Goal: Task Accomplishment & Management: Manage account settings

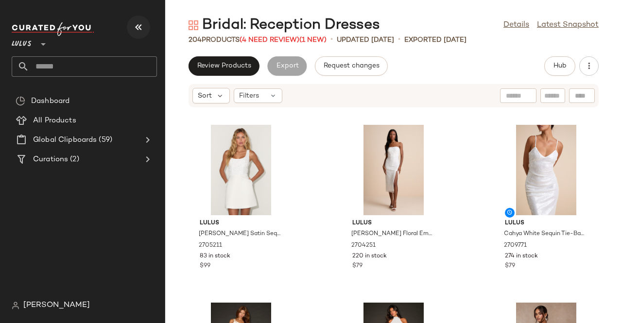
click at [136, 20] on button "button" at bounding box center [138, 27] width 23 height 23
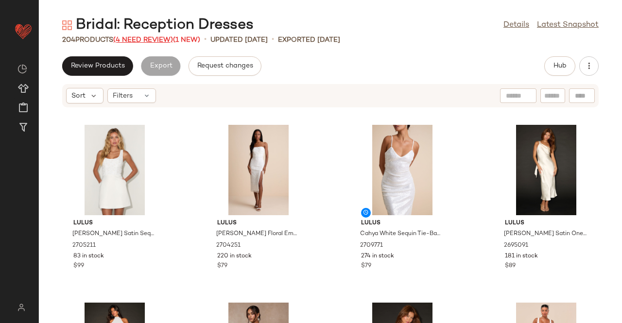
click at [135, 37] on span "(4 Need Review)" at bounding box center [143, 39] width 60 height 7
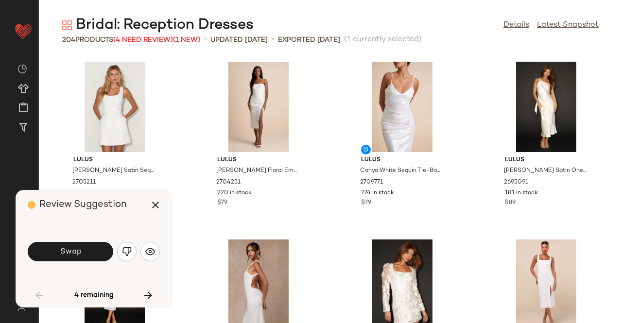
scroll to position [363, 0]
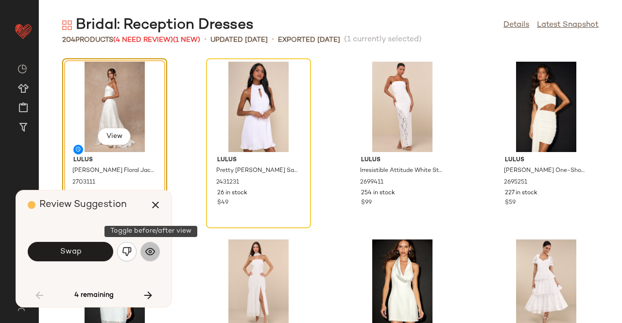
click at [151, 248] on img "button" at bounding box center [150, 252] width 10 height 10
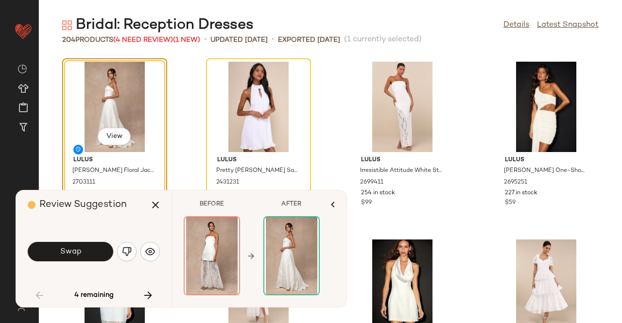
click at [128, 248] on img "button" at bounding box center [127, 252] width 10 height 10
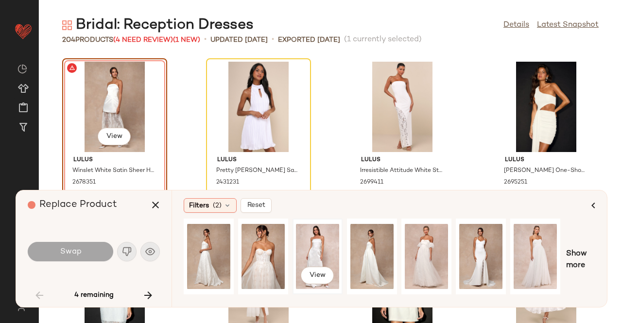
click at [313, 252] on div "View" at bounding box center [317, 256] width 43 height 69
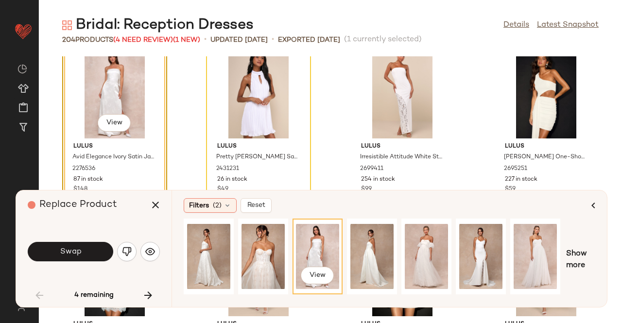
scroll to position [412, 0]
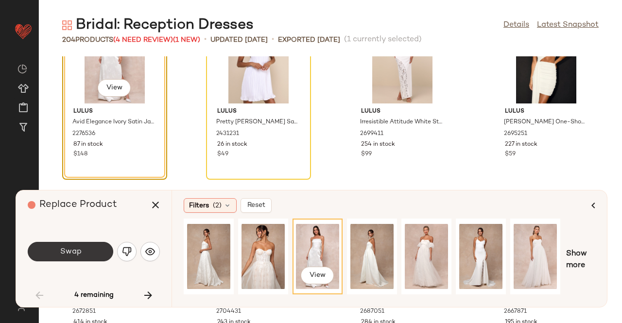
click at [77, 249] on span "Swap" at bounding box center [70, 251] width 22 height 9
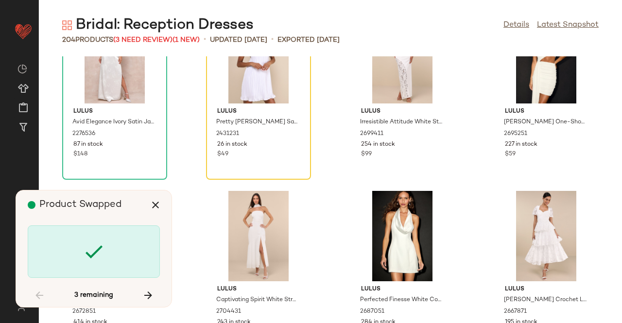
scroll to position [356, 0]
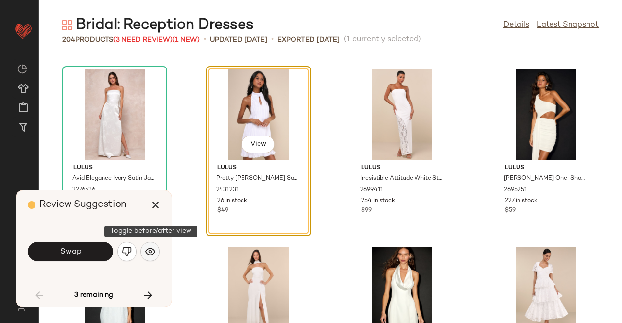
click at [148, 253] on img "button" at bounding box center [150, 252] width 10 height 10
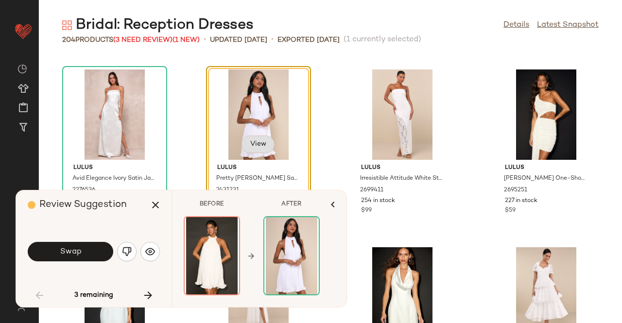
click at [252, 149] on button "View" at bounding box center [257, 144] width 33 height 17
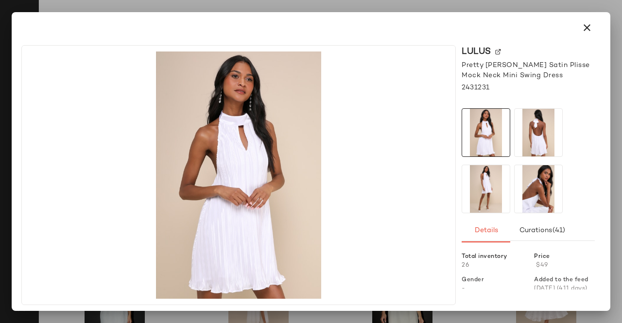
click at [615, 180] on div at bounding box center [311, 161] width 622 height 323
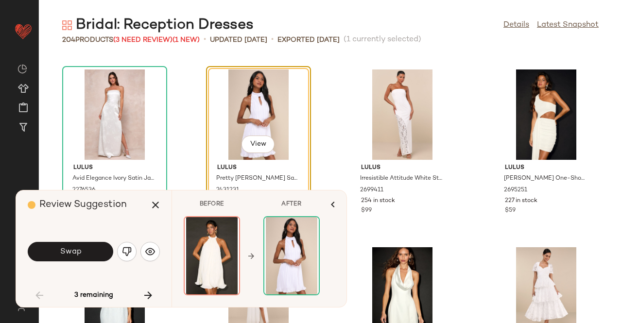
click at [71, 255] on span "Swap" at bounding box center [70, 251] width 22 height 9
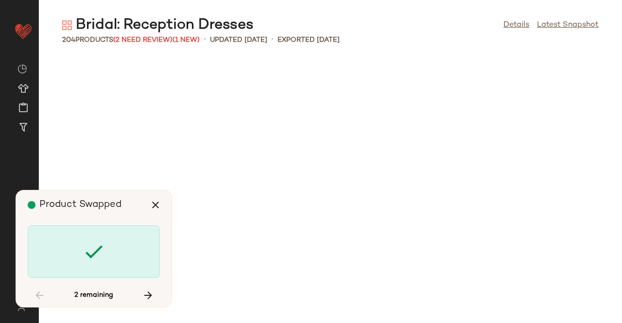
scroll to position [3023, 0]
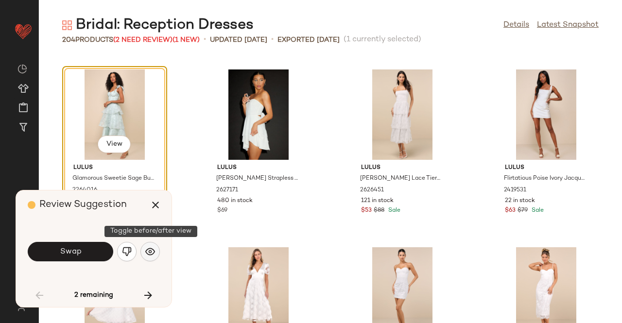
click at [149, 253] on img "button" at bounding box center [150, 252] width 10 height 10
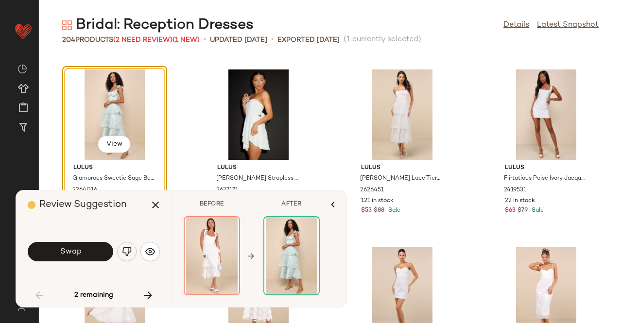
click at [130, 258] on button "button" at bounding box center [126, 251] width 19 height 19
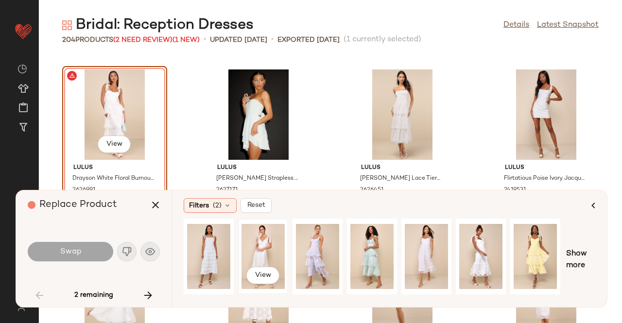
click at [261, 242] on div "View" at bounding box center [262, 256] width 43 height 69
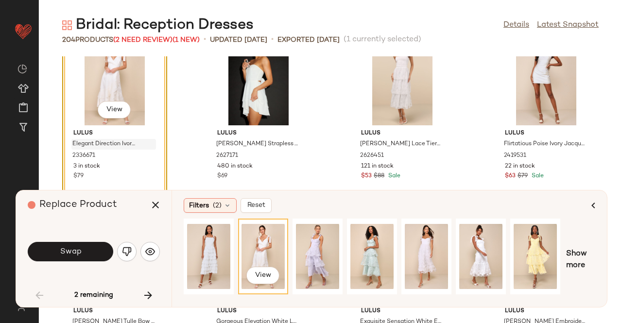
scroll to position [3072, 0]
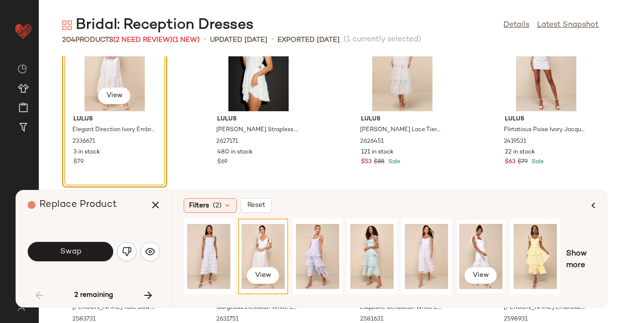
click at [485, 247] on div "View" at bounding box center [480, 256] width 43 height 69
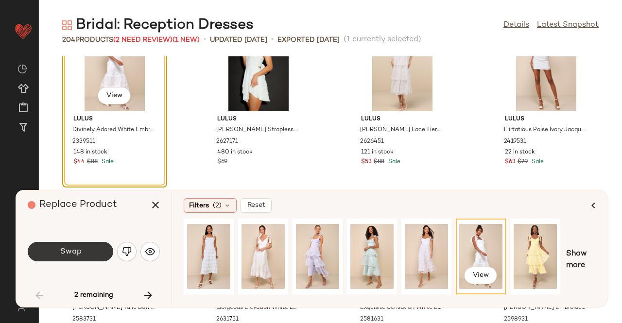
click at [81, 247] on span "Swap" at bounding box center [70, 251] width 22 height 9
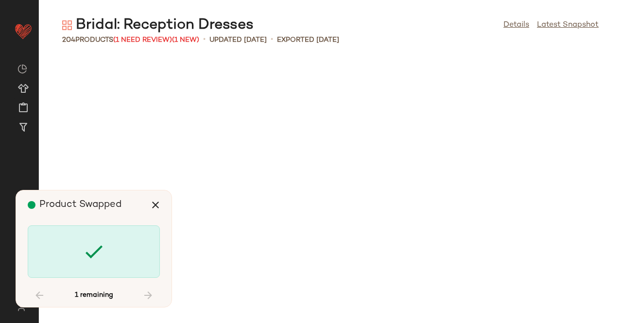
scroll to position [8358, 0]
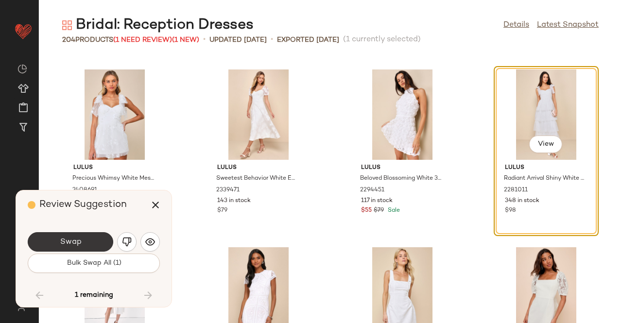
click at [92, 240] on button "Swap" at bounding box center [71, 241] width 86 height 19
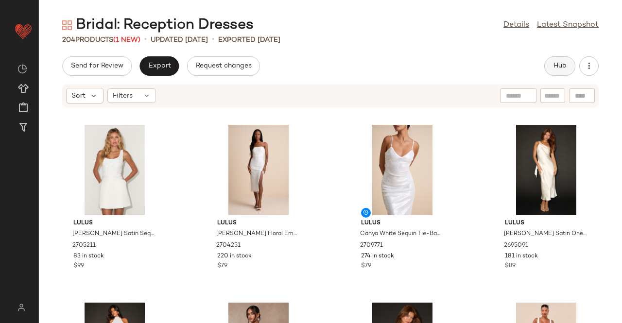
click at [562, 73] on button "Hub" at bounding box center [559, 65] width 31 height 19
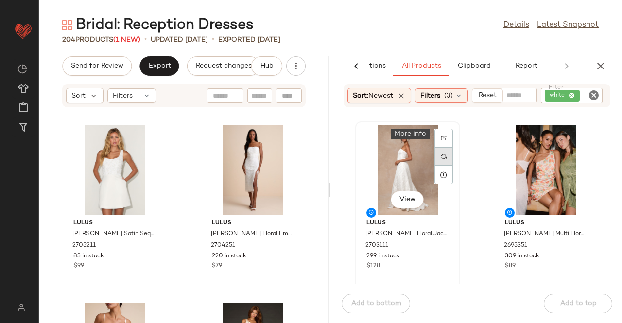
scroll to position [194, 0]
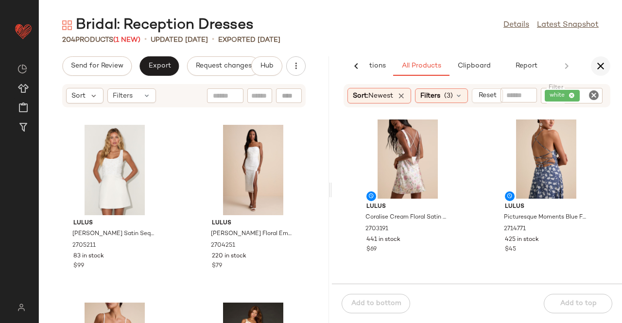
click at [595, 71] on icon "button" at bounding box center [601, 66] width 12 height 12
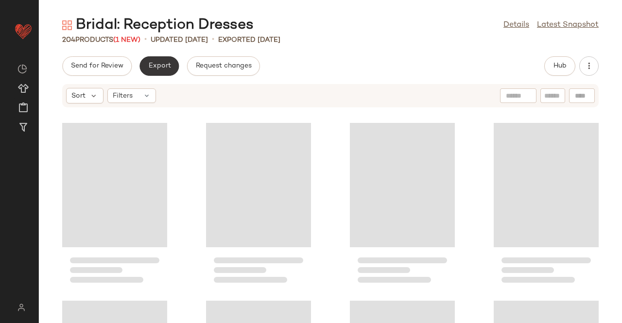
drag, startPoint x: 139, startPoint y: 71, endPoint x: 145, endPoint y: 71, distance: 6.3
click at [187, 71] on div "Export" at bounding box center [223, 65] width 73 height 19
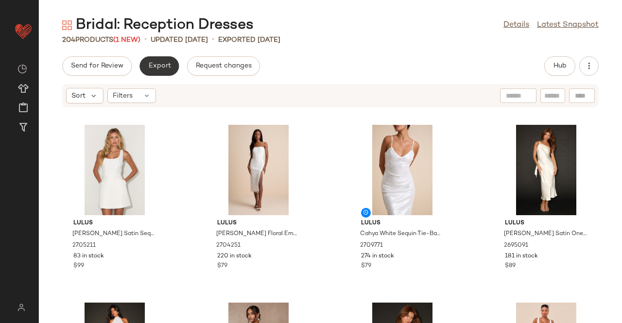
click at [158, 71] on button "Export" at bounding box center [158, 65] width 39 height 19
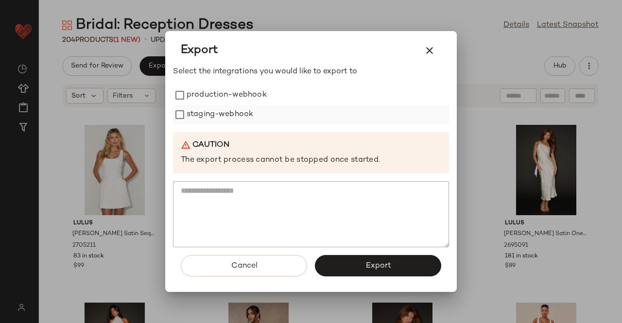
drag, startPoint x: 232, startPoint y: 100, endPoint x: 218, endPoint y: 116, distance: 21.7
click at [233, 100] on label "production-webhook" at bounding box center [227, 95] width 80 height 19
click at [218, 116] on label "staging-webhook" at bounding box center [220, 114] width 67 height 19
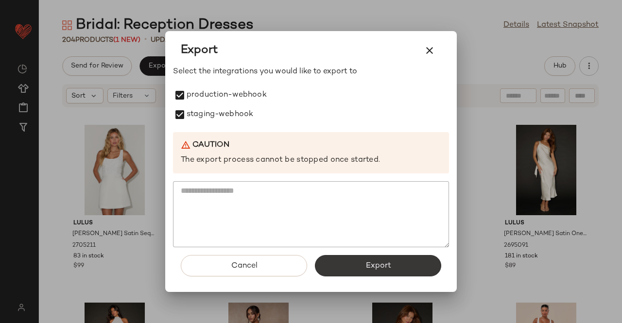
click at [364, 269] on button "Export" at bounding box center [378, 265] width 126 height 21
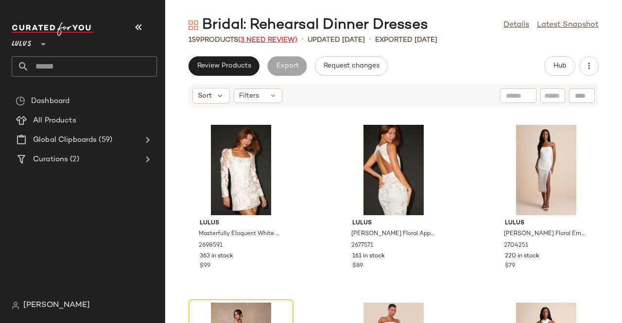
click at [286, 41] on span "(3 Need Review)" at bounding box center [267, 39] width 59 height 7
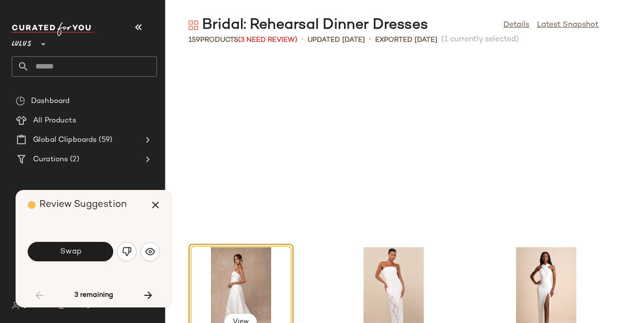
scroll to position [186, 0]
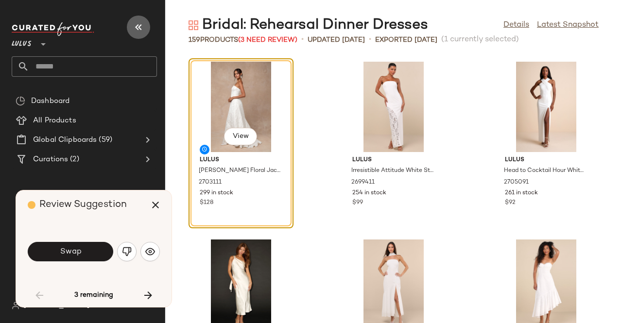
click at [138, 28] on icon "button" at bounding box center [139, 27] width 12 height 12
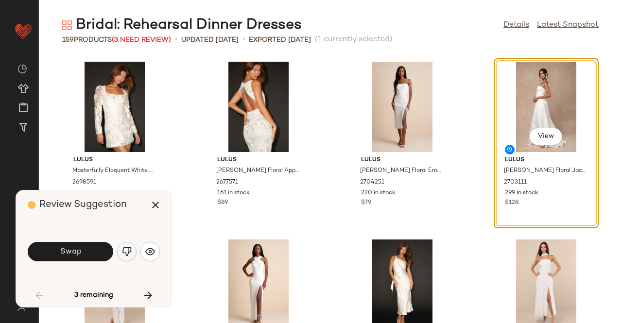
click at [129, 249] on img "button" at bounding box center [127, 252] width 10 height 10
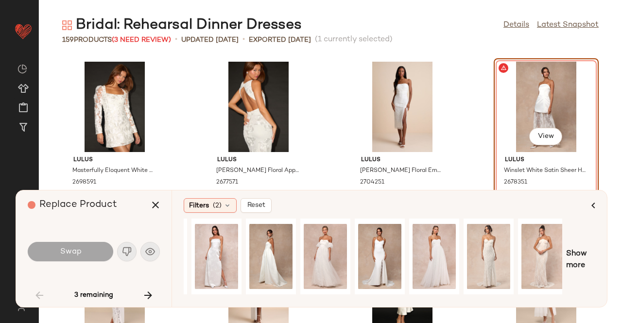
scroll to position [0, 161]
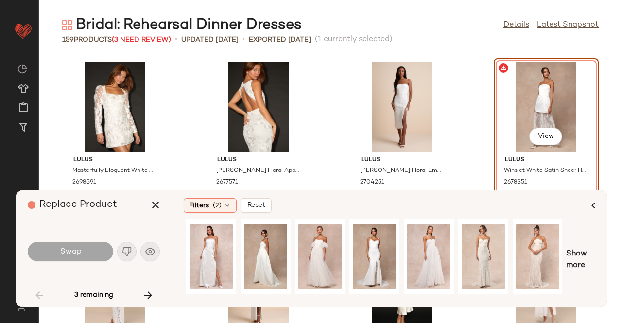
click at [573, 257] on span "Show more" at bounding box center [580, 259] width 29 height 23
drag, startPoint x: 313, startPoint y: 302, endPoint x: 363, endPoint y: 299, distance: 50.6
click at [363, 299] on div "Filters (2) Reset Show more" at bounding box center [389, 248] width 435 height 117
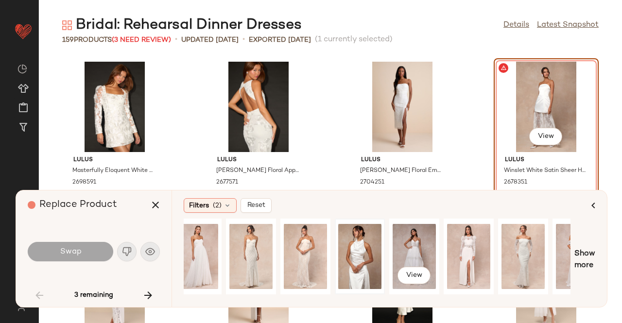
scroll to position [0, 387]
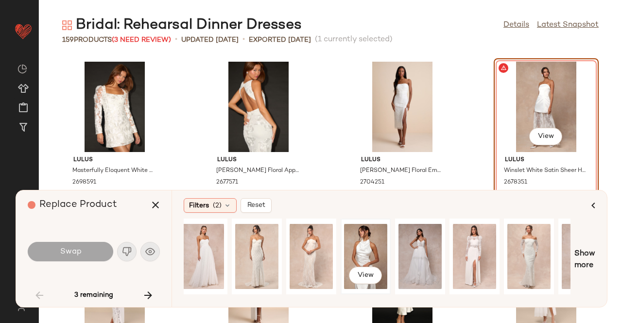
drag, startPoint x: 359, startPoint y: 261, endPoint x: 376, endPoint y: 250, distance: 20.3
click at [359, 261] on div "View" at bounding box center [365, 256] width 43 height 69
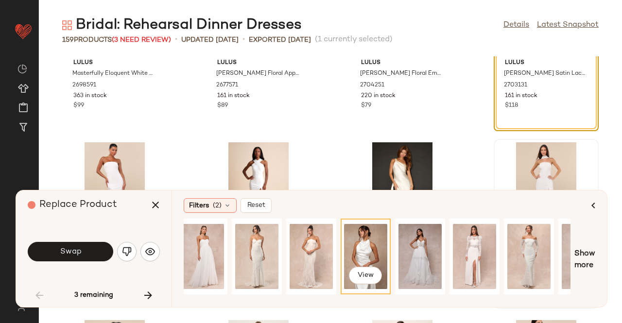
scroll to position [49, 0]
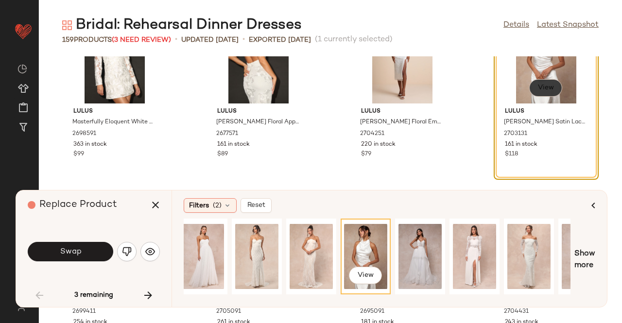
click at [538, 91] on span "View" at bounding box center [545, 88] width 17 height 8
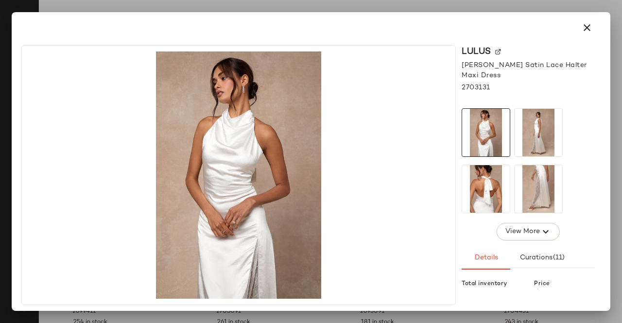
click at [537, 130] on img at bounding box center [539, 133] width 48 height 48
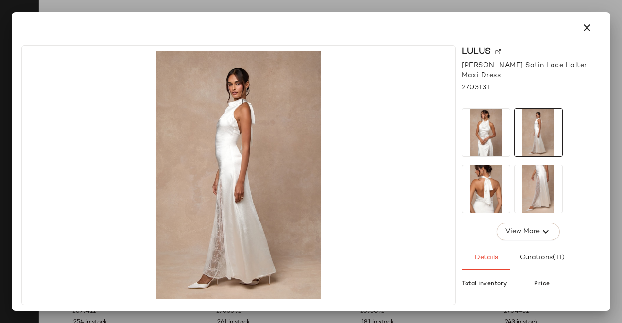
click at [621, 163] on div at bounding box center [311, 161] width 622 height 323
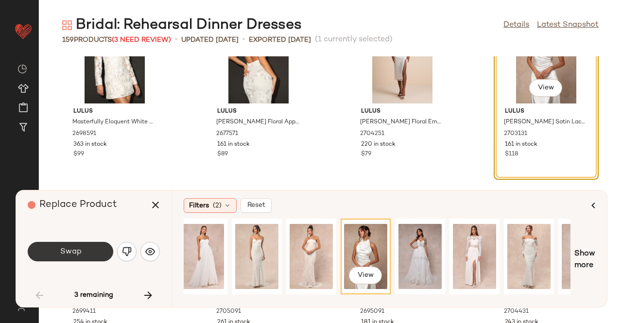
click at [88, 251] on button "Swap" at bounding box center [71, 251] width 86 height 19
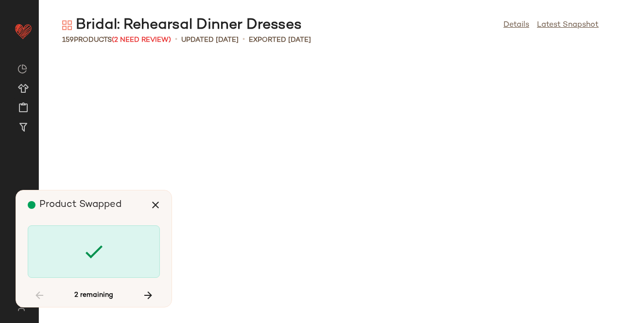
scroll to position [2134, 0]
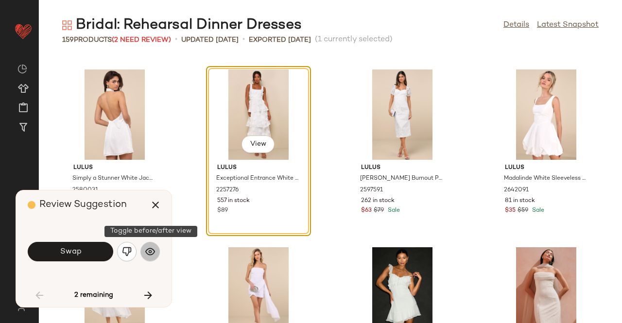
click at [150, 255] on img "button" at bounding box center [150, 252] width 10 height 10
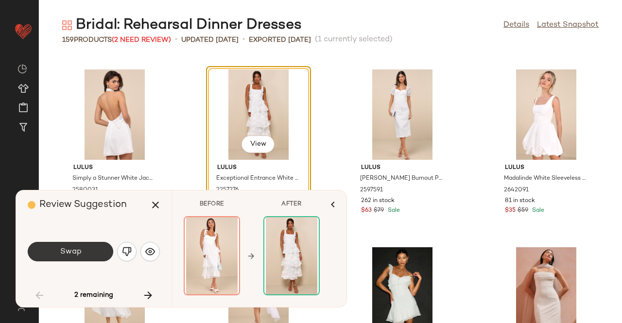
click at [87, 254] on button "Swap" at bounding box center [71, 251] width 86 height 19
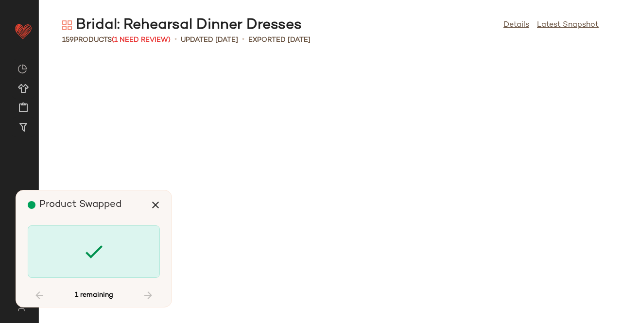
scroll to position [5513, 0]
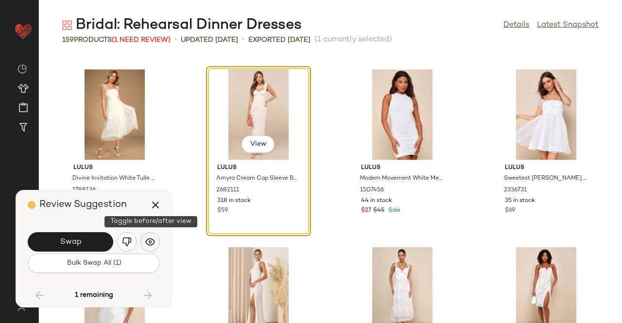
click at [150, 237] on button "button" at bounding box center [149, 241] width 19 height 19
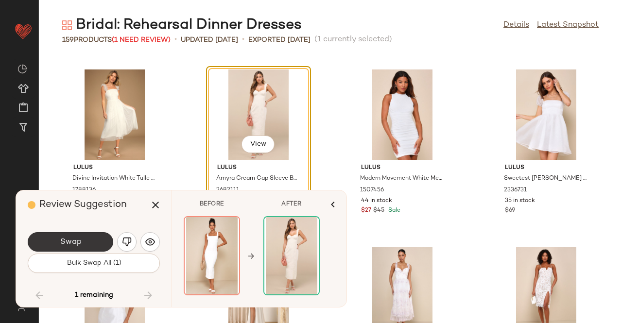
click at [86, 241] on button "Swap" at bounding box center [71, 241] width 86 height 19
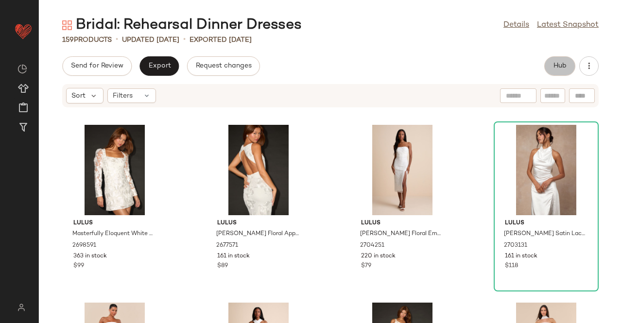
click at [550, 73] on button "Hub" at bounding box center [559, 65] width 31 height 19
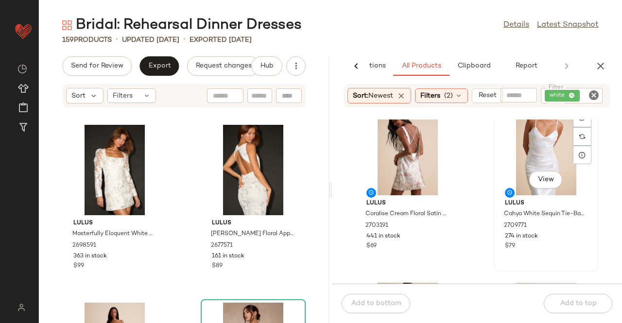
scroll to position [154, 0]
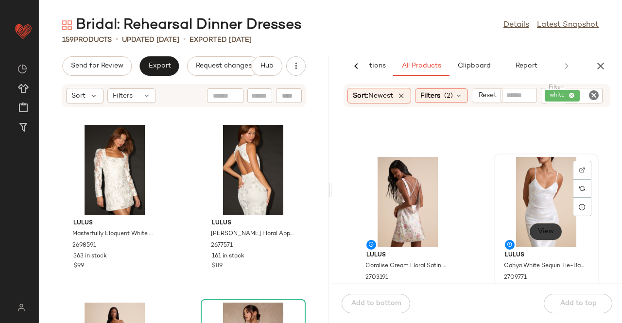
click at [537, 228] on span "View" at bounding box center [545, 232] width 17 height 8
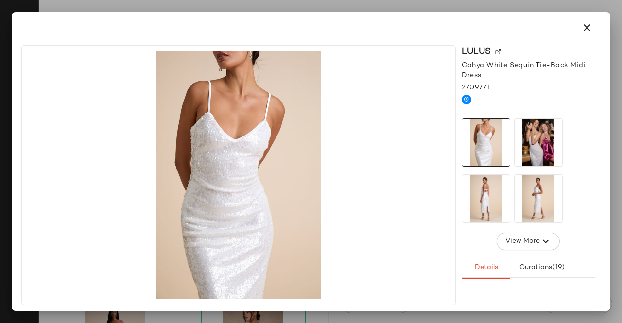
click at [599, 23] on div at bounding box center [311, 27] width 591 height 31
click at [598, 26] on button "button" at bounding box center [586, 27] width 23 height 23
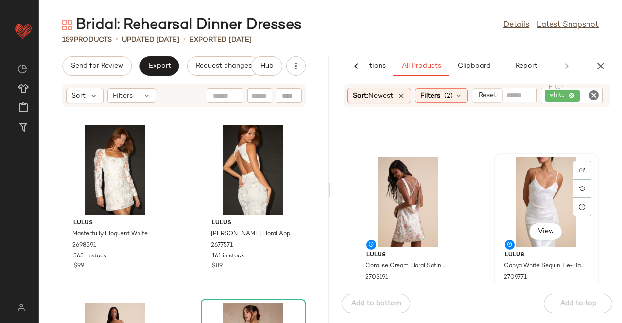
drag, startPoint x: 534, startPoint y: 205, endPoint x: 542, endPoint y: 203, distance: 8.0
click at [535, 205] on div "View" at bounding box center [546, 202] width 98 height 90
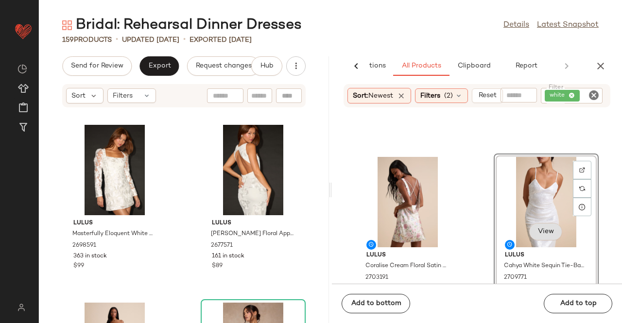
click at [537, 230] on span "View" at bounding box center [545, 232] width 17 height 8
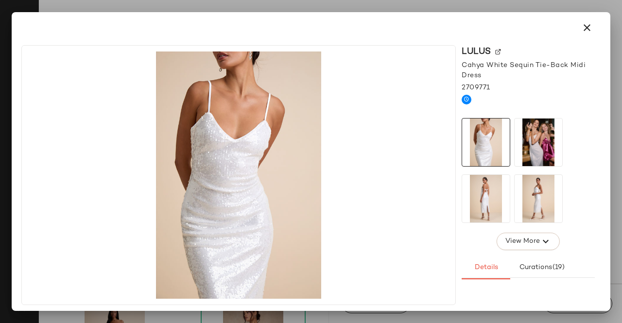
click at [538, 124] on img at bounding box center [539, 143] width 48 height 48
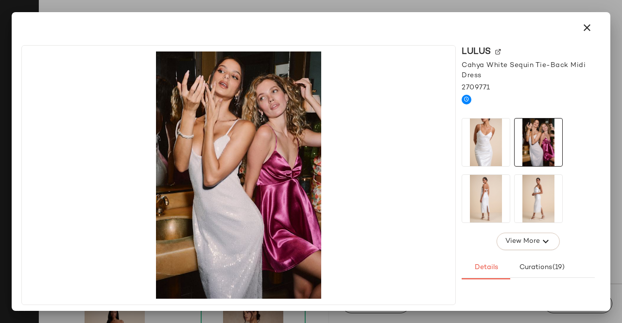
click at [498, 199] on img at bounding box center [486, 199] width 48 height 48
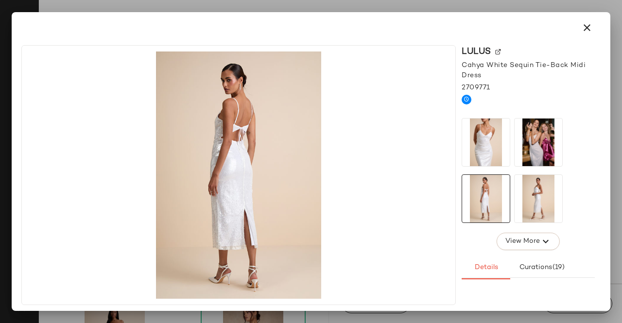
click at [533, 193] on img at bounding box center [539, 199] width 48 height 48
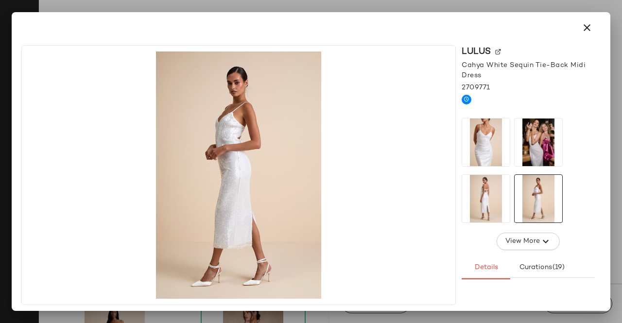
click at [621, 188] on div at bounding box center [311, 161] width 622 height 323
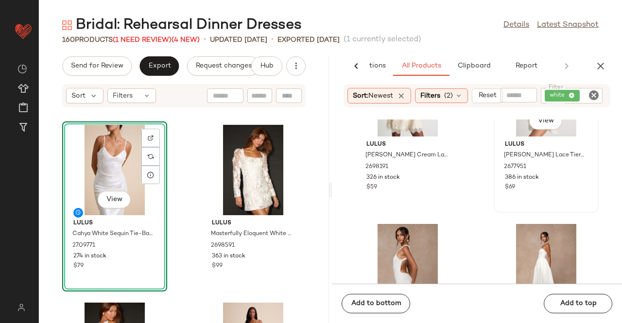
scroll to position [494, 0]
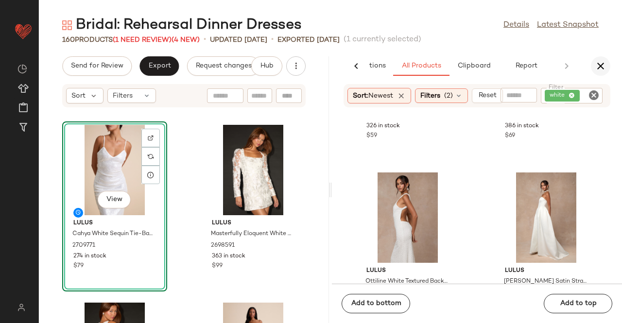
click at [606, 64] on button "button" at bounding box center [600, 65] width 19 height 19
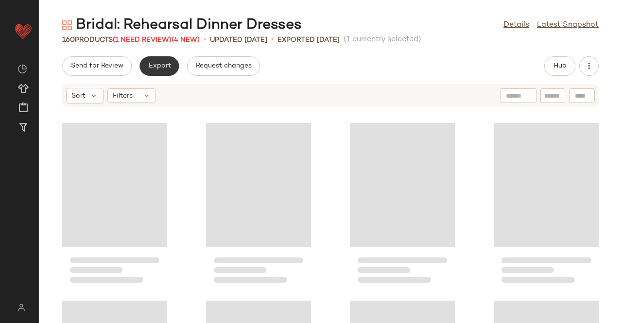
click at [150, 66] on span "Export" at bounding box center [159, 66] width 23 height 8
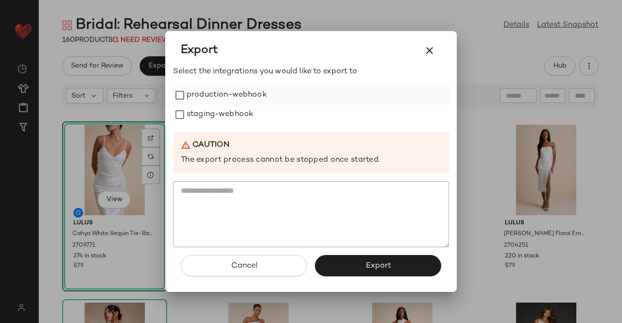
click at [236, 101] on label "production-webhook" at bounding box center [227, 95] width 80 height 19
click at [223, 115] on label "staging-webhook" at bounding box center [220, 114] width 67 height 19
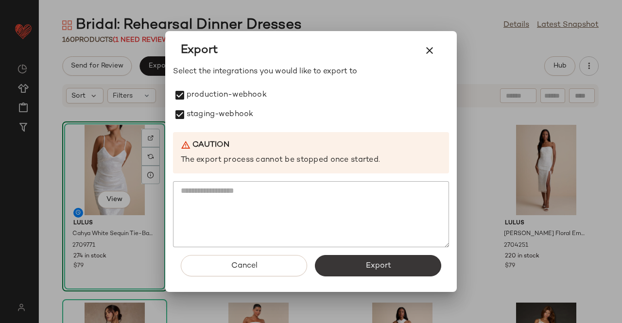
click at [375, 271] on span "Export" at bounding box center [378, 265] width 26 height 9
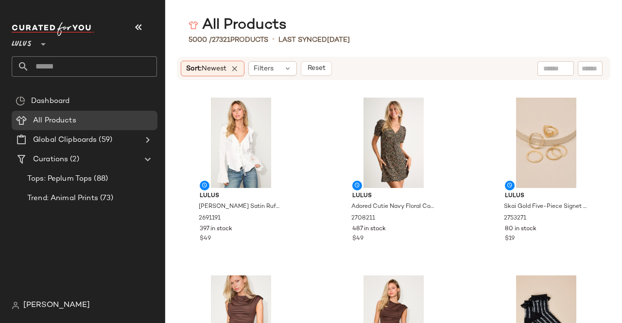
click at [134, 21] on icon "button" at bounding box center [139, 27] width 12 height 12
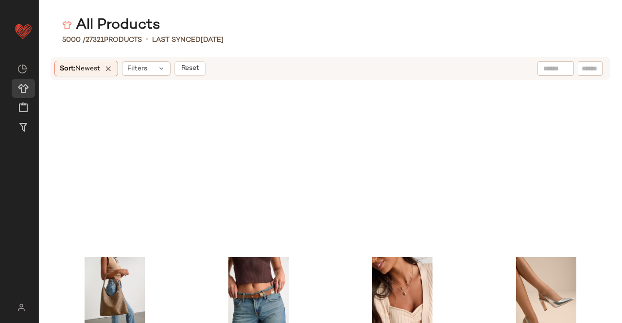
scroll to position [299, 0]
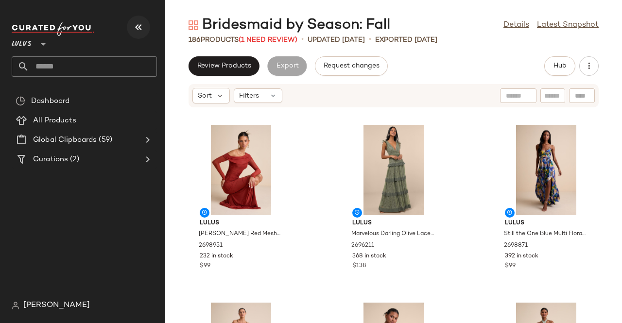
click at [143, 28] on icon "button" at bounding box center [139, 27] width 12 height 12
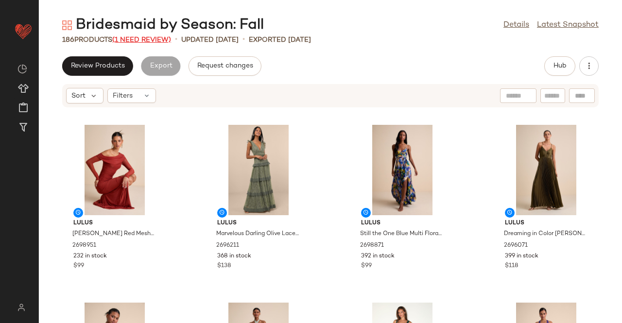
click at [145, 38] on span "(1 Need Review)" at bounding box center [141, 39] width 59 height 7
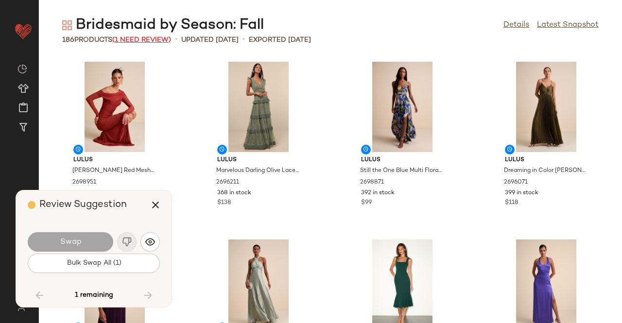
scroll to position [6046, 0]
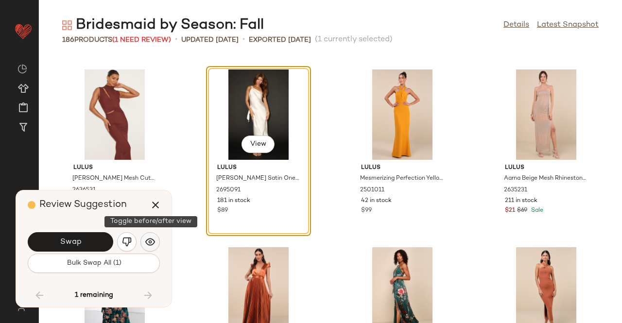
click at [156, 242] on button "button" at bounding box center [149, 241] width 19 height 19
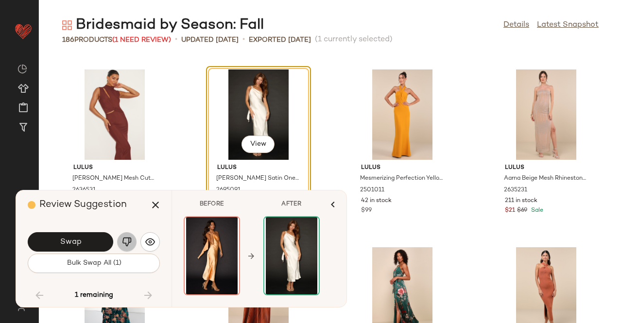
click at [125, 240] on img "button" at bounding box center [127, 242] width 10 height 10
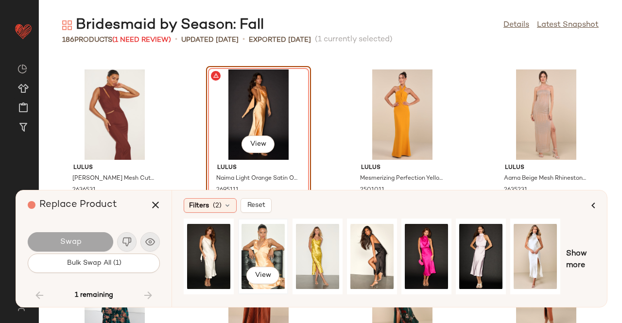
click at [247, 244] on div "View" at bounding box center [262, 256] width 43 height 69
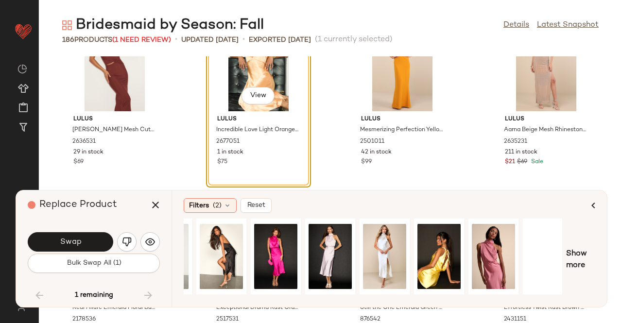
scroll to position [0, 161]
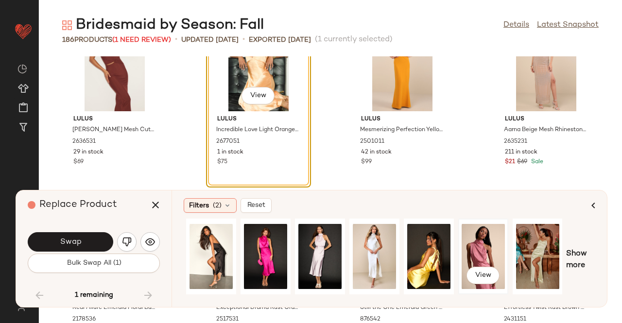
click at [472, 250] on div "View" at bounding box center [483, 256] width 43 height 69
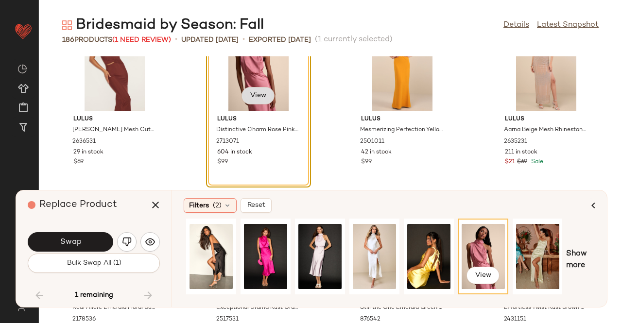
click at [258, 96] on span "View" at bounding box center [258, 96] width 17 height 8
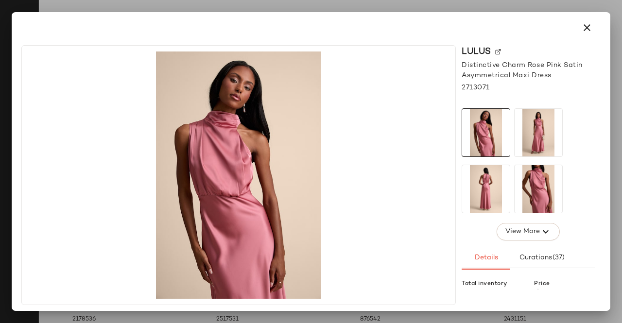
drag, startPoint x: 537, startPoint y: 128, endPoint x: 520, endPoint y: 151, distance: 28.9
click at [537, 128] on img at bounding box center [539, 133] width 48 height 48
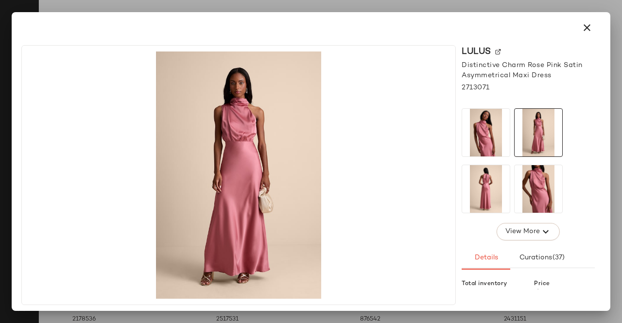
click at [503, 173] on img at bounding box center [486, 189] width 48 height 48
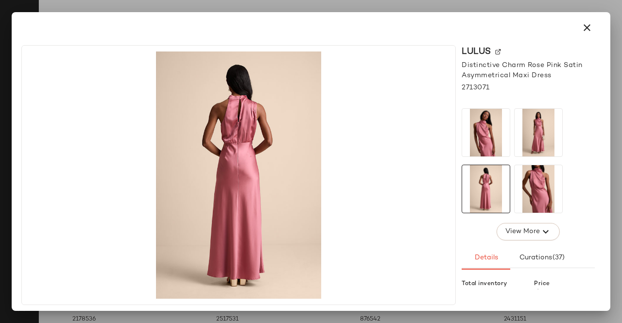
drag, startPoint x: 523, startPoint y: 173, endPoint x: 547, endPoint y: 175, distance: 23.4
click at [524, 173] on img at bounding box center [539, 189] width 48 height 48
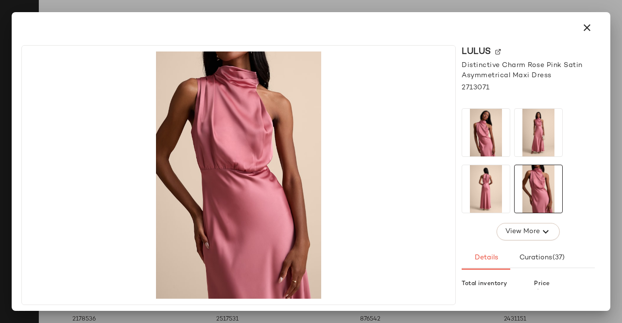
drag, startPoint x: 621, startPoint y: 162, endPoint x: 606, endPoint y: 158, distance: 15.6
click at [621, 162] on div at bounding box center [311, 161] width 622 height 323
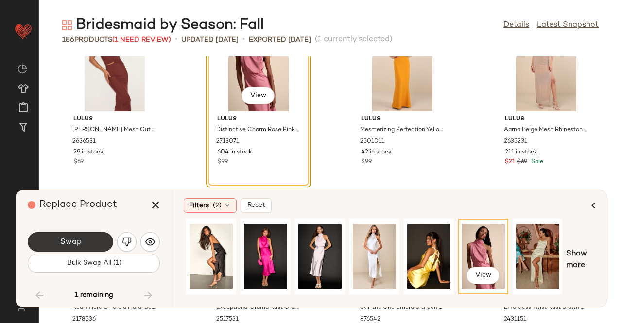
click at [73, 244] on span "Swap" at bounding box center [70, 242] width 22 height 9
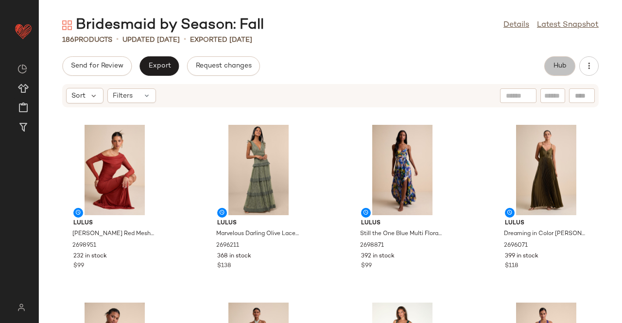
click at [556, 69] on span "Hub" at bounding box center [560, 66] width 14 height 8
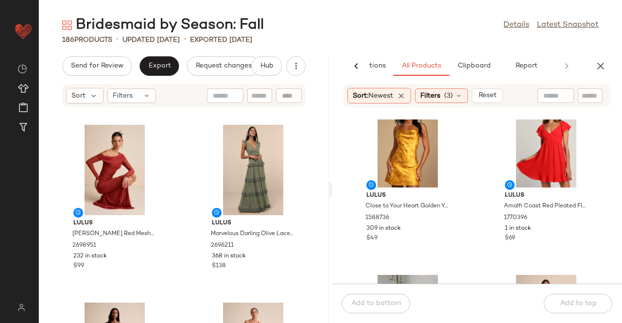
scroll to position [396, 0]
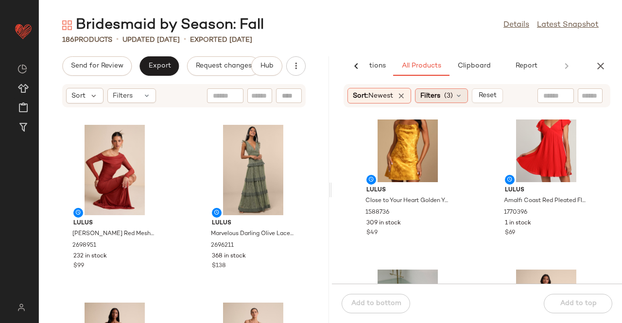
click at [445, 92] on div "Filters (3)" at bounding box center [441, 95] width 53 height 15
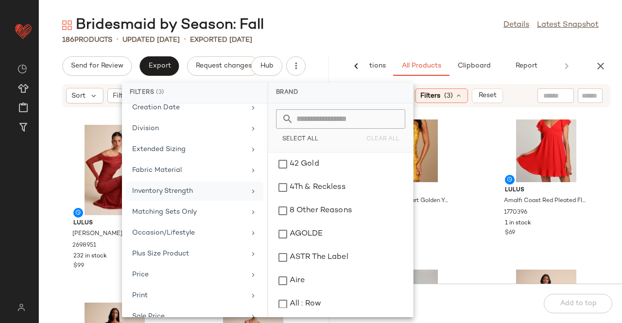
scroll to position [194, 0]
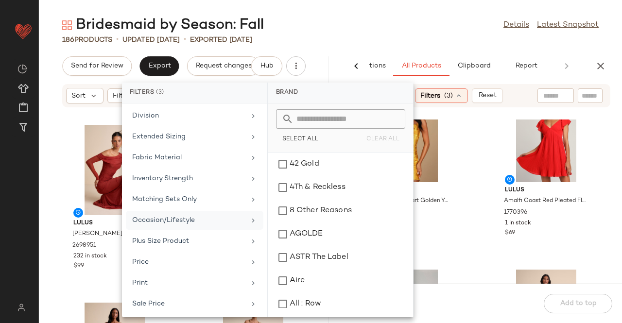
click at [174, 217] on div "Occasion/Lifestyle" at bounding box center [188, 220] width 113 height 10
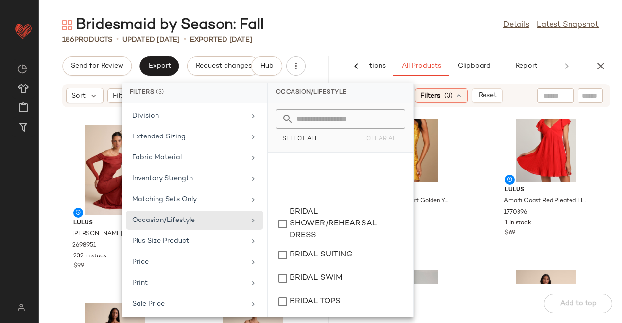
scroll to position [292, 0]
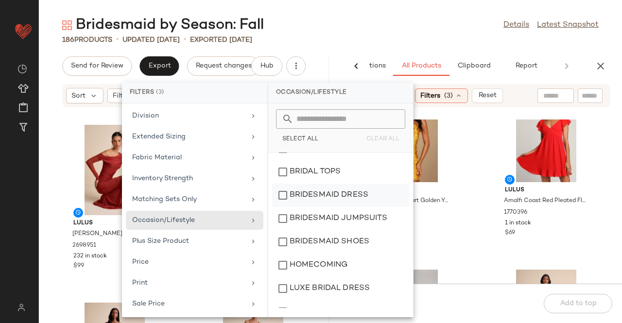
click at [330, 194] on div "BRIDESMAID DRESS" at bounding box center [340, 195] width 137 height 23
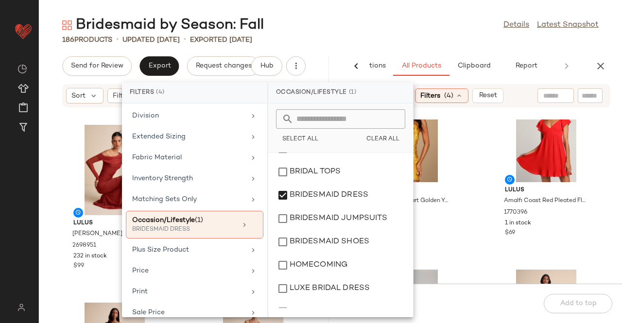
click at [442, 32] on div "Bridesmaid by Season: Fall Details Latest Snapshot" at bounding box center [330, 25] width 583 height 19
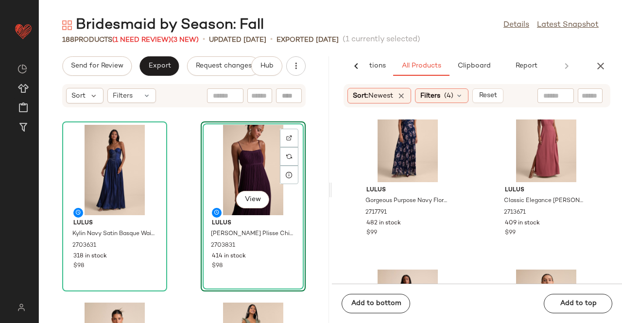
scroll to position [299, 0]
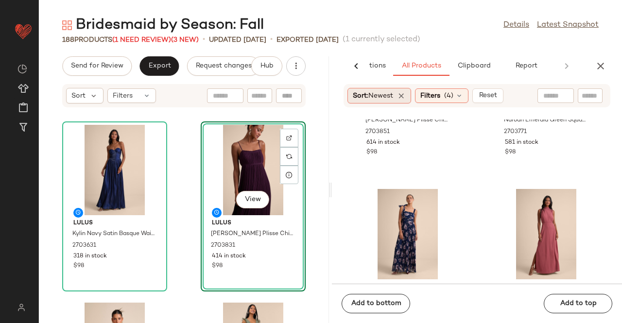
click at [373, 98] on span "Newest" at bounding box center [380, 95] width 25 height 7
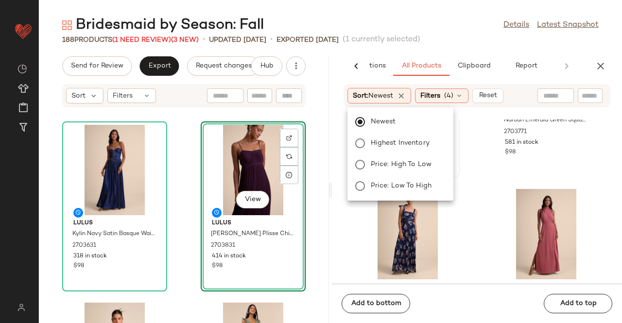
drag, startPoint x: 434, startPoint y: 97, endPoint x: 385, endPoint y: 127, distance: 57.4
click at [434, 97] on span "Filters" at bounding box center [430, 96] width 20 height 10
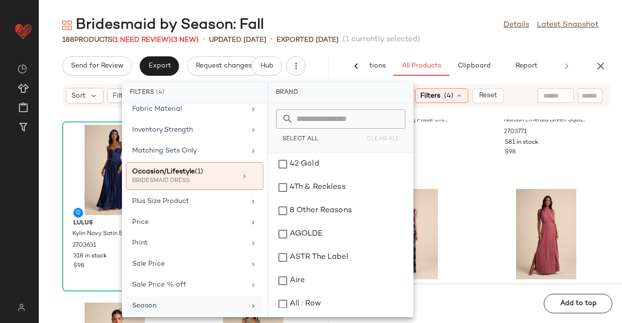
scroll to position [281, 0]
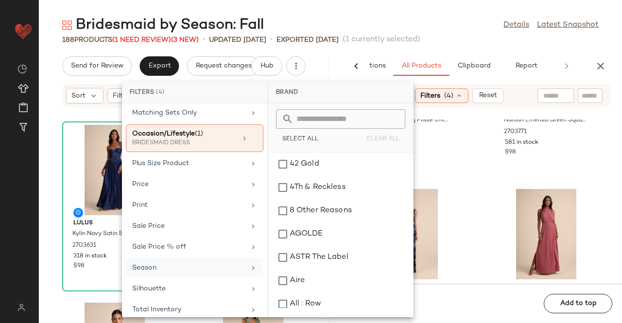
click at [179, 263] on div "Season" at bounding box center [188, 268] width 113 height 10
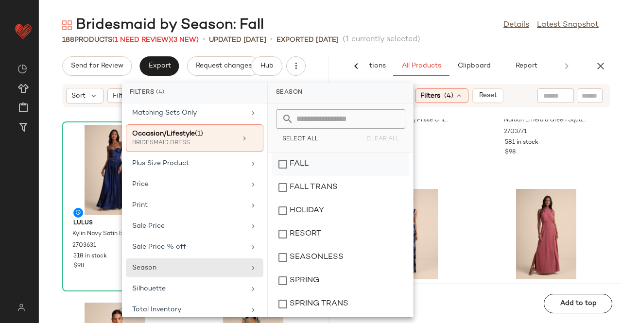
click at [340, 176] on div "FALL" at bounding box center [340, 187] width 137 height 23
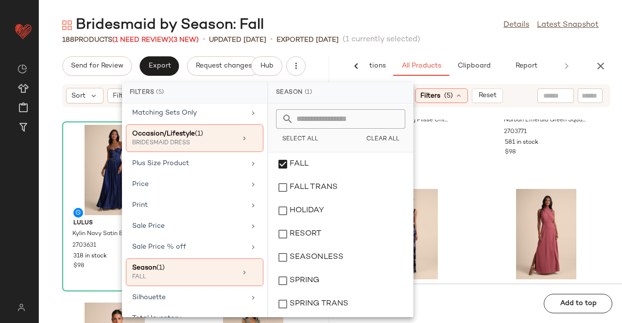
click at [440, 25] on div "Bridesmaid by Season: Fall Details Latest Snapshot" at bounding box center [330, 25] width 583 height 19
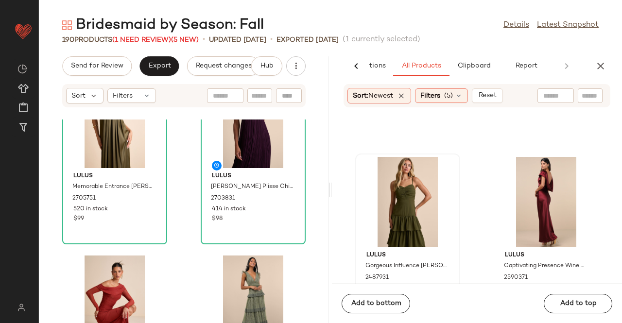
scroll to position [299, 0]
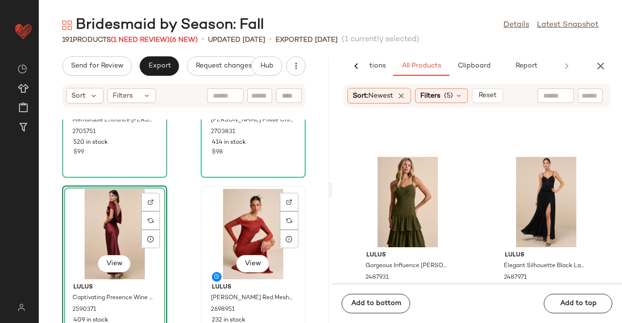
click at [244, 229] on div "View" at bounding box center [253, 234] width 98 height 90
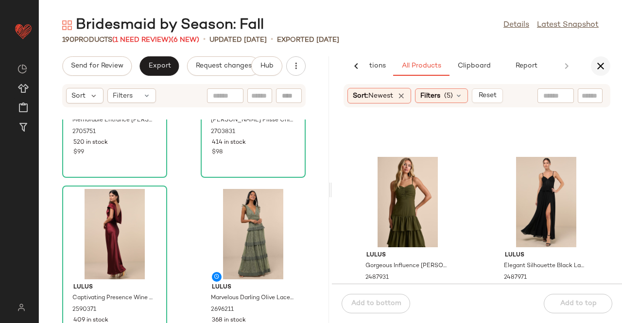
drag, startPoint x: 607, startPoint y: 72, endPoint x: 593, endPoint y: 71, distance: 14.6
click at [608, 72] on div "AI Recommendations All Products Clipboard Report" at bounding box center [477, 65] width 290 height 19
click at [595, 67] on icon "button" at bounding box center [601, 66] width 12 height 12
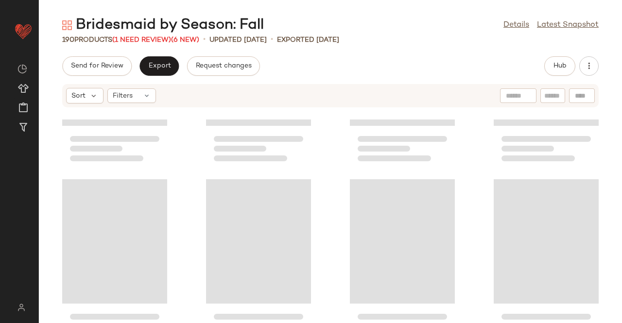
scroll to position [114, 0]
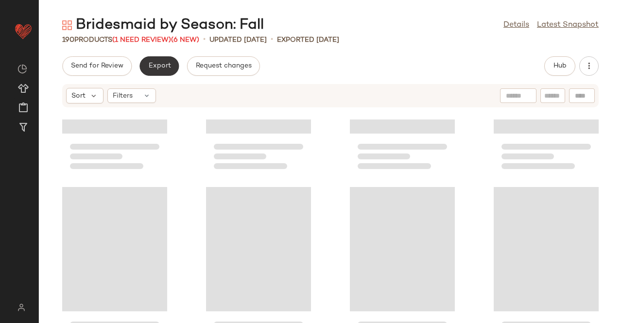
click at [155, 68] on span "Export" at bounding box center [159, 66] width 23 height 8
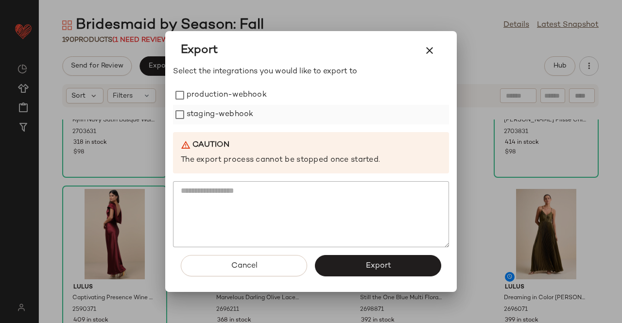
drag, startPoint x: 204, startPoint y: 103, endPoint x: 203, endPoint y: 114, distance: 11.2
click at [205, 103] on label "production-webhook" at bounding box center [227, 95] width 80 height 19
drag, startPoint x: 203, startPoint y: 114, endPoint x: 265, endPoint y: 174, distance: 86.2
click at [204, 114] on label "staging-webhook" at bounding box center [220, 114] width 67 height 19
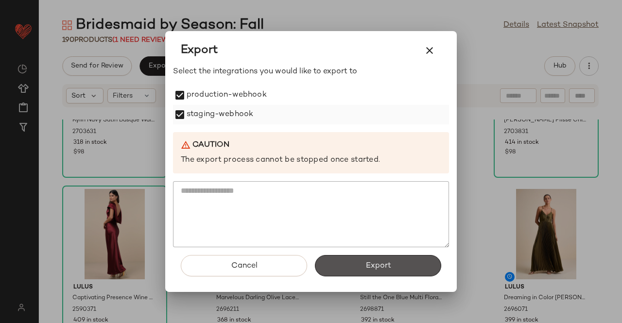
drag, startPoint x: 366, startPoint y: 269, endPoint x: 367, endPoint y: 118, distance: 150.6
click at [367, 269] on span "Export" at bounding box center [378, 265] width 26 height 9
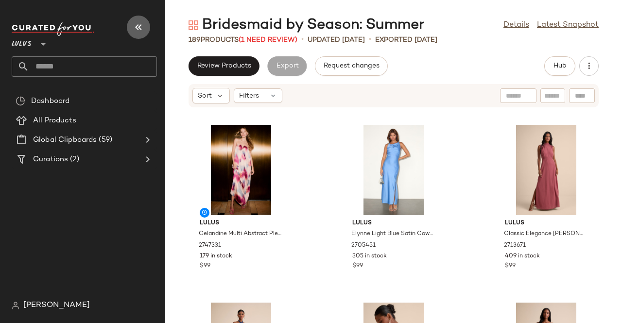
click at [135, 26] on icon "button" at bounding box center [139, 27] width 12 height 12
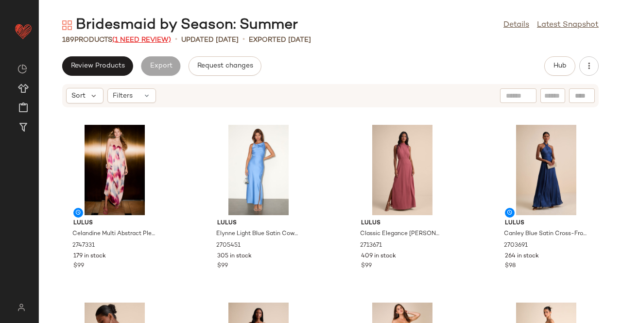
click at [145, 38] on span "(1 Need Review)" at bounding box center [141, 39] width 59 height 7
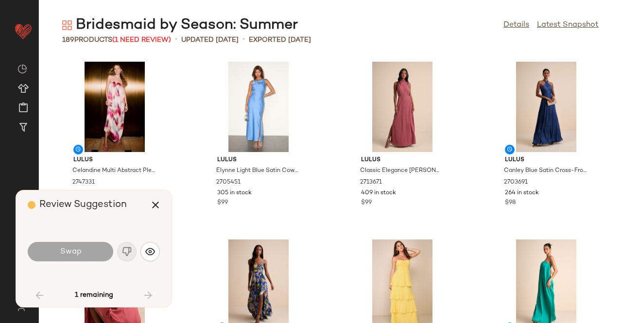
scroll to position [3023, 0]
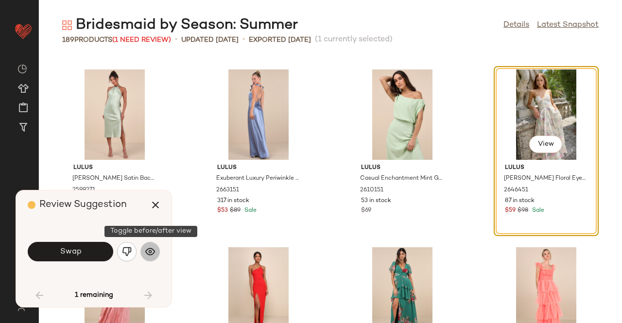
click at [156, 253] on button "button" at bounding box center [149, 251] width 19 height 19
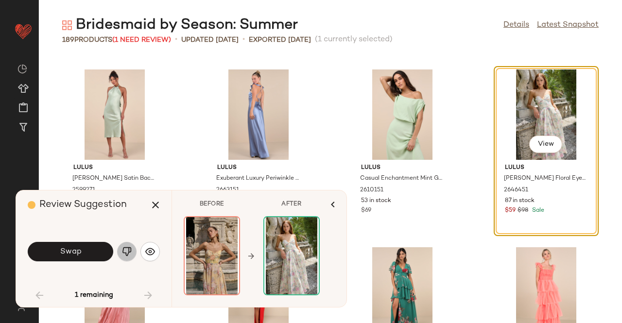
click at [135, 252] on button "button" at bounding box center [126, 251] width 19 height 19
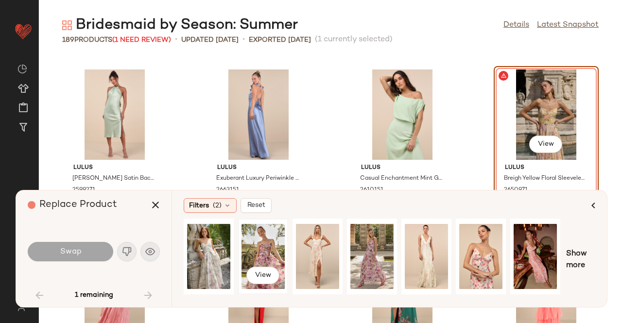
click at [261, 248] on div "View" at bounding box center [262, 256] width 43 height 69
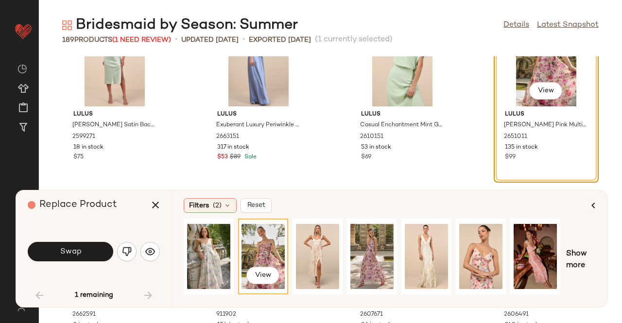
scroll to position [3120, 0]
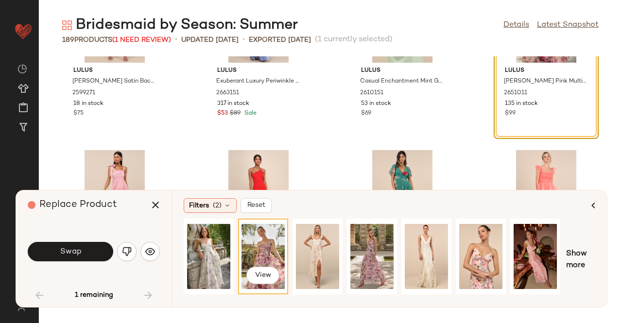
drag, startPoint x: 73, startPoint y: 255, endPoint x: 121, endPoint y: 236, distance: 51.7
click at [73, 255] on span "Swap" at bounding box center [70, 251] width 22 height 9
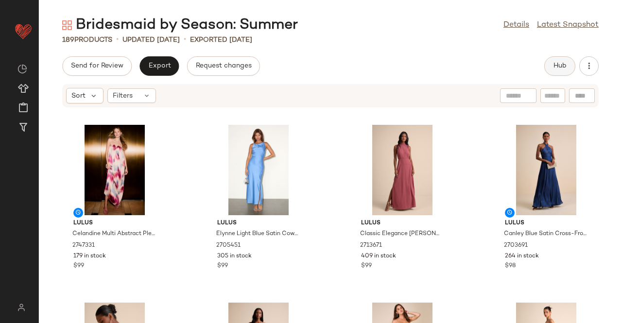
click at [565, 68] on span "Hub" at bounding box center [560, 66] width 14 height 8
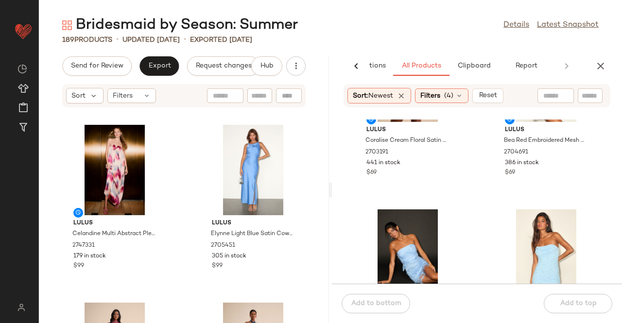
scroll to position [1077, 0]
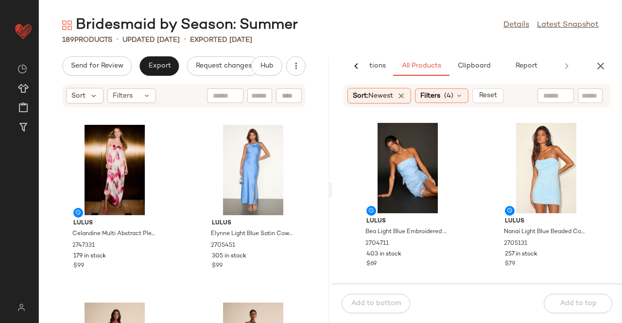
drag, startPoint x: 601, startPoint y: 71, endPoint x: 484, endPoint y: 81, distance: 117.5
click at [602, 71] on icon "button" at bounding box center [601, 66] width 12 height 12
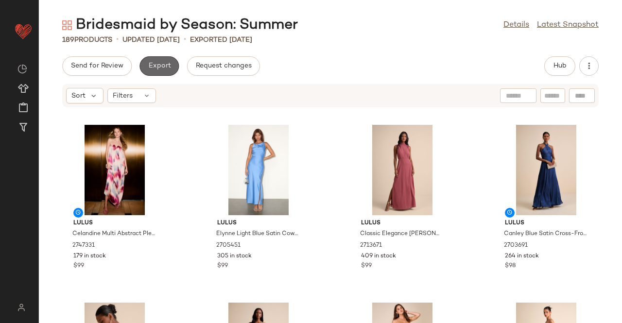
click at [156, 68] on span "Export" at bounding box center [159, 66] width 23 height 8
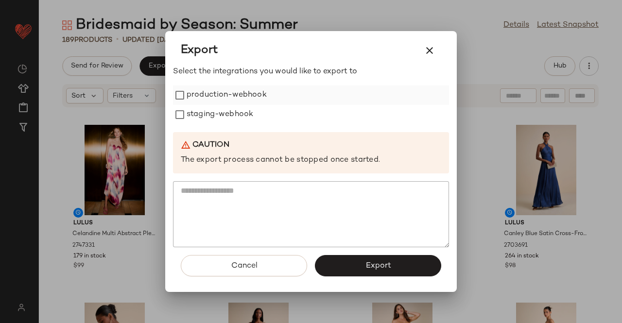
click at [199, 93] on label "production-webhook" at bounding box center [227, 95] width 80 height 19
click at [197, 118] on label "staging-webhook" at bounding box center [220, 114] width 67 height 19
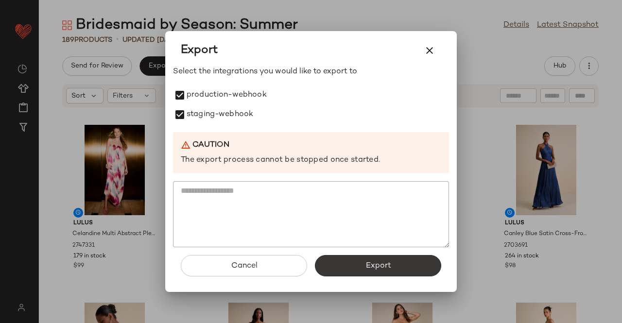
click at [350, 266] on button "Export" at bounding box center [378, 265] width 126 height 21
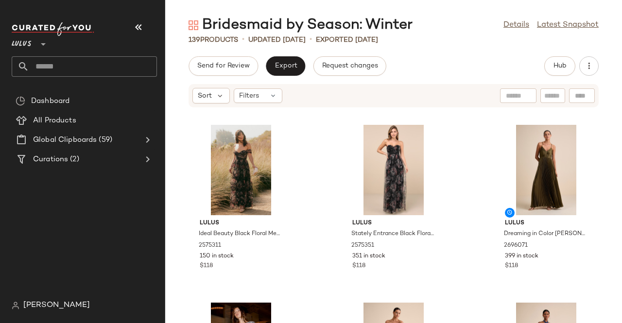
click at [137, 24] on icon "button" at bounding box center [139, 27] width 12 height 12
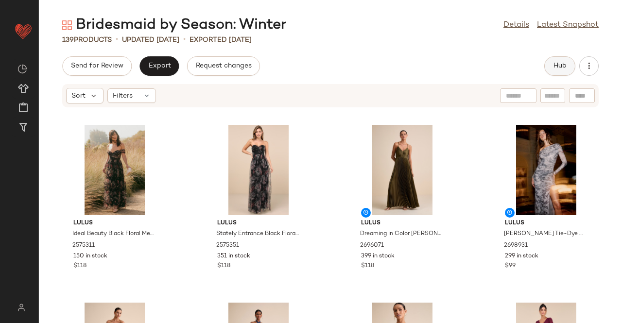
click at [563, 69] on span "Hub" at bounding box center [560, 66] width 14 height 8
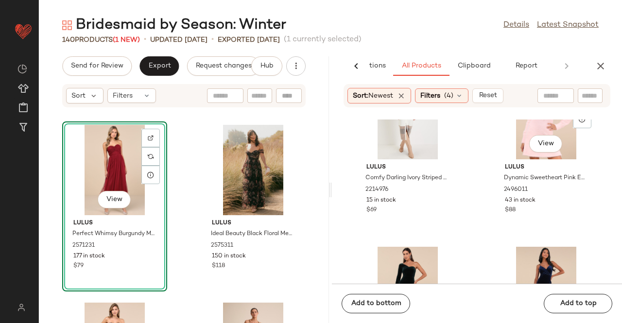
scroll to position [1708, 0]
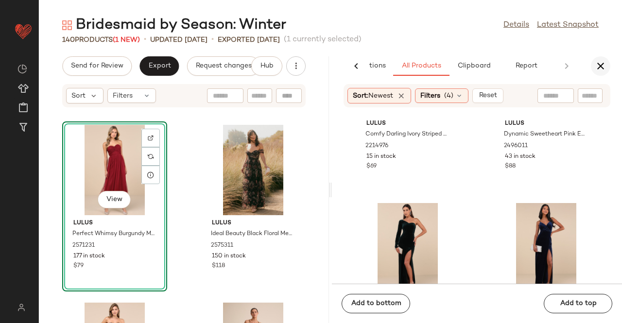
click at [600, 61] on icon "button" at bounding box center [601, 66] width 12 height 12
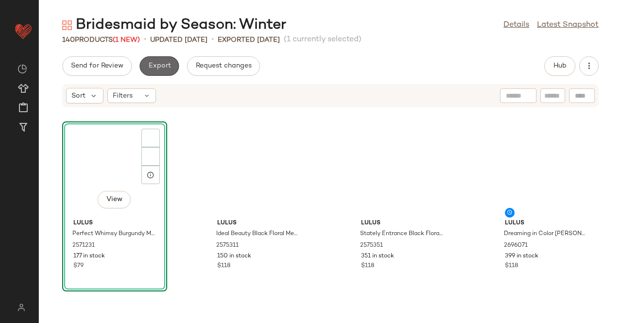
click at [154, 72] on button "Export" at bounding box center [158, 65] width 39 height 19
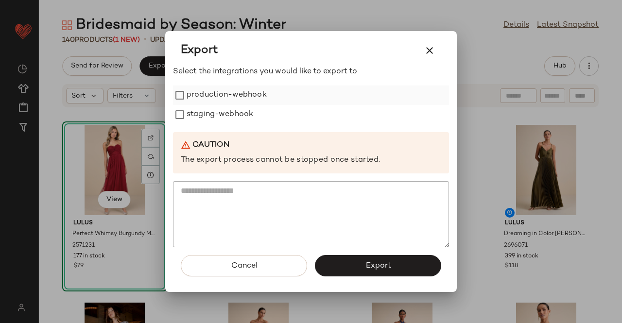
click at [228, 93] on label "production-webhook" at bounding box center [227, 95] width 80 height 19
click at [218, 113] on label "staging-webhook" at bounding box center [220, 114] width 67 height 19
click at [358, 262] on button "Export" at bounding box center [378, 265] width 126 height 21
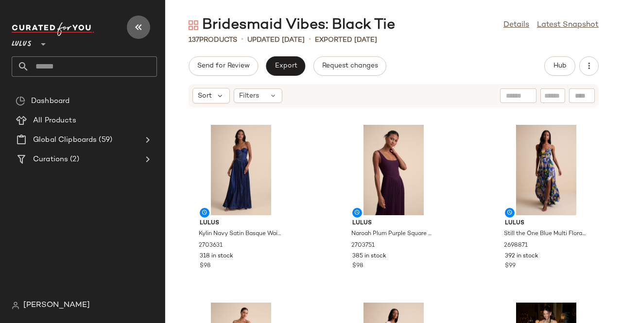
click at [140, 28] on icon "button" at bounding box center [139, 27] width 12 height 12
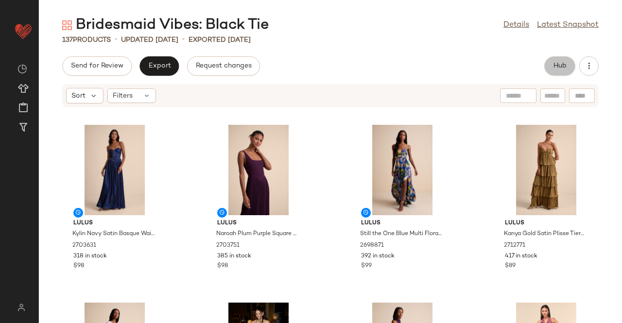
click at [563, 73] on button "Hub" at bounding box center [559, 65] width 31 height 19
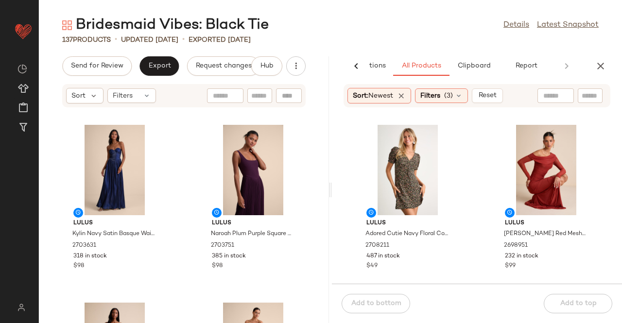
scroll to position [251, 0]
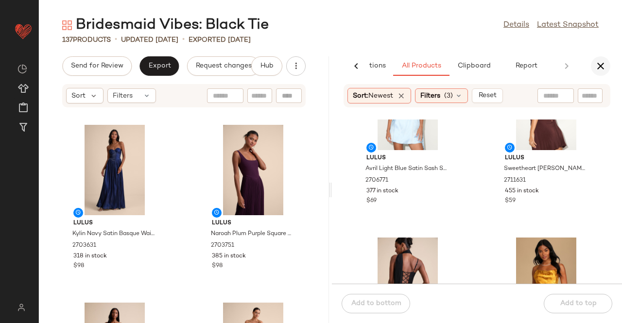
click at [600, 67] on icon "button" at bounding box center [601, 66] width 12 height 12
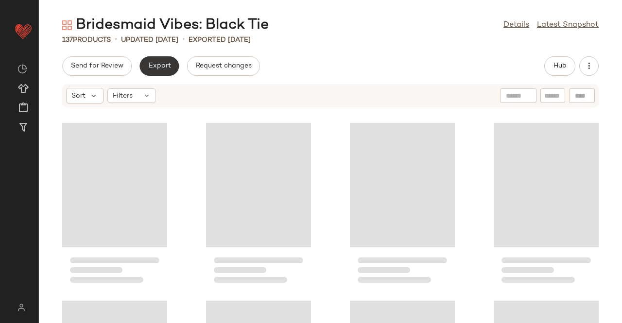
click at [158, 67] on span "Export" at bounding box center [159, 66] width 23 height 8
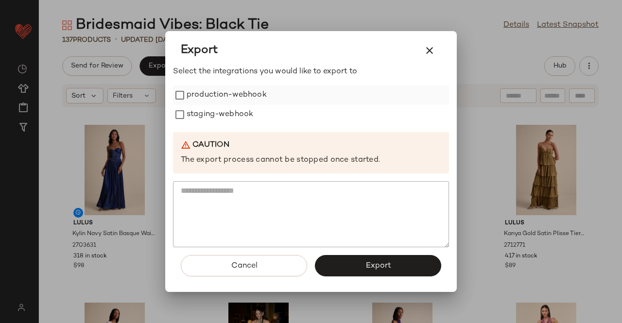
click at [233, 93] on label "production-webhook" at bounding box center [227, 95] width 80 height 19
click at [221, 122] on label "staging-webhook" at bounding box center [220, 114] width 67 height 19
click at [365, 273] on button "Export" at bounding box center [378, 265] width 126 height 21
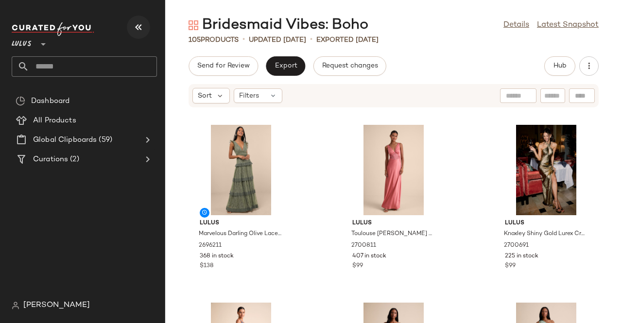
click at [132, 24] on button "button" at bounding box center [138, 27] width 23 height 23
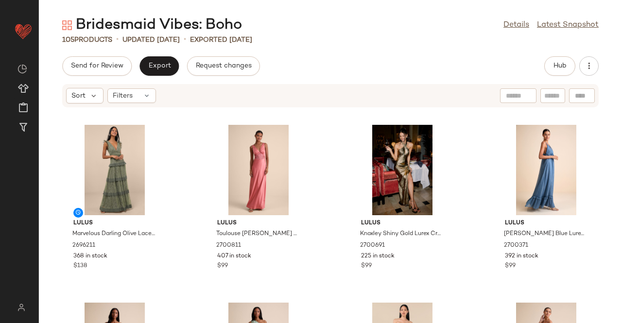
click at [548, 55] on div "Bridesmaid Vibes: Boho Details Latest Snapshot 105 Products • updated [DATE] • …" at bounding box center [330, 170] width 583 height 308
click at [551, 68] on button "Hub" at bounding box center [559, 65] width 31 height 19
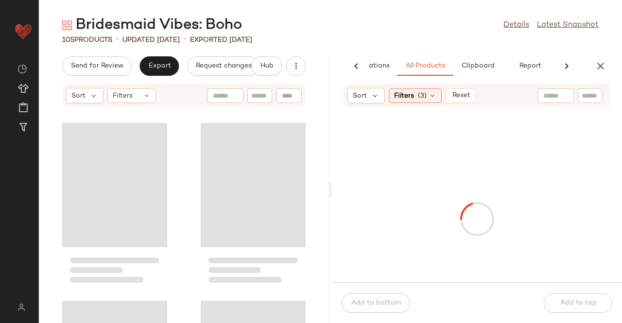
scroll to position [0, 61]
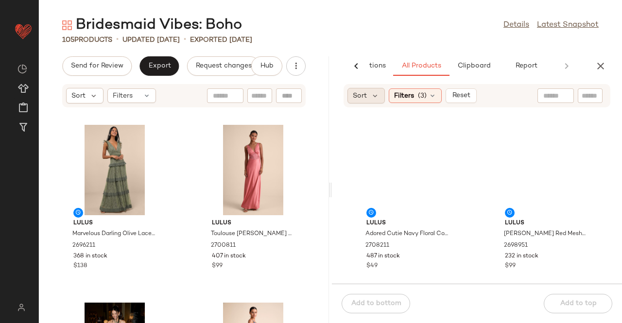
click at [366, 97] on span "Sort" at bounding box center [360, 96] width 14 height 10
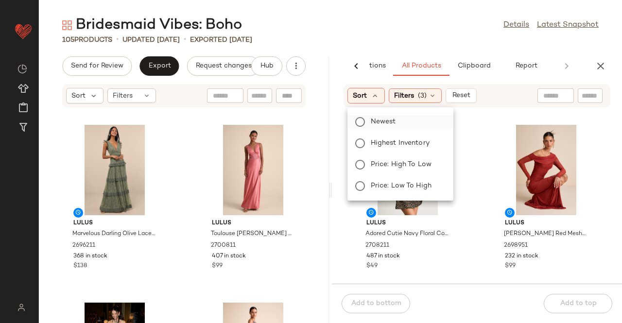
click at [388, 124] on span "Newest" at bounding box center [383, 122] width 25 height 10
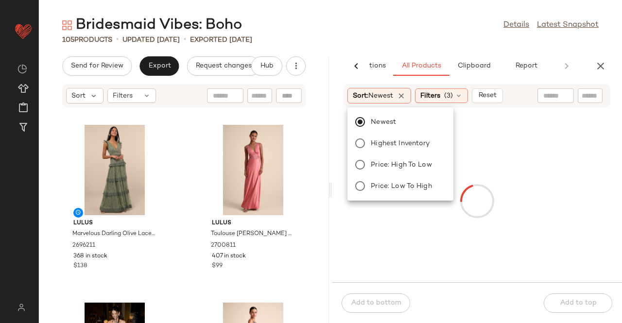
click at [411, 38] on div "105 Products • updated Aug 8th • Exported Aug 8th" at bounding box center [330, 40] width 583 height 10
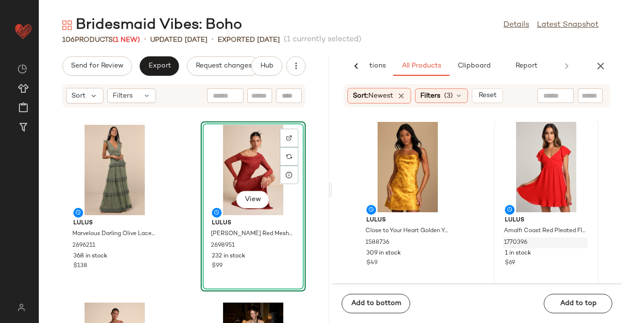
scroll to position [542, 0]
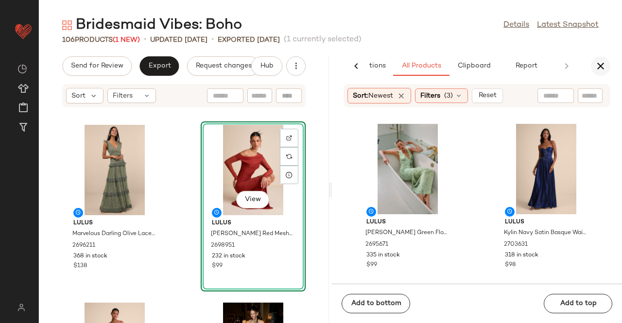
click at [599, 60] on icon "button" at bounding box center [601, 66] width 12 height 12
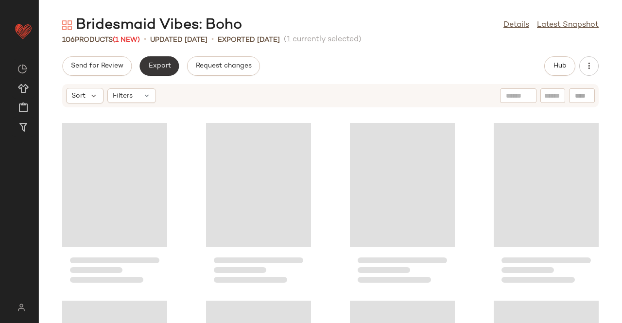
click at [164, 58] on button "Export" at bounding box center [158, 65] width 39 height 19
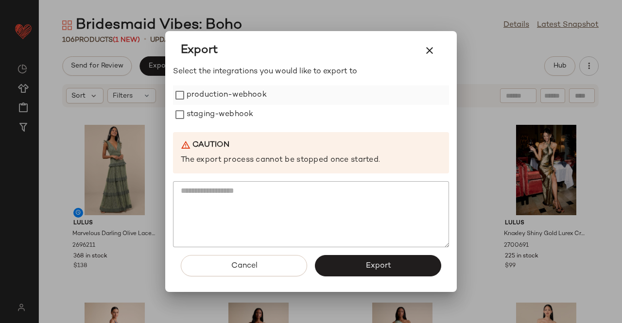
click at [230, 103] on label "production-webhook" at bounding box center [227, 95] width 80 height 19
click at [221, 116] on label "staging-webhook" at bounding box center [220, 114] width 67 height 19
click at [379, 265] on span "Export" at bounding box center [378, 265] width 26 height 9
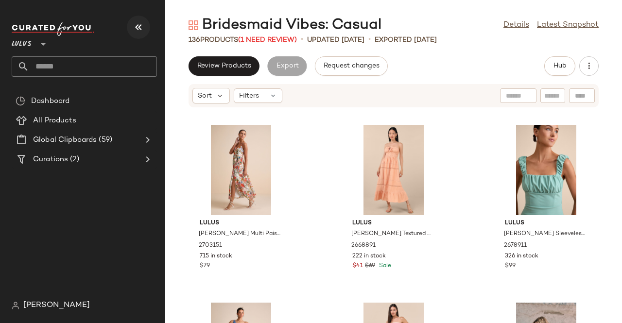
click at [134, 26] on icon "button" at bounding box center [139, 27] width 12 height 12
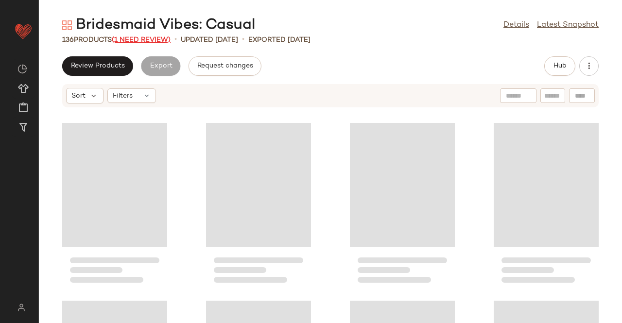
click at [138, 39] on span "(1 Need Review)" at bounding box center [141, 39] width 59 height 7
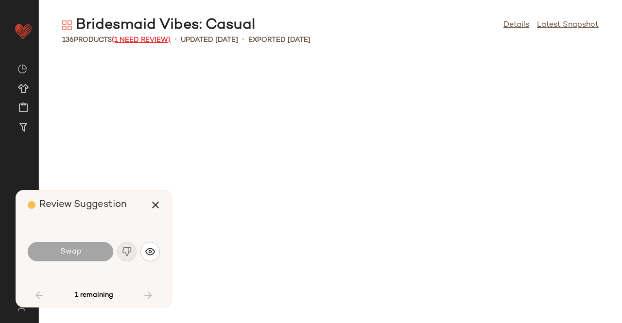
scroll to position [711, 0]
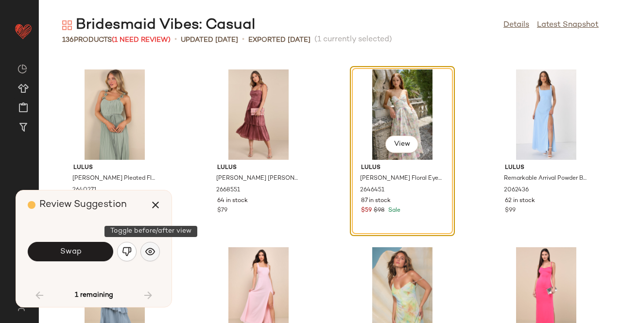
click at [156, 246] on button "button" at bounding box center [149, 251] width 19 height 19
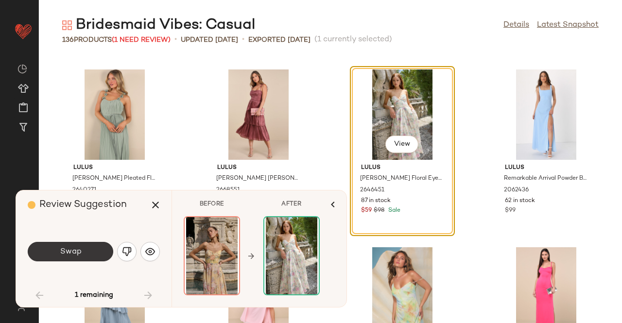
click at [94, 252] on button "Swap" at bounding box center [71, 251] width 86 height 19
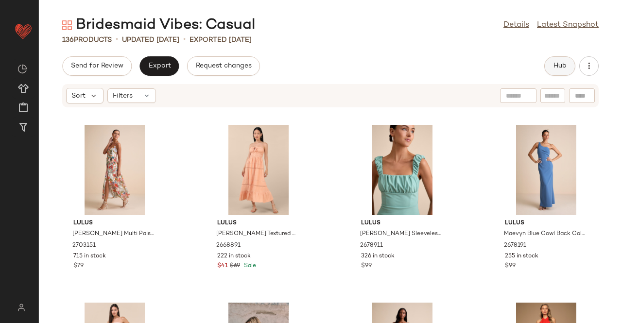
click at [550, 65] on button "Hub" at bounding box center [559, 65] width 31 height 19
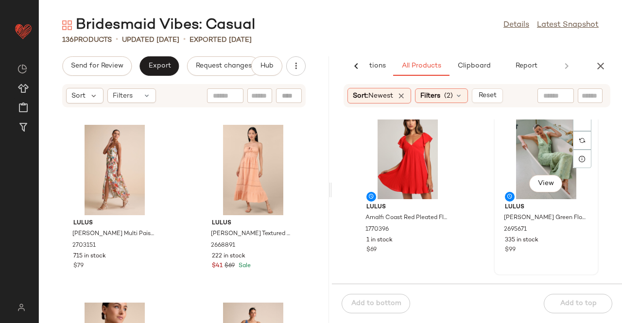
scroll to position [542, 0]
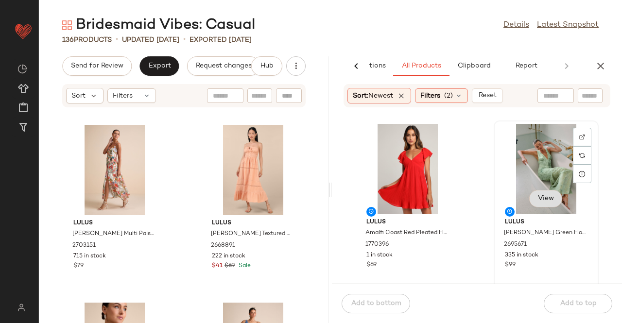
click at [543, 196] on span "View" at bounding box center [545, 199] width 17 height 8
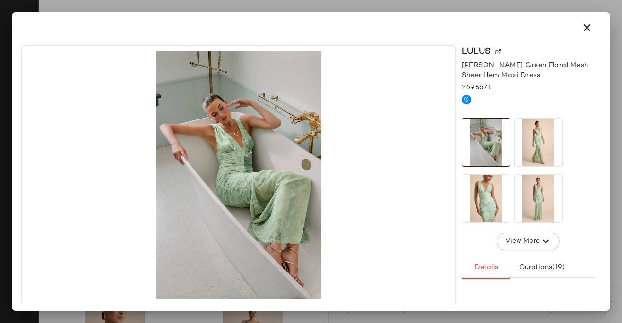
click at [541, 134] on img at bounding box center [539, 143] width 48 height 48
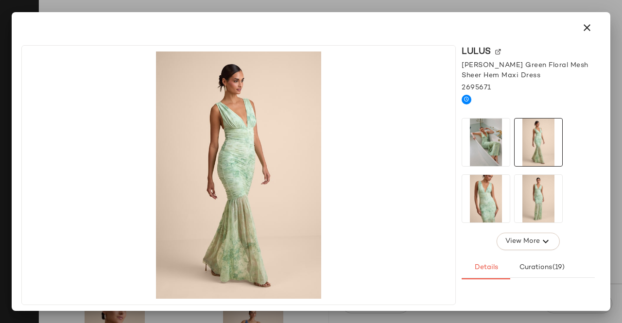
drag, startPoint x: 499, startPoint y: 197, endPoint x: 511, endPoint y: 200, distance: 11.4
click at [500, 198] on img at bounding box center [486, 199] width 48 height 48
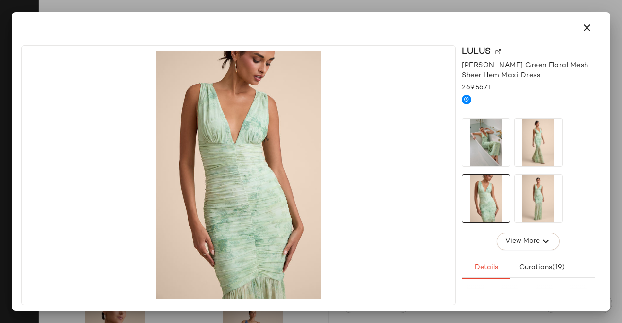
click at [557, 206] on img at bounding box center [539, 199] width 48 height 48
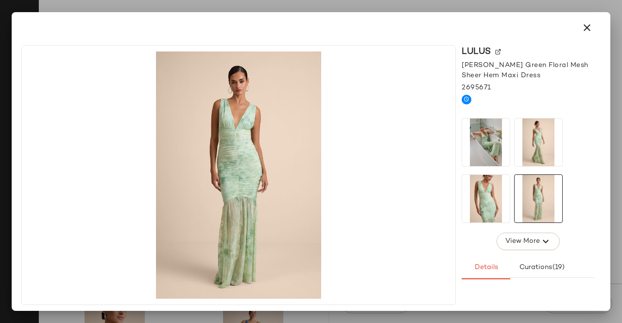
click at [621, 195] on div at bounding box center [311, 161] width 622 height 323
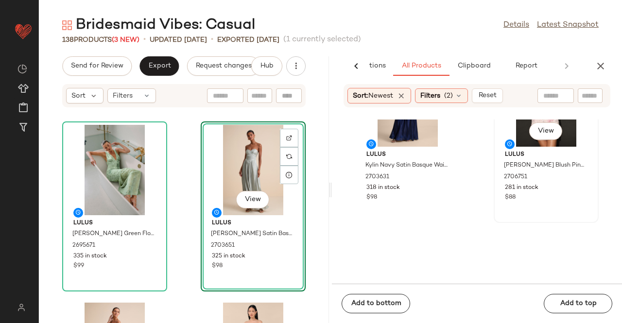
scroll to position [833, 0]
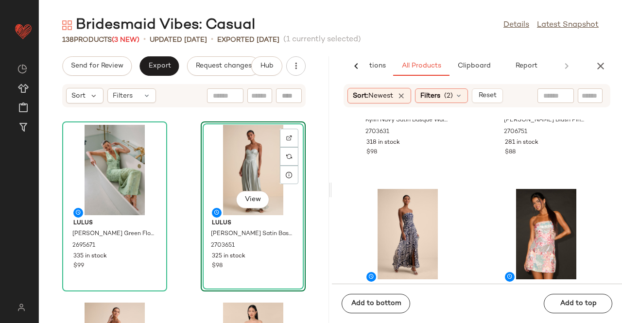
drag, startPoint x: 594, startPoint y: 60, endPoint x: 516, endPoint y: 65, distance: 78.4
click at [594, 60] on button "button" at bounding box center [600, 65] width 19 height 19
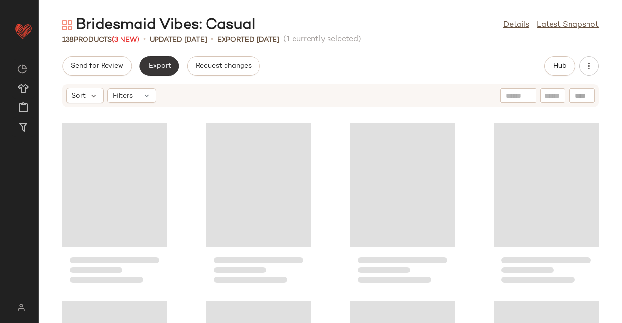
click at [158, 63] on span "Export" at bounding box center [159, 66] width 23 height 8
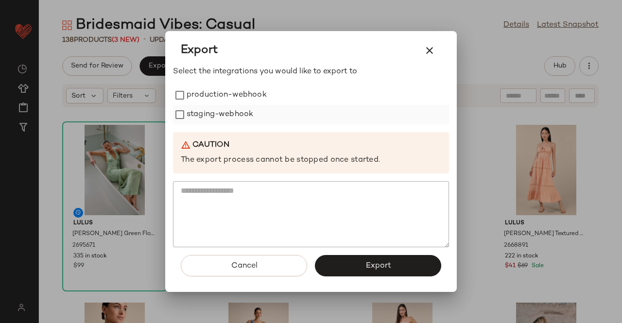
click at [225, 105] on label "staging-webhook" at bounding box center [220, 114] width 67 height 19
click at [227, 101] on label "production-webhook" at bounding box center [227, 95] width 80 height 19
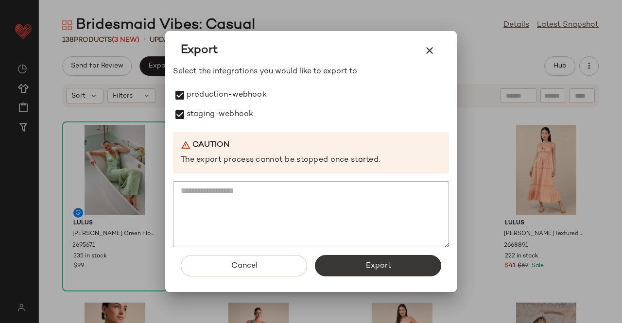
click at [362, 258] on button "Export" at bounding box center [378, 265] width 126 height 21
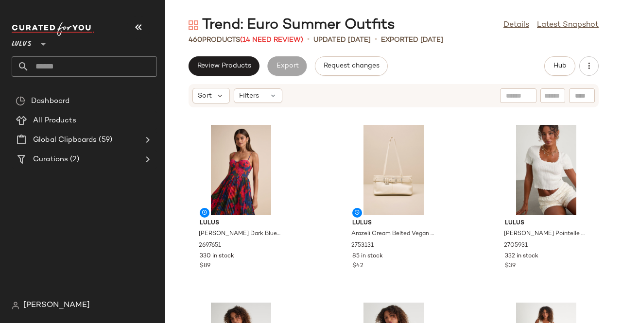
click at [158, 24] on div "Lulus **" at bounding box center [88, 49] width 153 height 60
click at [144, 28] on icon "button" at bounding box center [139, 27] width 12 height 12
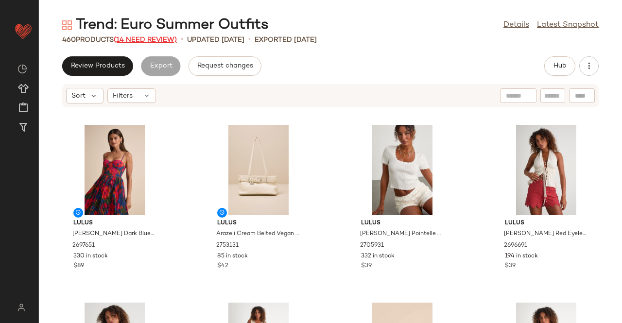
click at [148, 41] on span "(14 Need Review)" at bounding box center [145, 39] width 63 height 7
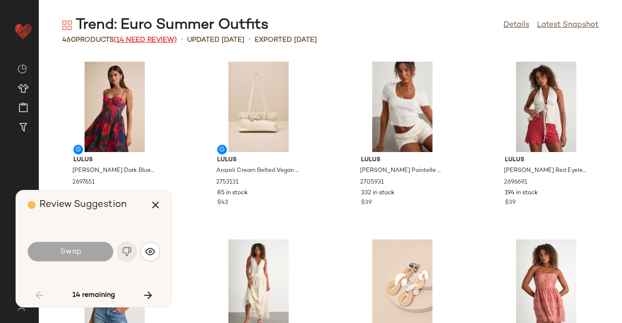
scroll to position [3023, 0]
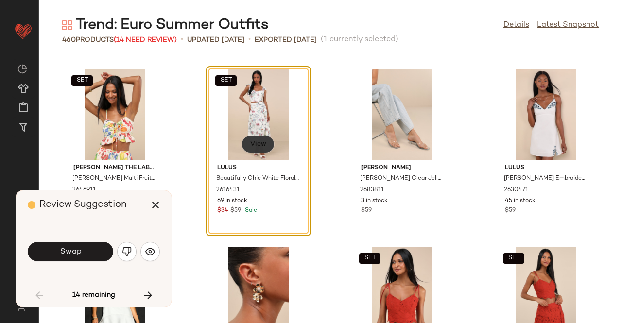
click at [256, 139] on button "View" at bounding box center [257, 144] width 33 height 17
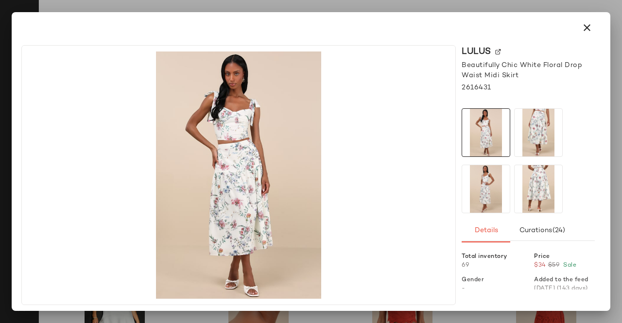
click at [495, 52] on img at bounding box center [498, 52] width 6 height 6
click at [589, 24] on icon "button" at bounding box center [587, 28] width 12 height 12
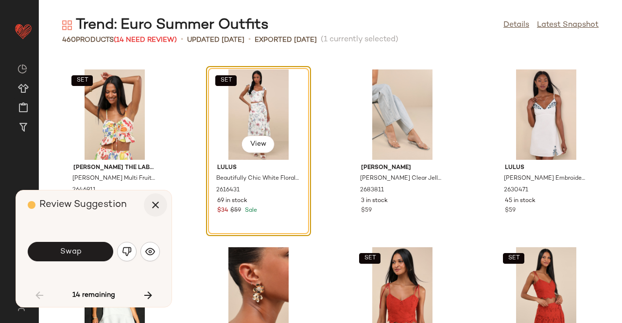
click at [158, 206] on icon "button" at bounding box center [156, 205] width 12 height 12
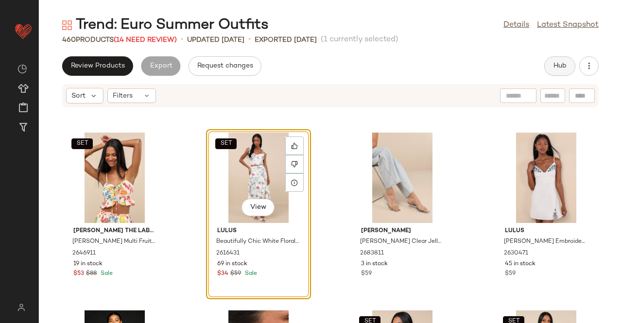
click at [566, 60] on button "Hub" at bounding box center [559, 65] width 31 height 19
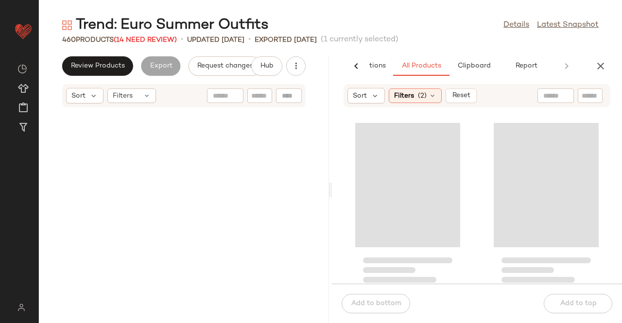
scroll to position [6758, 0]
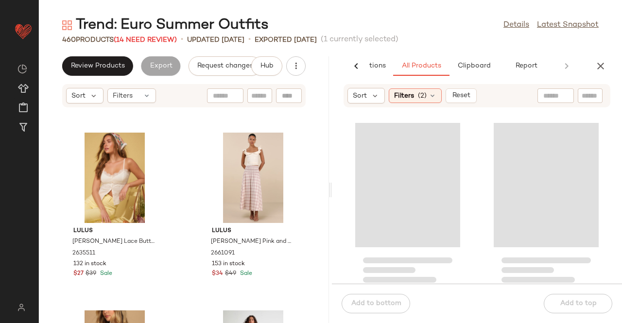
click at [579, 94] on div at bounding box center [590, 95] width 25 height 15
paste input "*******"
type input "*******"
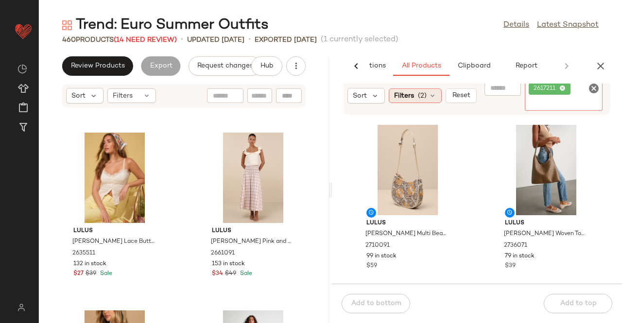
click at [413, 100] on span "Filters" at bounding box center [404, 96] width 20 height 10
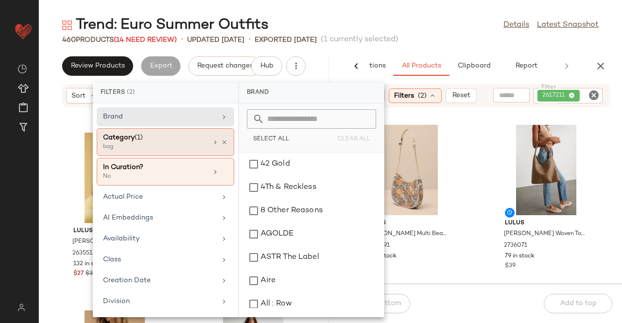
click at [221, 143] on icon at bounding box center [224, 142] width 7 height 7
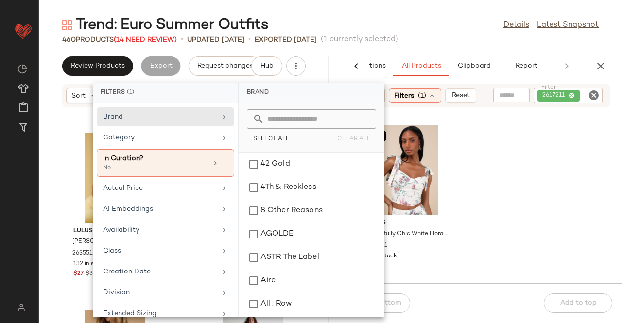
click at [475, 27] on div "Trend: Euro Summer Outfits Details Latest Snapshot" at bounding box center [330, 25] width 583 height 19
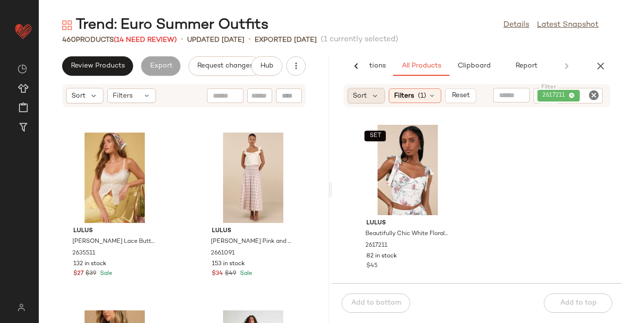
click at [359, 97] on span "Sort" at bounding box center [360, 96] width 14 height 10
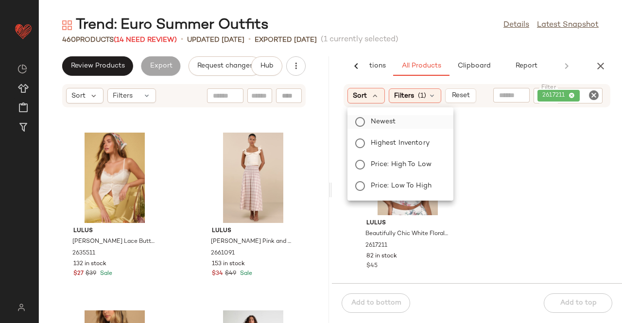
click at [377, 120] on span "Newest" at bounding box center [383, 122] width 25 height 10
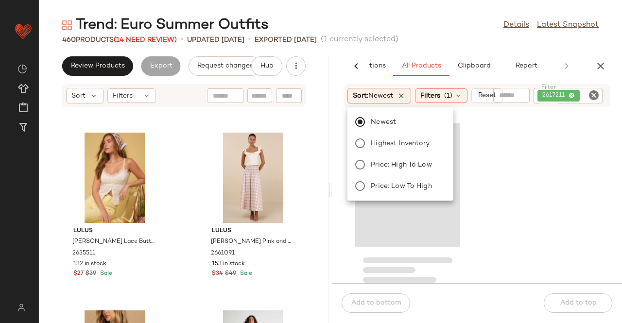
click at [431, 10] on main "Trend: Euro Summer Outfits Details Latest Snapshot 460 Products (14 Need Review…" at bounding box center [311, 161] width 622 height 323
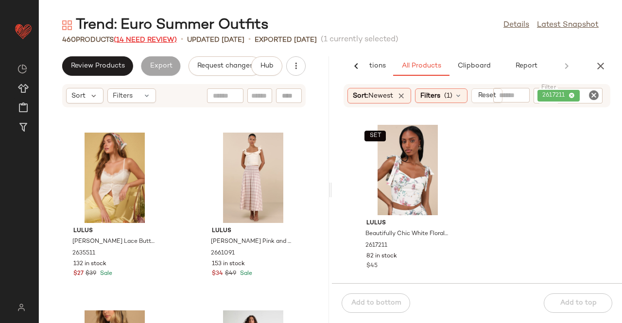
click at [124, 41] on span "(14 Need Review)" at bounding box center [145, 39] width 63 height 7
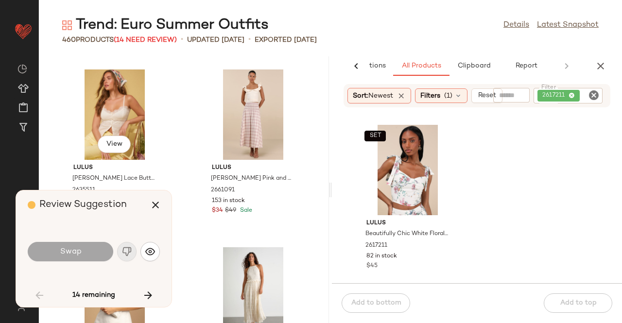
scroll to position [6046, 0]
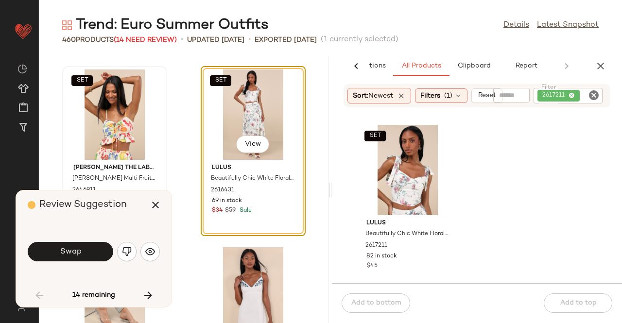
drag, startPoint x: 158, startPoint y: 202, endPoint x: 159, endPoint y: 194, distance: 7.8
click at [158, 202] on icon "button" at bounding box center [156, 205] width 12 height 12
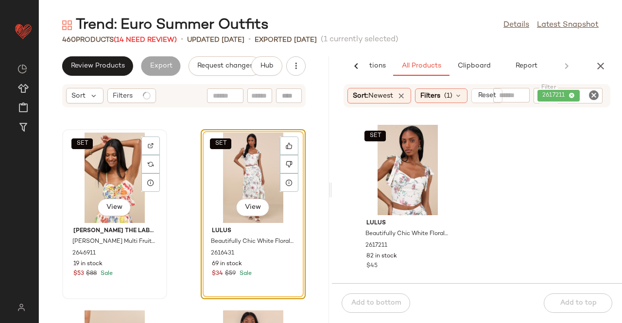
click at [118, 172] on div "SET View" at bounding box center [115, 178] width 98 height 90
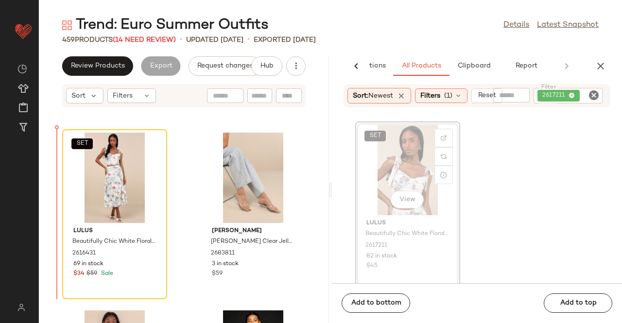
scroll to position [6045, 0]
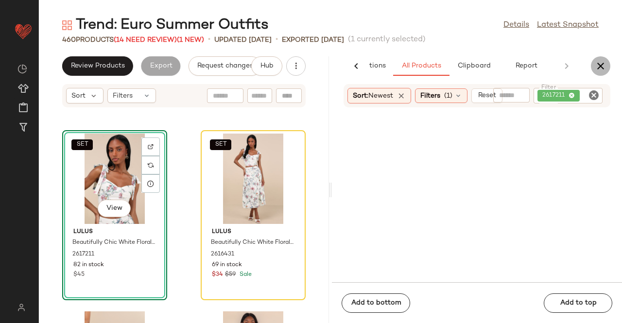
click at [599, 64] on icon "button" at bounding box center [601, 66] width 12 height 12
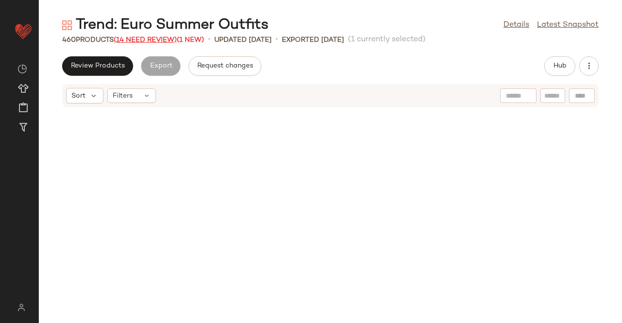
click at [148, 38] on span "(14 Need Review)" at bounding box center [145, 39] width 63 height 7
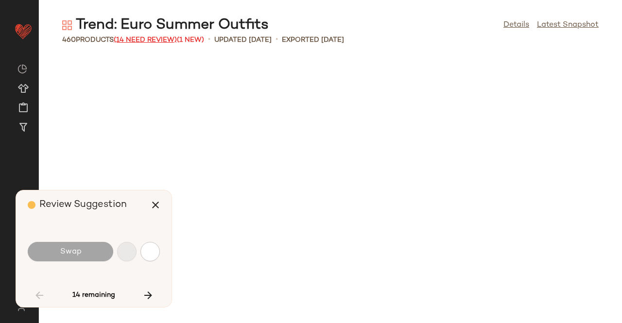
scroll to position [3023, 0]
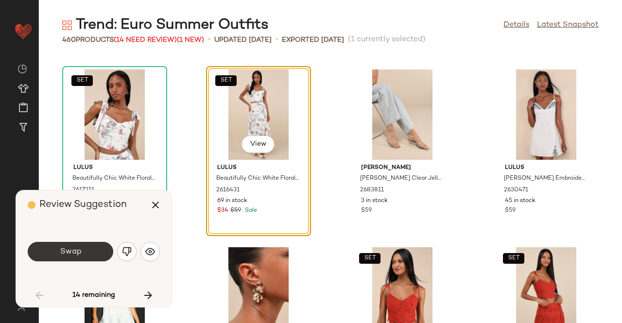
click at [88, 256] on button "Swap" at bounding box center [71, 251] width 86 height 19
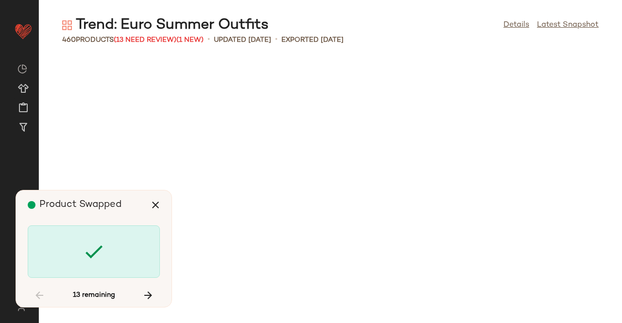
scroll to position [4979, 0]
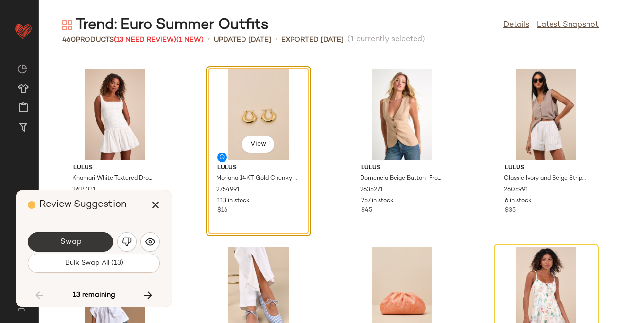
click at [69, 243] on span "Swap" at bounding box center [70, 242] width 22 height 9
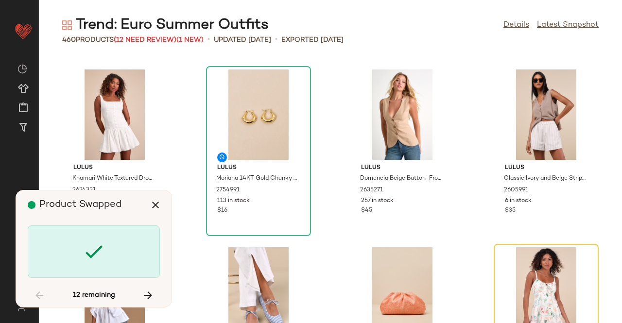
scroll to position [5157, 0]
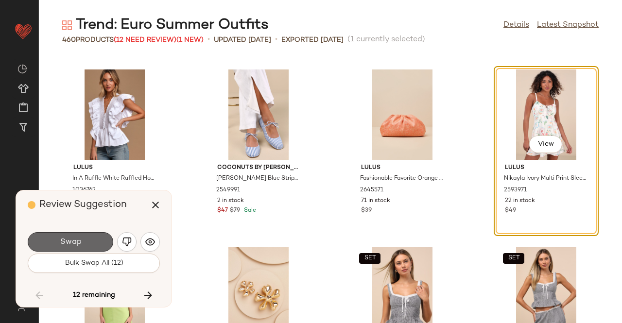
click at [70, 242] on span "Swap" at bounding box center [70, 242] width 22 height 9
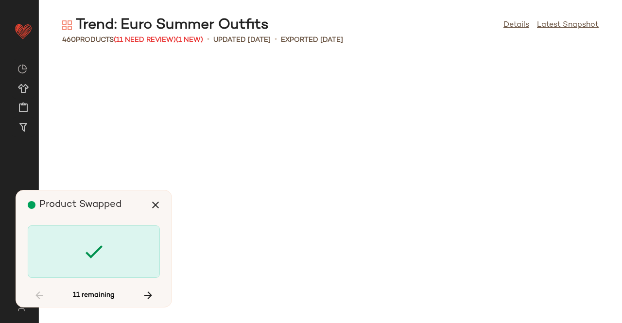
scroll to position [6046, 0]
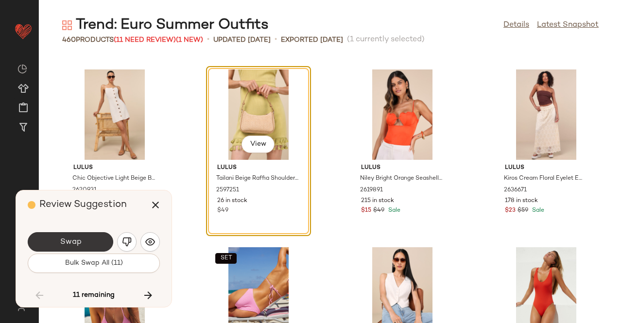
click at [67, 242] on span "Swap" at bounding box center [70, 242] width 22 height 9
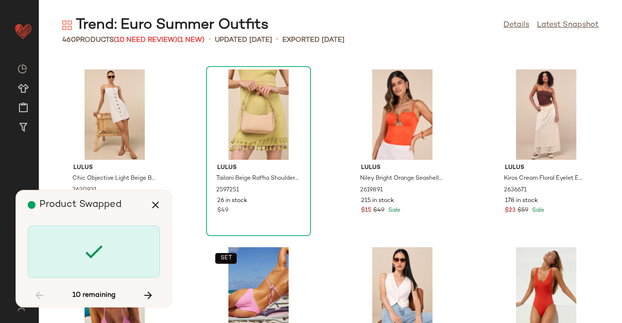
scroll to position [12626, 0]
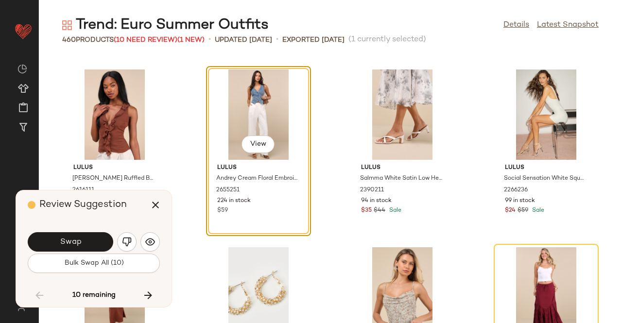
click at [69, 243] on span "Swap" at bounding box center [70, 242] width 22 height 9
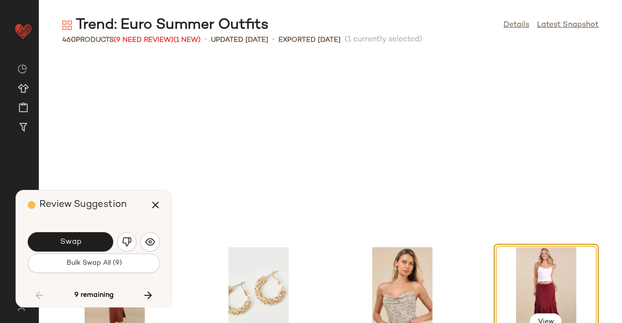
scroll to position [12804, 0]
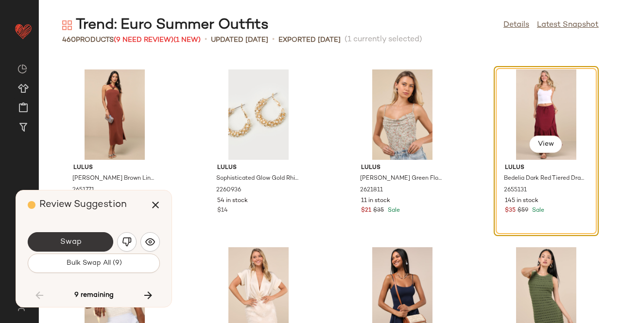
click at [73, 243] on span "Swap" at bounding box center [70, 242] width 22 height 9
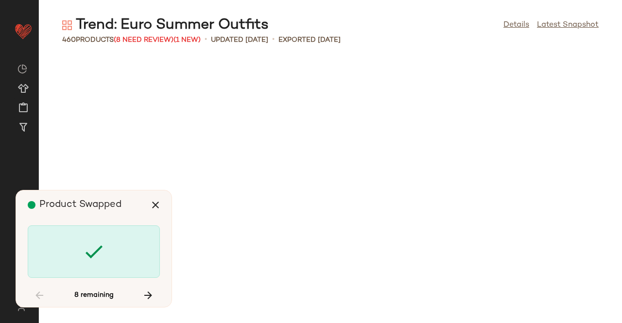
scroll to position [13515, 0]
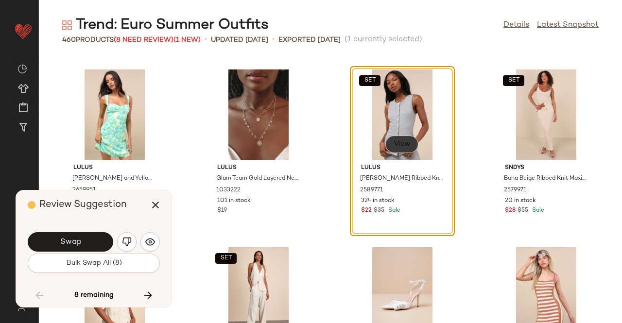
click at [398, 149] on button "View" at bounding box center [401, 144] width 33 height 17
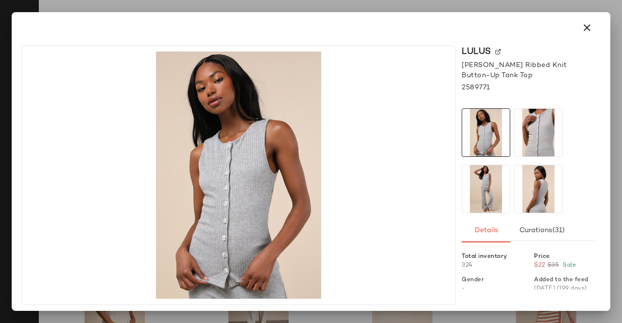
click at [499, 49] on img at bounding box center [498, 52] width 6 height 6
click at [588, 19] on button "button" at bounding box center [586, 27] width 23 height 23
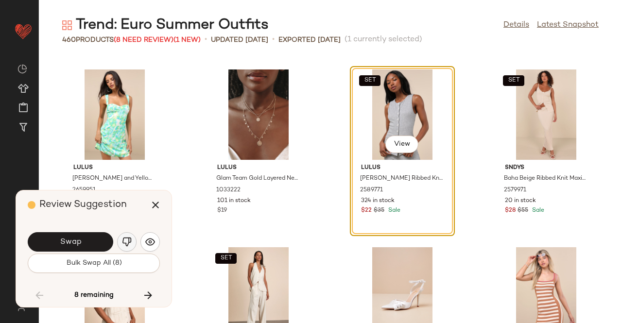
click at [132, 243] on button "button" at bounding box center [126, 241] width 19 height 19
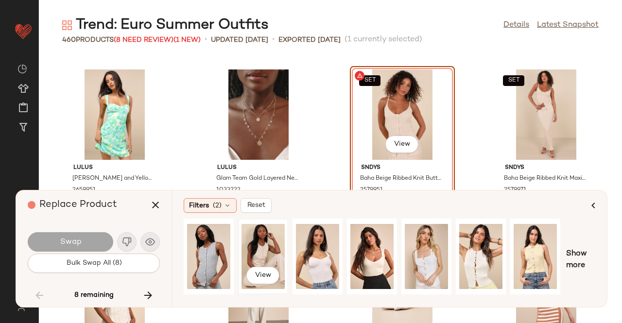
click at [279, 243] on div "View" at bounding box center [262, 256] width 43 height 69
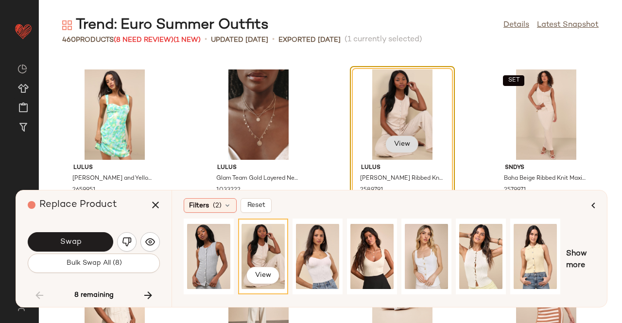
click at [395, 143] on span "View" at bounding box center [402, 144] width 17 height 8
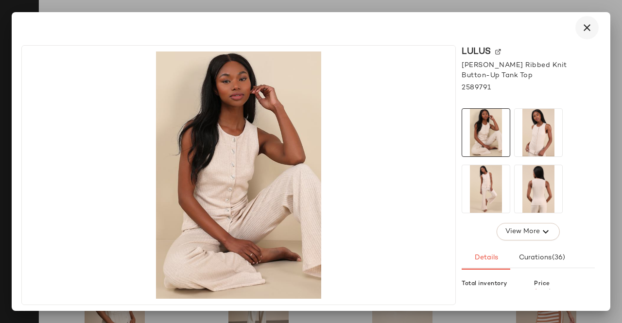
click at [592, 27] on icon "button" at bounding box center [587, 28] width 12 height 12
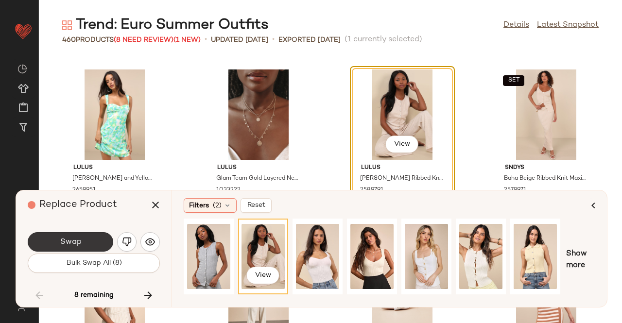
click at [78, 240] on span "Swap" at bounding box center [70, 242] width 22 height 9
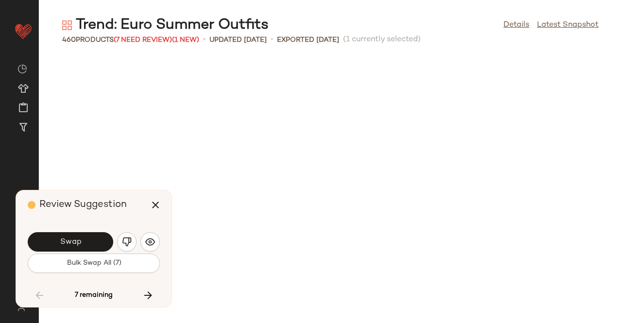
scroll to position [14049, 0]
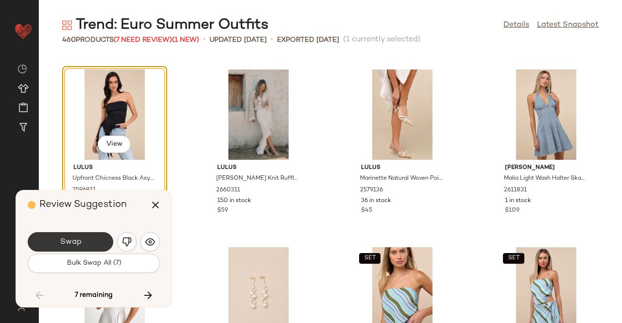
click at [76, 251] on button "Swap" at bounding box center [71, 241] width 86 height 19
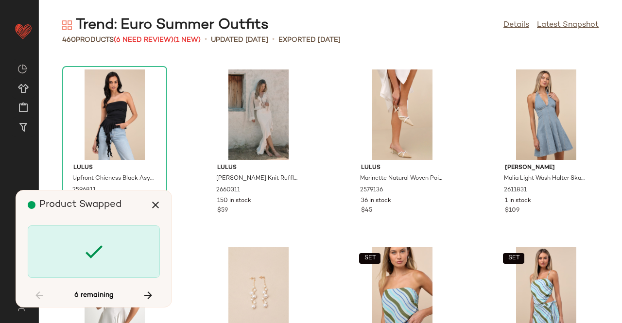
scroll to position [14938, 0]
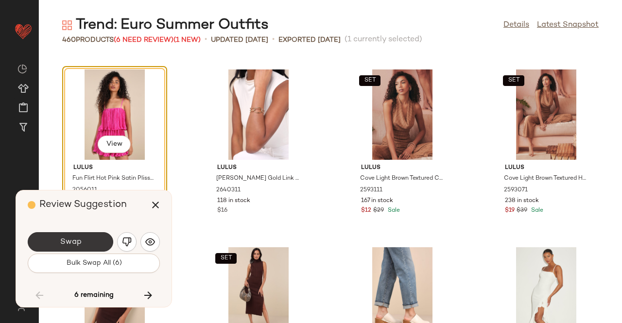
click at [98, 247] on button "Swap" at bounding box center [71, 241] width 86 height 19
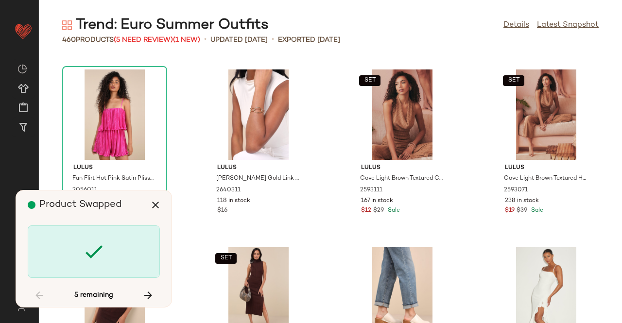
scroll to position [16005, 0]
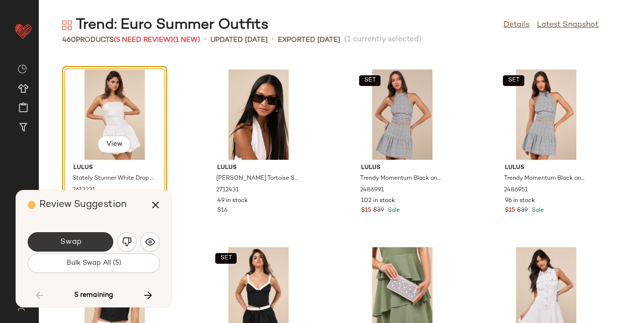
click at [54, 240] on button "Swap" at bounding box center [71, 241] width 86 height 19
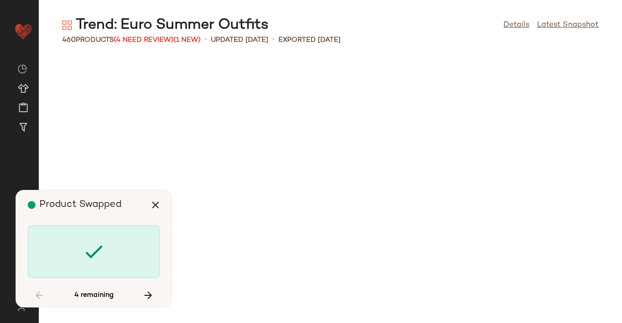
scroll to position [18139, 0]
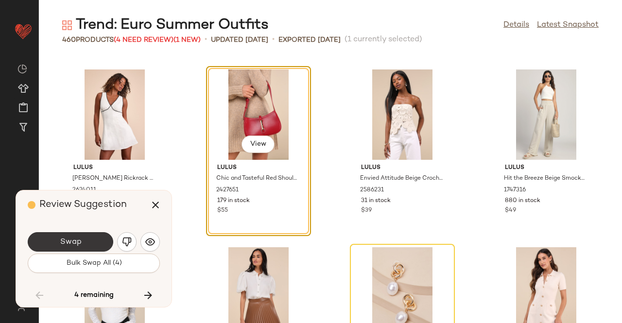
click at [76, 241] on span "Swap" at bounding box center [70, 242] width 22 height 9
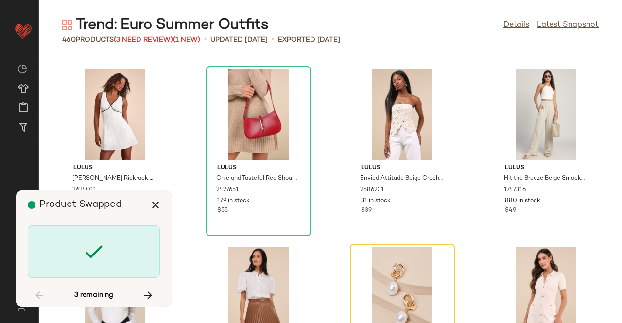
scroll to position [18317, 0]
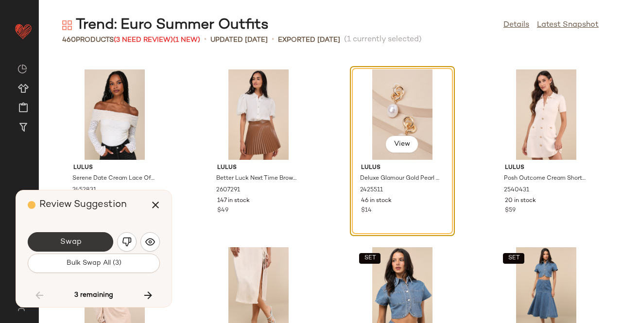
click at [84, 233] on button "Swap" at bounding box center [71, 241] width 86 height 19
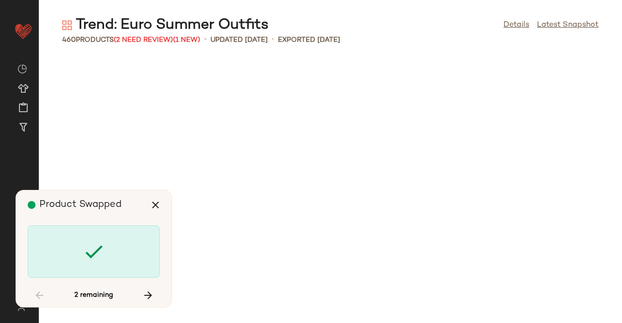
scroll to position [19739, 0]
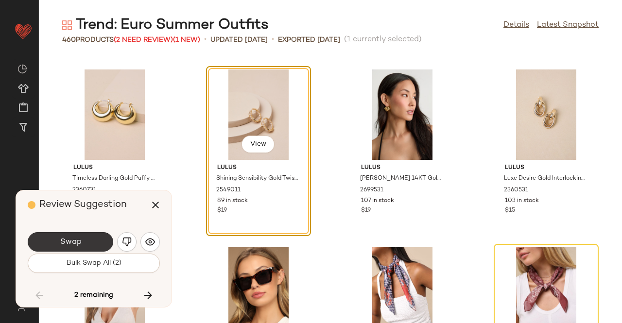
click at [85, 244] on button "Swap" at bounding box center [71, 241] width 86 height 19
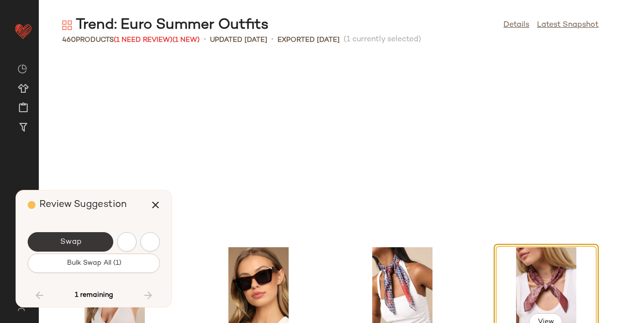
scroll to position [19917, 0]
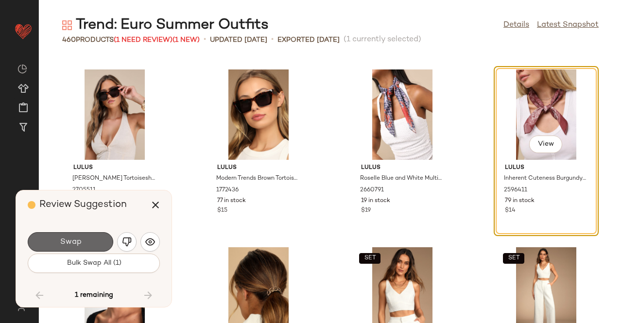
click at [85, 241] on button "Swap" at bounding box center [71, 241] width 86 height 19
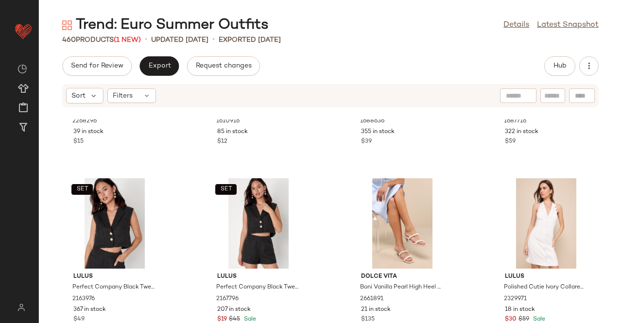
scroll to position [20249, 0]
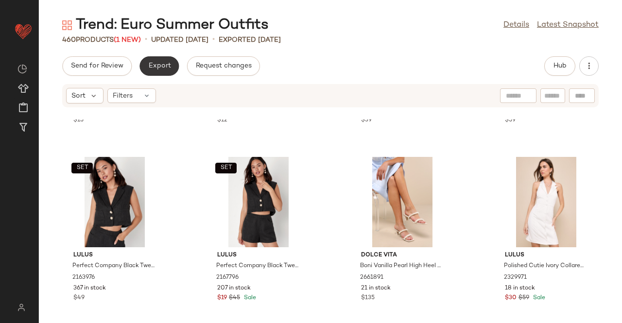
click at [150, 60] on button "Export" at bounding box center [158, 65] width 39 height 19
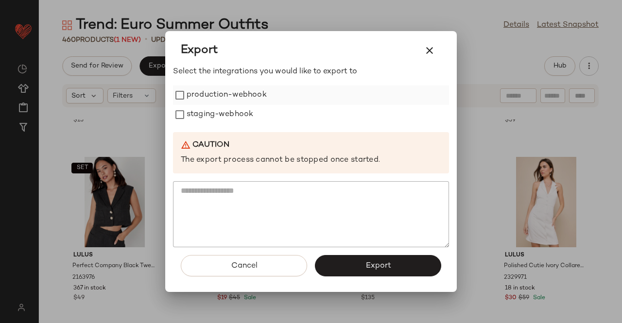
click at [221, 96] on label "production-webhook" at bounding box center [227, 95] width 80 height 19
click at [217, 114] on label "staging-webhook" at bounding box center [220, 114] width 67 height 19
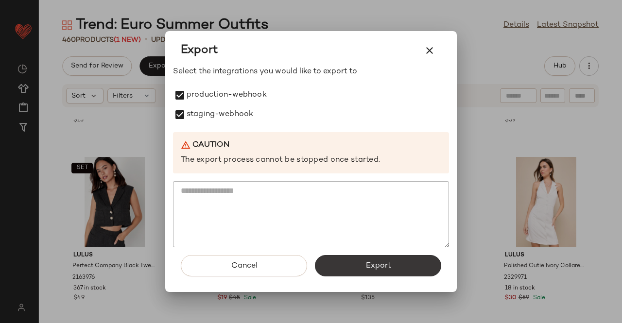
click at [385, 271] on span "Export" at bounding box center [378, 265] width 26 height 9
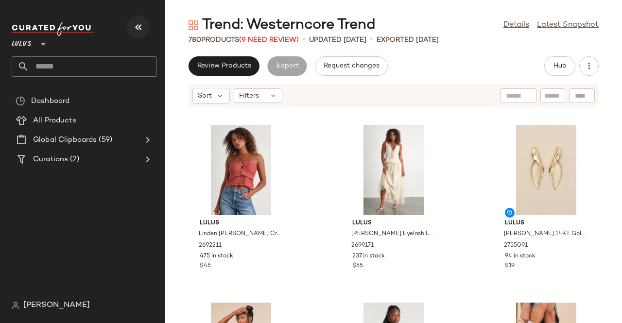
click at [142, 24] on icon "button" at bounding box center [139, 27] width 12 height 12
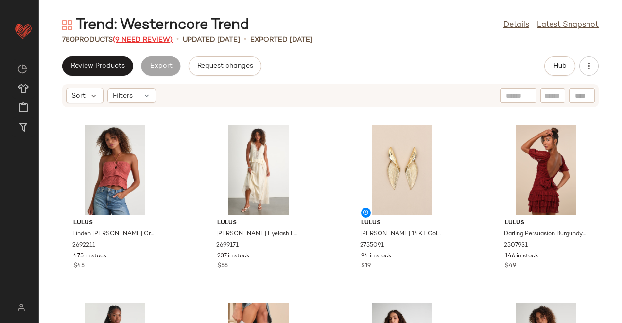
click at [144, 38] on span "(9 Need Review)" at bounding box center [143, 39] width 60 height 7
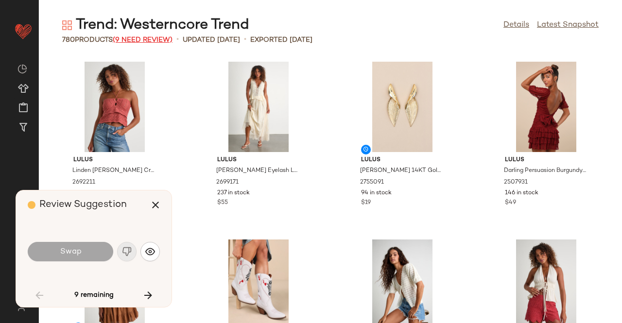
scroll to position [2667, 0]
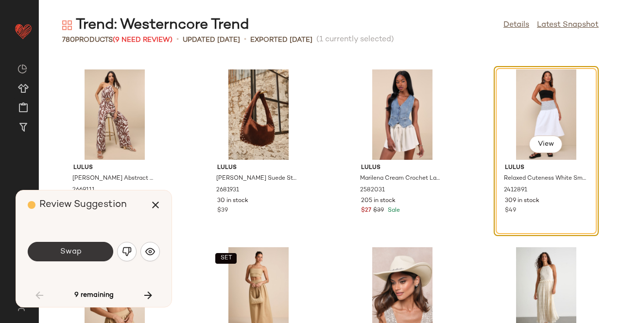
click at [64, 253] on span "Swap" at bounding box center [70, 251] width 22 height 9
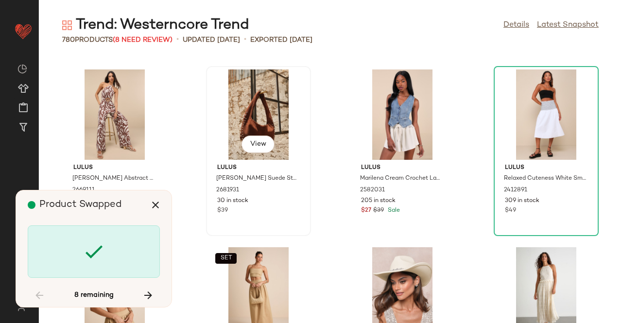
scroll to position [9781, 0]
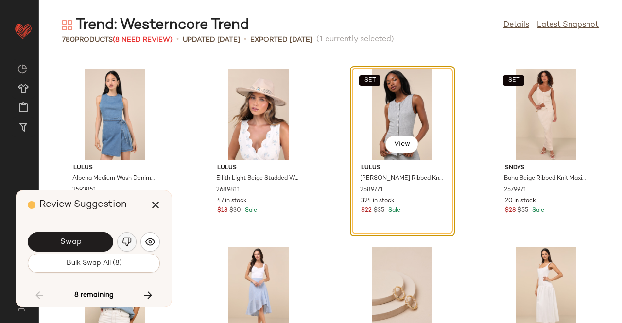
click at [129, 246] on img "button" at bounding box center [127, 242] width 10 height 10
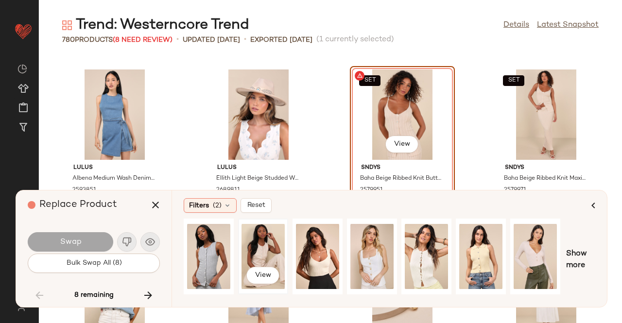
click at [254, 247] on div "View" at bounding box center [262, 256] width 43 height 69
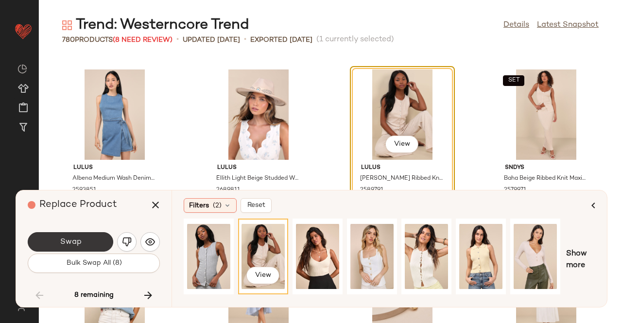
click at [89, 245] on button "Swap" at bounding box center [71, 241] width 86 height 19
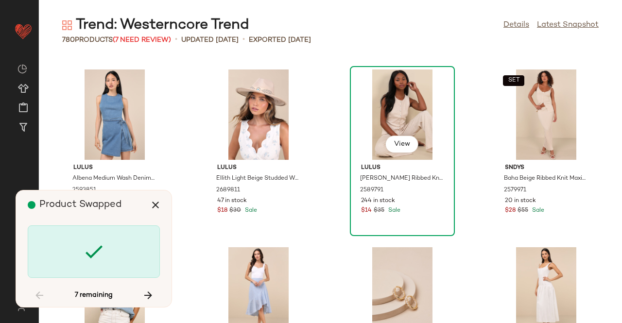
scroll to position [12270, 0]
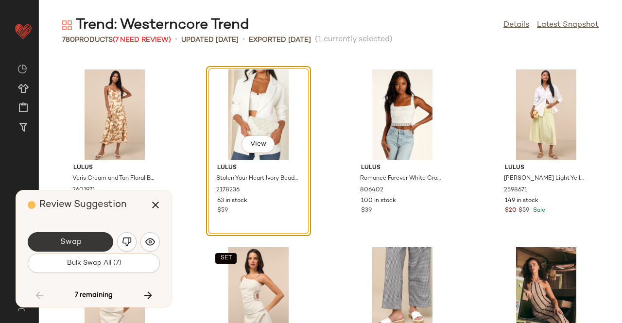
click at [66, 238] on span "Swap" at bounding box center [70, 242] width 22 height 9
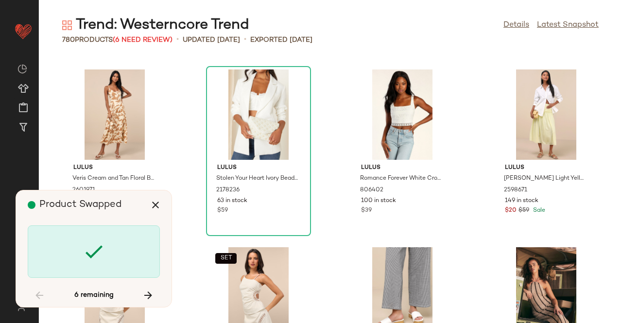
scroll to position [14582, 0]
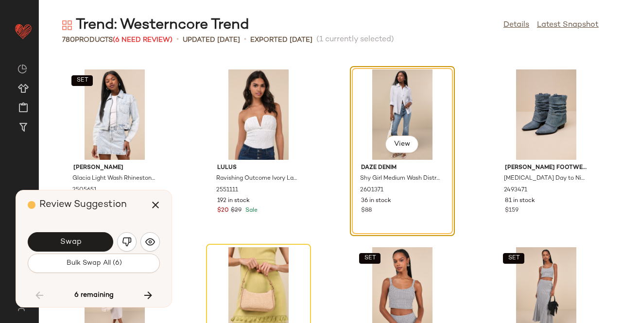
click at [66, 238] on span "Swap" at bounding box center [70, 242] width 22 height 9
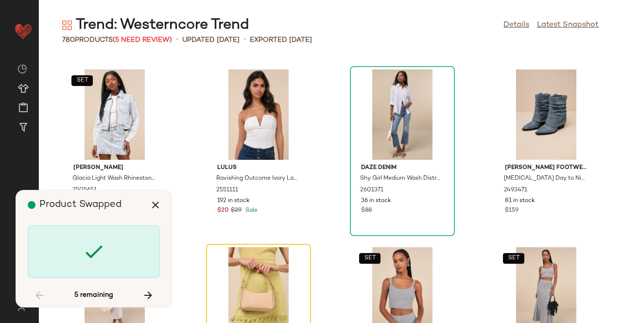
scroll to position [14760, 0]
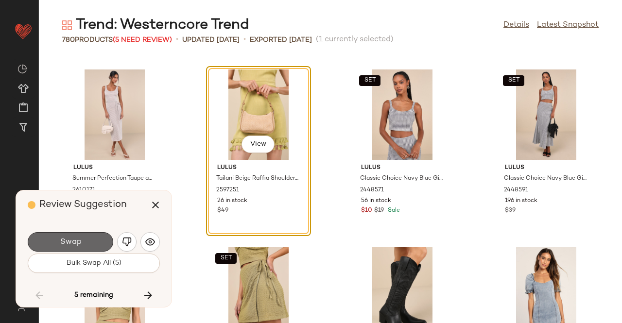
click at [81, 232] on button "Swap" at bounding box center [71, 241] width 86 height 19
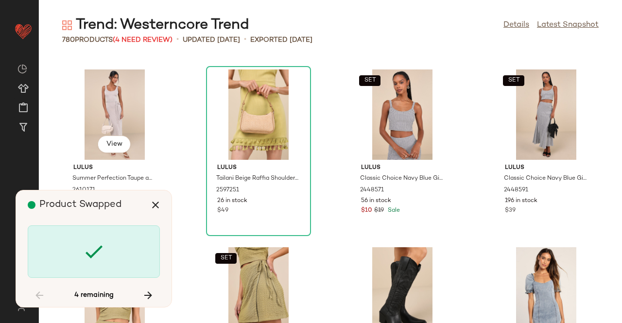
scroll to position [17961, 0]
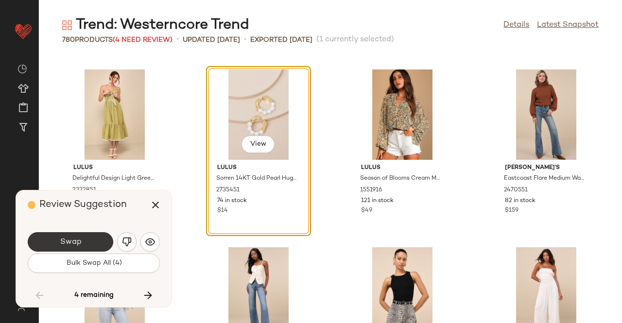
click at [95, 238] on button "Swap" at bounding box center [71, 241] width 86 height 19
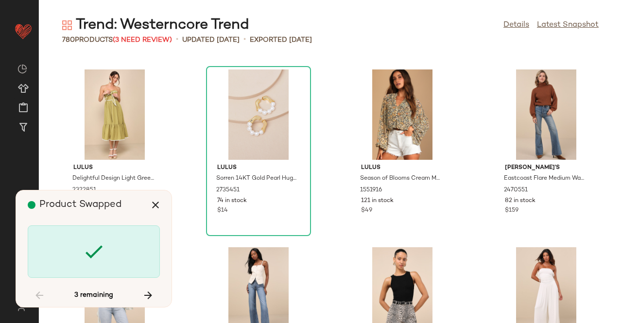
scroll to position [27208, 0]
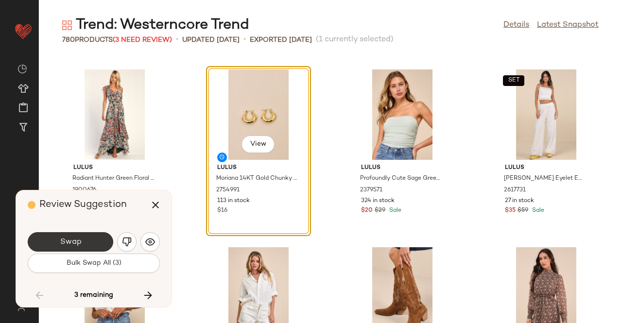
click at [101, 245] on button "Swap" at bounding box center [71, 241] width 86 height 19
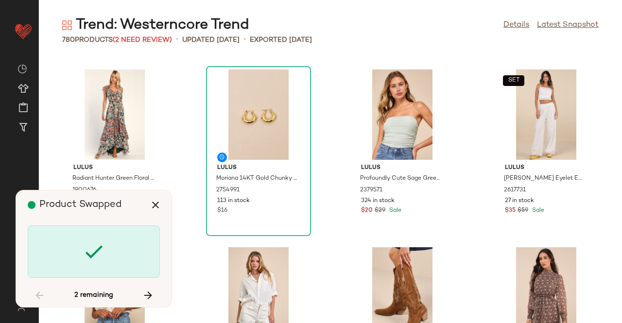
scroll to position [28098, 0]
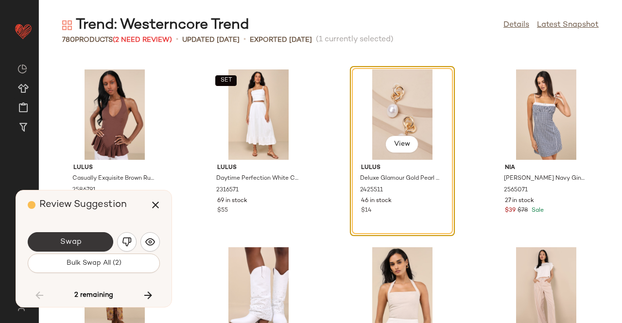
click at [60, 243] on span "Swap" at bounding box center [70, 242] width 22 height 9
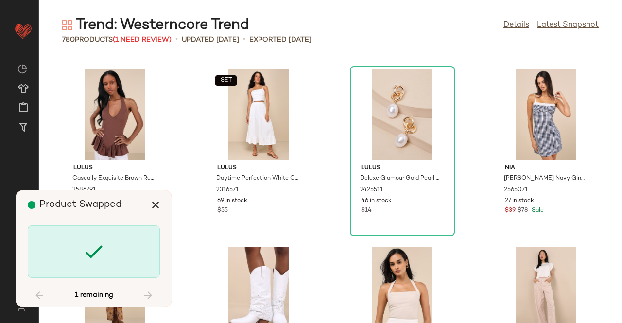
scroll to position [31476, 0]
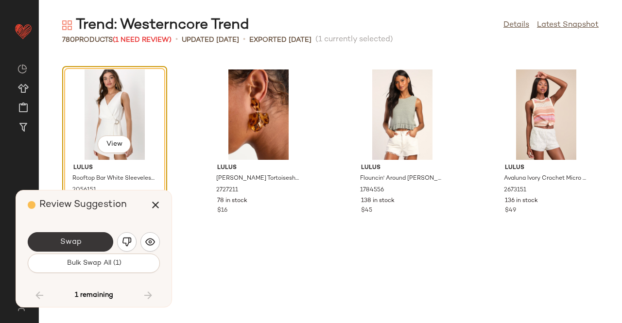
click at [100, 248] on button "Swap" at bounding box center [71, 241] width 86 height 19
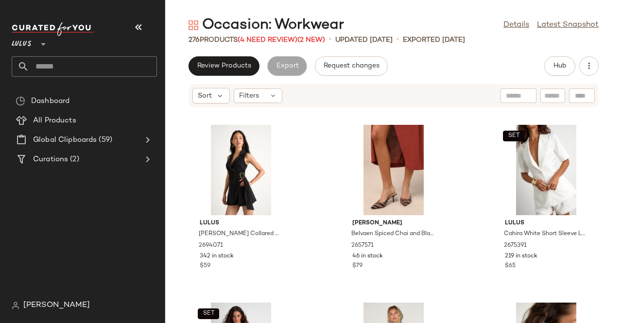
click at [127, 21] on div "Lulus **" at bounding box center [88, 49] width 153 height 60
click at [146, 24] on button "button" at bounding box center [138, 27] width 23 height 23
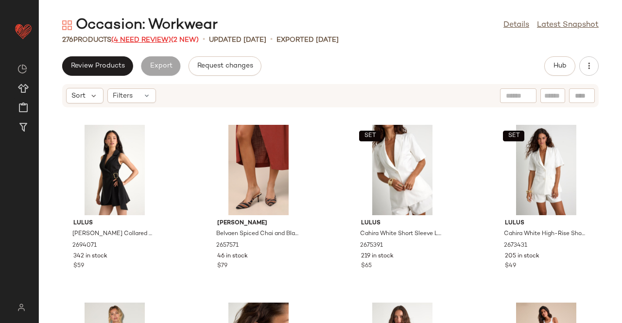
click at [139, 37] on span "(4 Need Review)" at bounding box center [141, 39] width 60 height 7
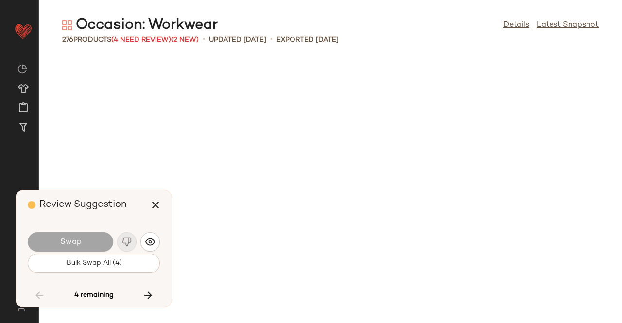
scroll to position [5513, 0]
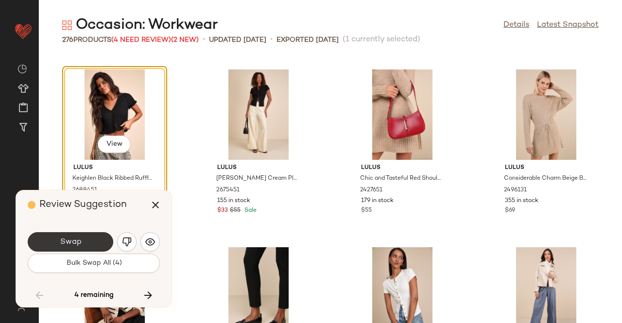
click at [93, 238] on button "Swap" at bounding box center [71, 241] width 86 height 19
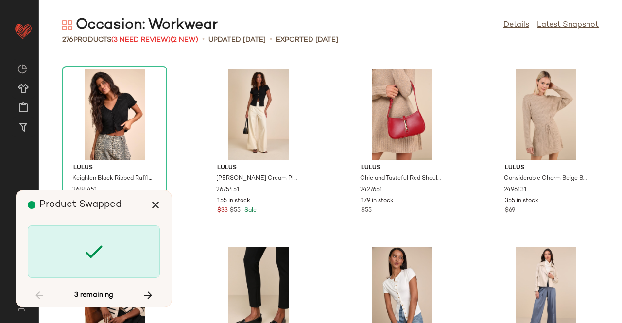
scroll to position [6046, 0]
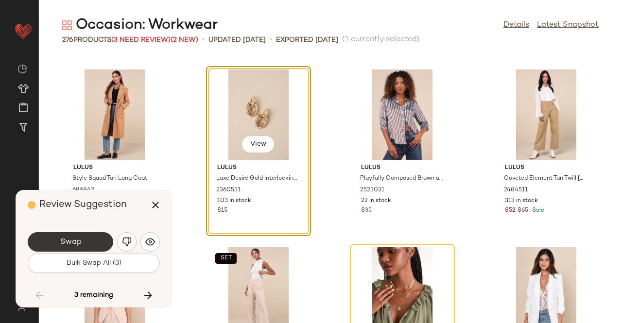
click at [89, 244] on button "Swap" at bounding box center [71, 241] width 86 height 19
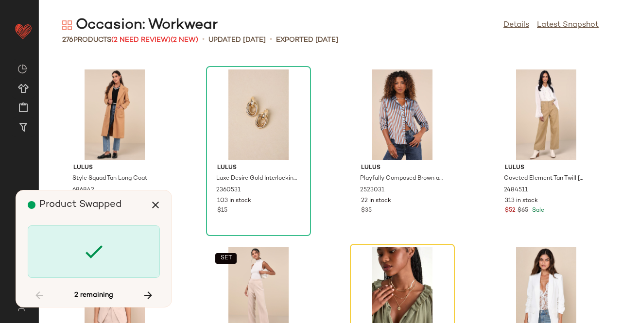
scroll to position [6224, 0]
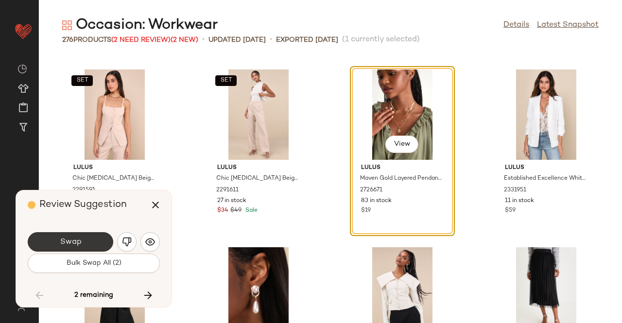
click at [102, 242] on button "Swap" at bounding box center [71, 241] width 86 height 19
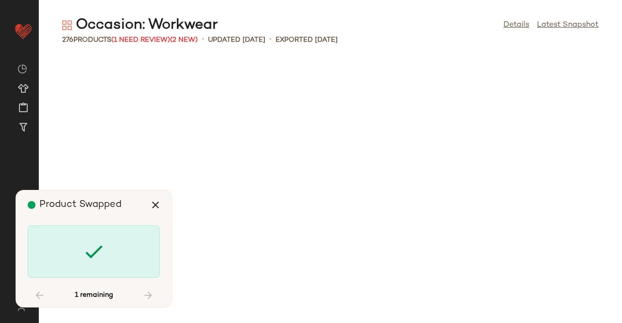
scroll to position [7291, 0]
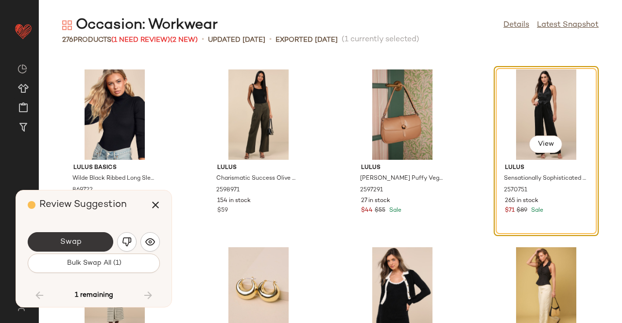
click at [107, 251] on button "Swap" at bounding box center [71, 241] width 86 height 19
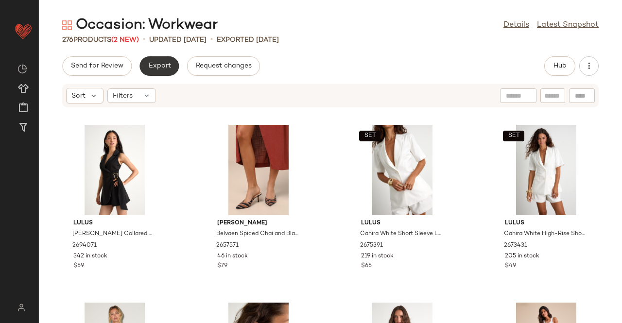
click at [155, 69] on span "Export" at bounding box center [159, 66] width 23 height 8
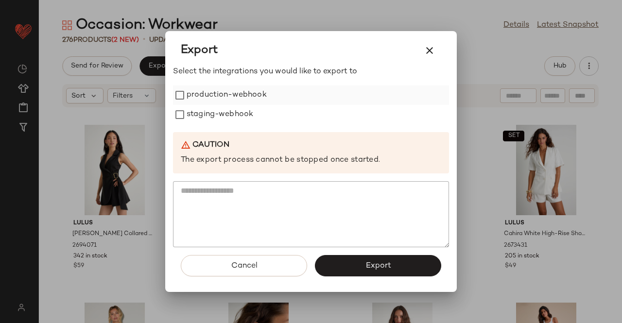
click at [223, 102] on label "production-webhook" at bounding box center [227, 95] width 80 height 19
click at [228, 113] on label "staging-webhook" at bounding box center [220, 114] width 67 height 19
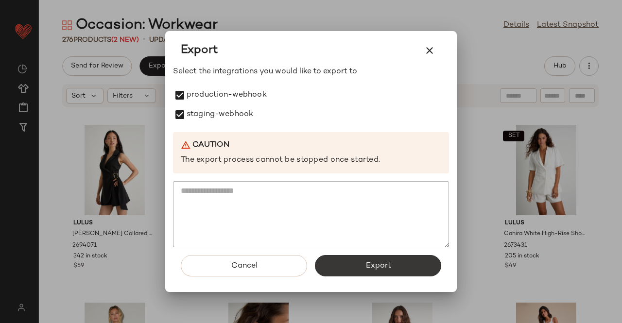
click at [386, 271] on button "Export" at bounding box center [378, 265] width 126 height 21
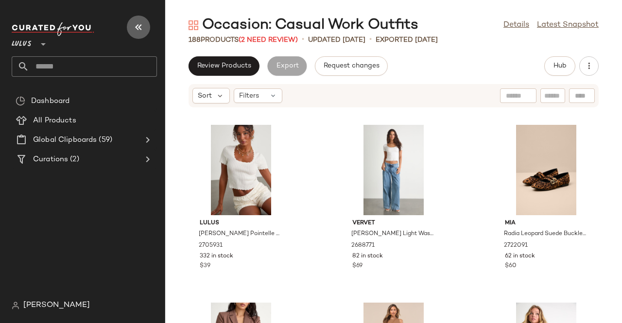
click at [144, 18] on button "button" at bounding box center [138, 27] width 23 height 23
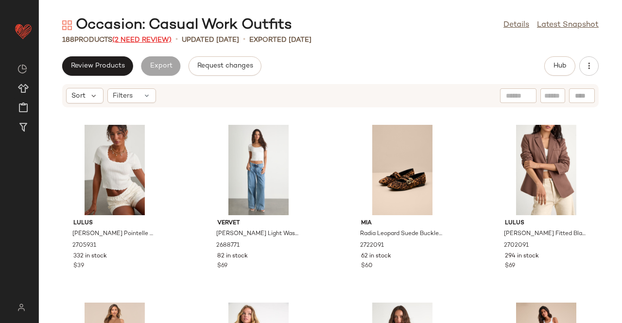
click at [147, 36] on span "(2 Need Review)" at bounding box center [141, 39] width 59 height 7
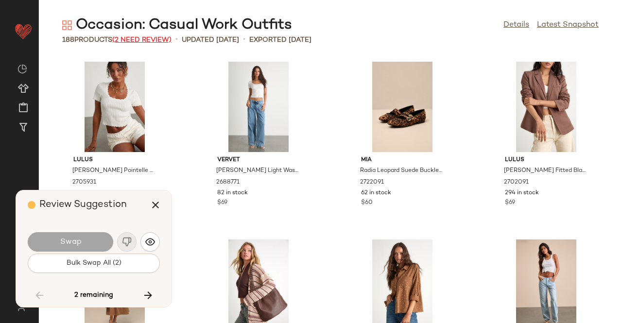
scroll to position [4801, 0]
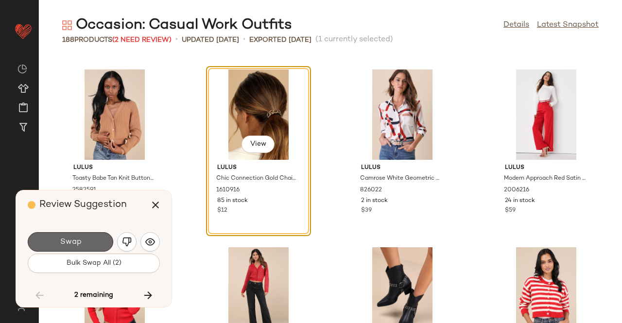
click at [88, 239] on button "Swap" at bounding box center [71, 241] width 86 height 19
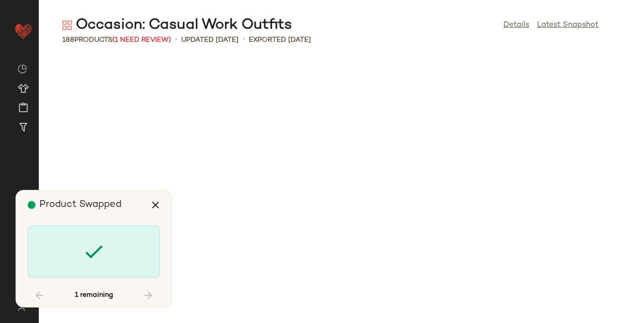
scroll to position [7113, 0]
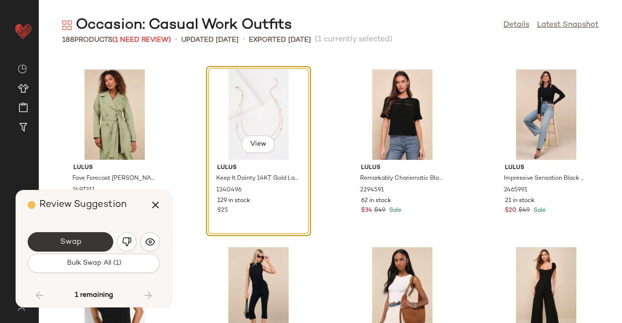
click at [95, 243] on button "Swap" at bounding box center [71, 241] width 86 height 19
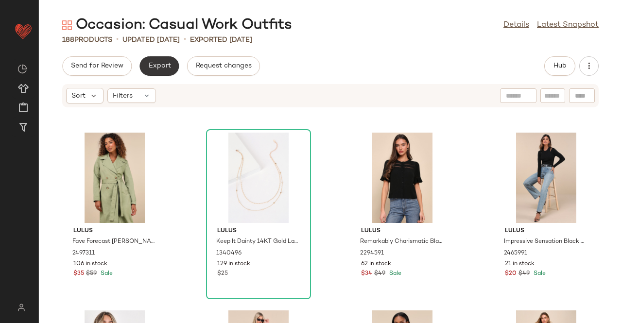
click at [162, 69] on span "Export" at bounding box center [159, 66] width 23 height 8
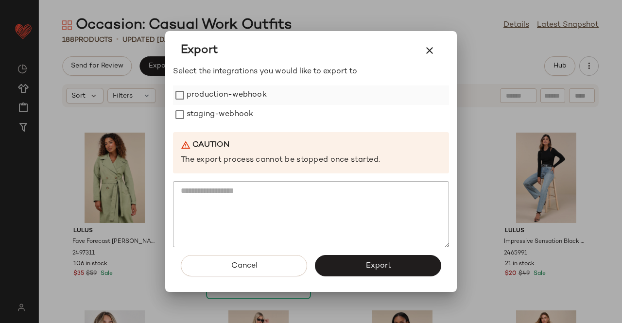
click at [227, 95] on label "production-webhook" at bounding box center [227, 95] width 80 height 19
click at [227, 109] on label "staging-webhook" at bounding box center [220, 114] width 67 height 19
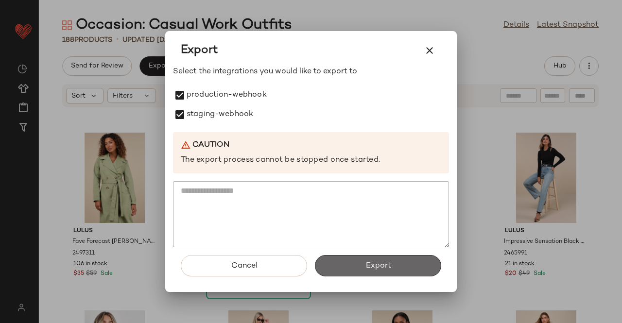
click at [347, 264] on button "Export" at bounding box center [378, 265] width 126 height 21
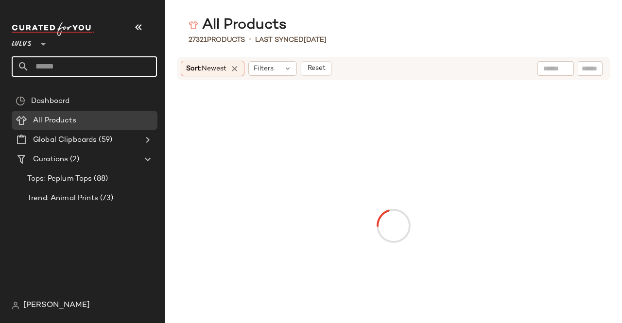
click at [78, 72] on input "text" at bounding box center [93, 66] width 128 height 20
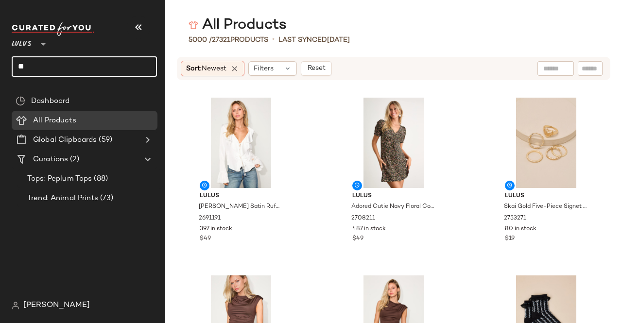
type input "*"
click at [28, 65] on input "**********" at bounding box center [84, 66] width 145 height 20
click at [78, 64] on input "**********" at bounding box center [84, 66] width 145 height 20
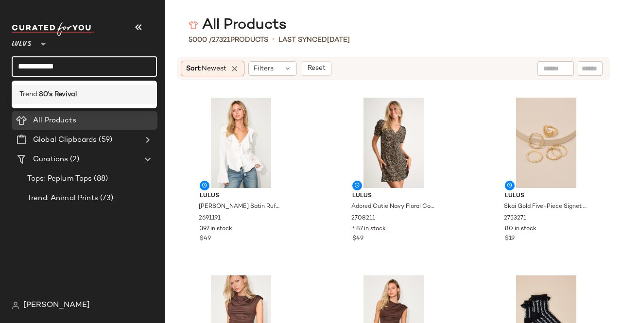
type input "**********"
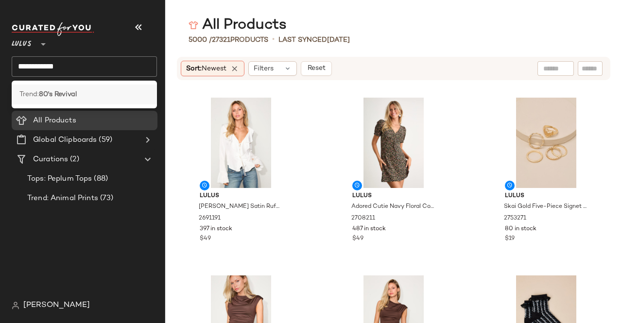
click at [72, 96] on b "80's Revival" at bounding box center [58, 94] width 38 height 10
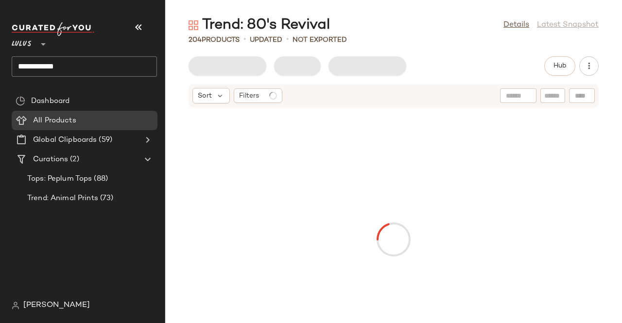
click at [149, 22] on button "button" at bounding box center [138, 27] width 23 height 23
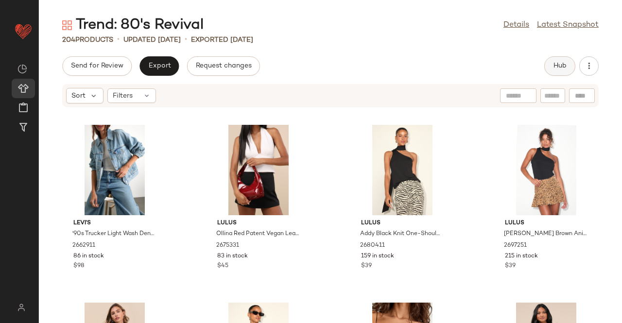
click at [551, 69] on button "Hub" at bounding box center [559, 65] width 31 height 19
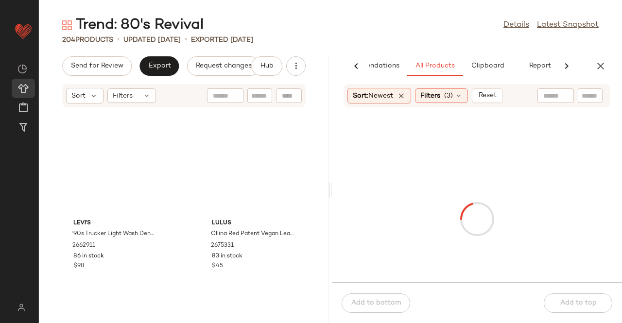
scroll to position [0, 48]
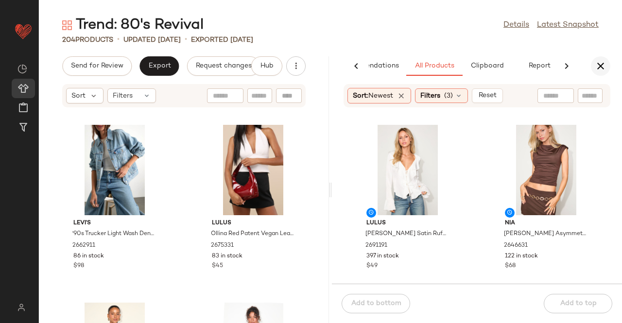
click at [602, 69] on icon "button" at bounding box center [601, 66] width 12 height 12
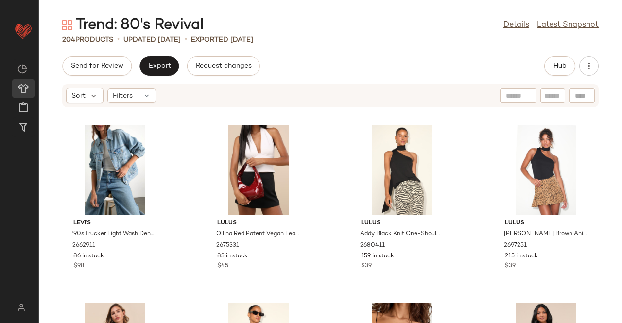
click at [465, 52] on div "Trend: 80's Revival Details Latest Snapshot 204 Products • updated [DATE] • Exp…" at bounding box center [330, 170] width 583 height 308
click at [555, 65] on span "Hub" at bounding box center [560, 66] width 14 height 8
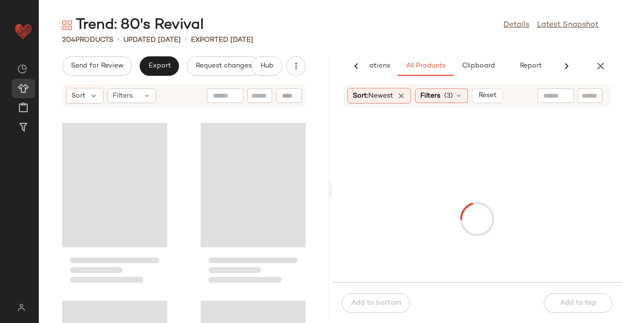
scroll to position [0, 61]
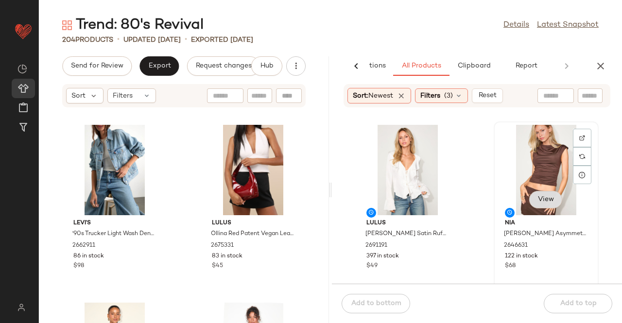
click at [541, 204] on span "View" at bounding box center [545, 200] width 17 height 8
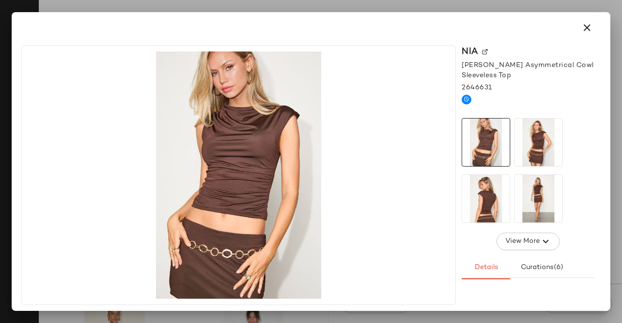
click at [491, 52] on div "Nia" at bounding box center [528, 51] width 133 height 13
click at [483, 51] on img at bounding box center [485, 52] width 6 height 6
click at [582, 31] on icon "button" at bounding box center [587, 28] width 12 height 12
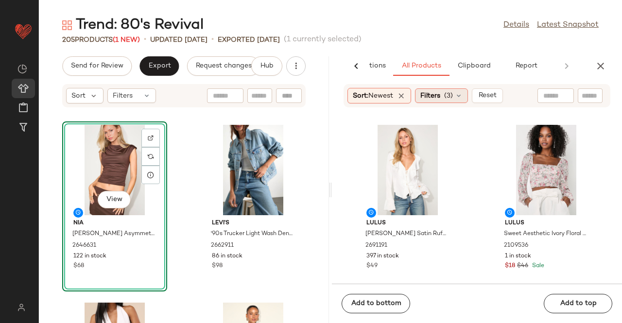
click at [437, 93] on span "Filters" at bounding box center [430, 96] width 20 height 10
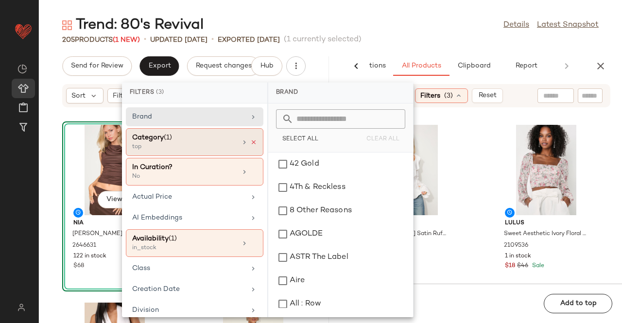
click at [250, 142] on icon at bounding box center [253, 142] width 7 height 7
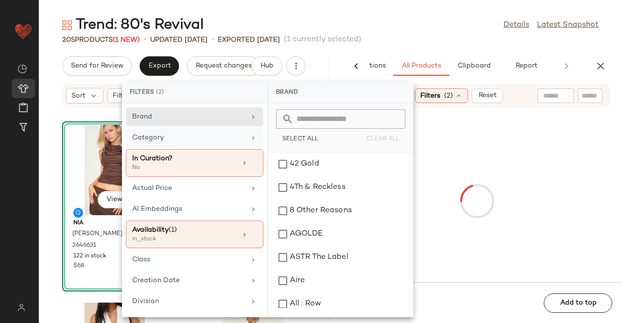
click at [240, 140] on div "Category" at bounding box center [188, 138] width 113 height 10
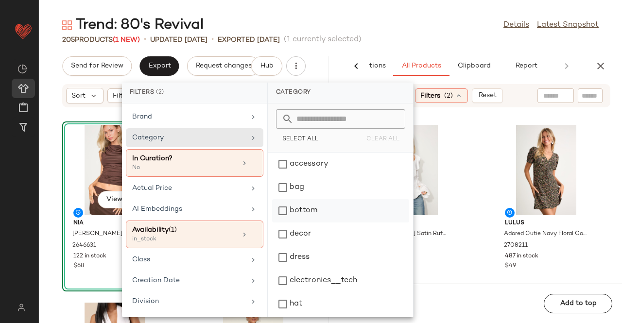
click at [327, 223] on div "bottom" at bounding box center [340, 234] width 137 height 23
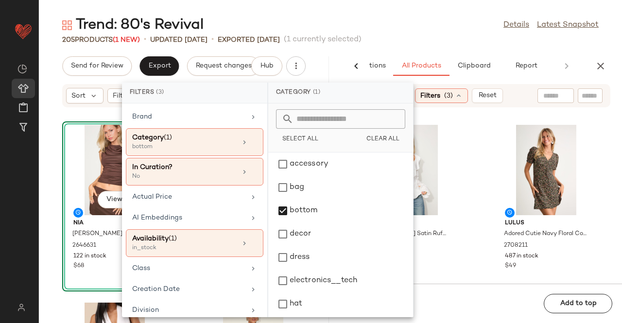
click at [403, 36] on div "205 Products (1 New) • updated Aug 11th • Exported Aug 8th (1 currently selecte…" at bounding box center [330, 40] width 583 height 10
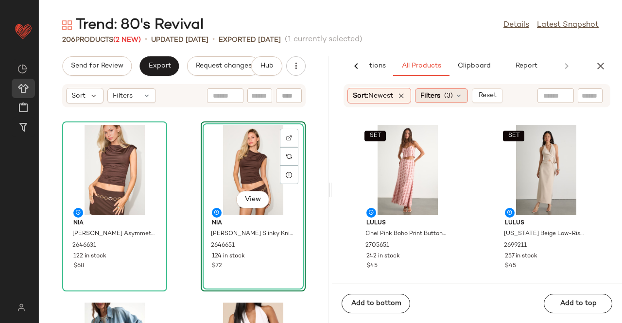
click at [440, 97] on span "Filters" at bounding box center [430, 96] width 20 height 10
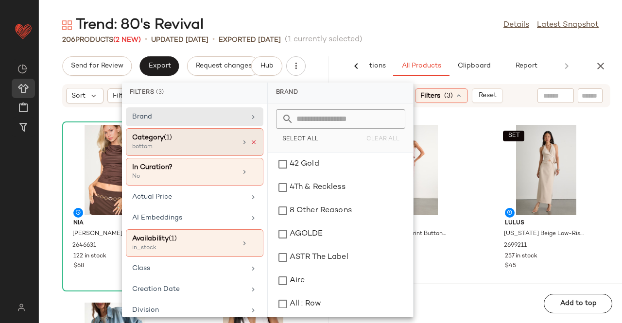
click at [250, 139] on icon at bounding box center [253, 142] width 7 height 7
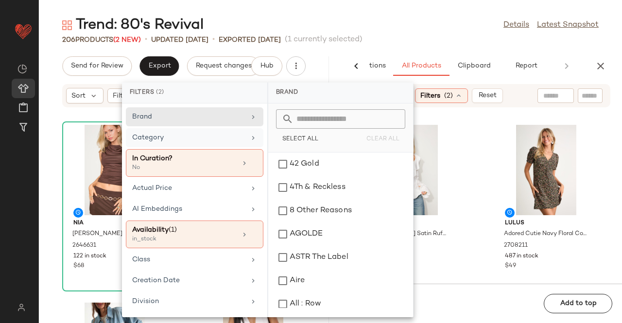
click at [227, 149] on div "Category" at bounding box center [195, 163] width 138 height 28
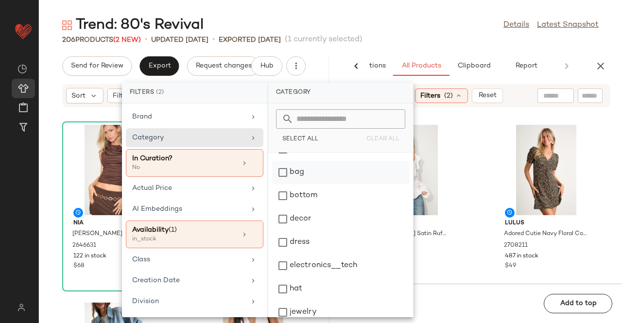
scroll to position [0, 0]
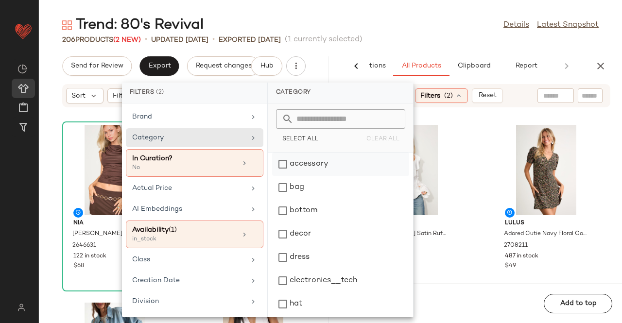
click at [318, 176] on div "accessory" at bounding box center [340, 187] width 137 height 23
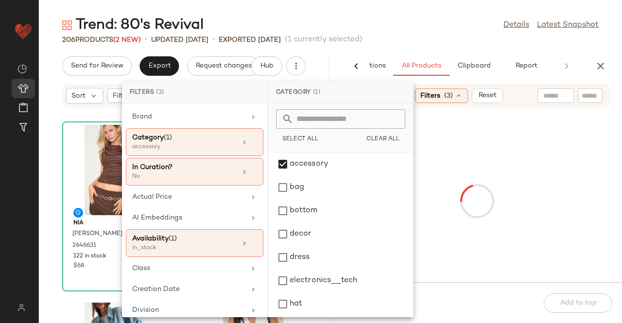
click at [422, 23] on div "Trend: 80's Revival Details Latest Snapshot" at bounding box center [330, 25] width 583 height 19
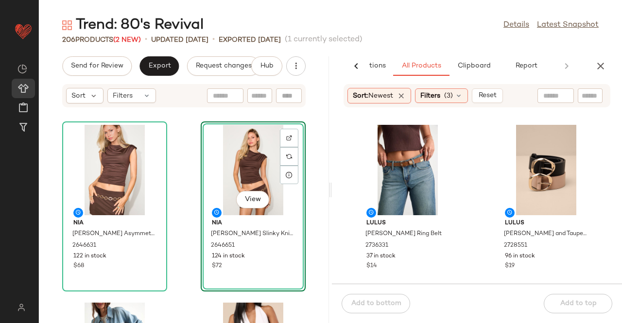
scroll to position [194, 0]
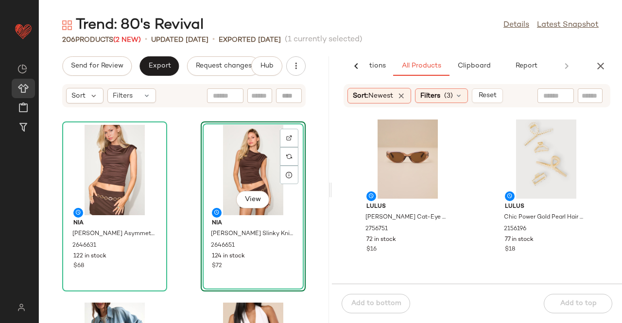
click at [585, 96] on input "text" at bounding box center [590, 96] width 17 height 10
type input "****"
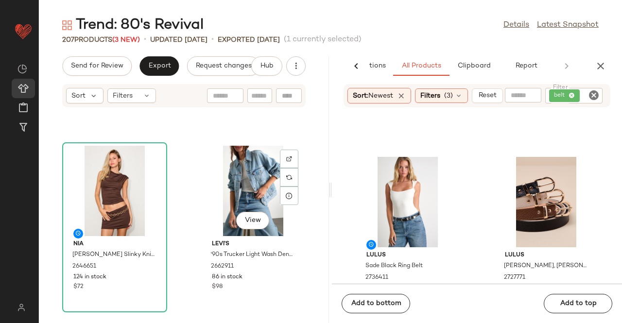
scroll to position [105, 0]
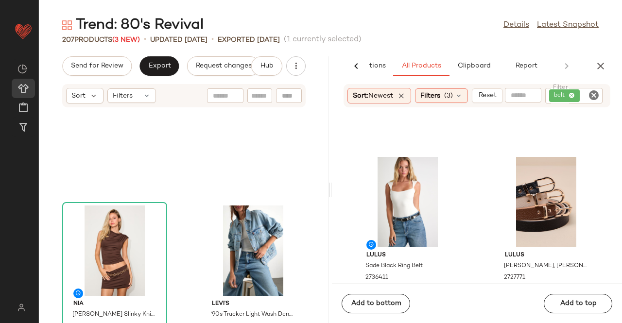
click at [574, 92] on div "belt" at bounding box center [573, 96] width 57 height 16
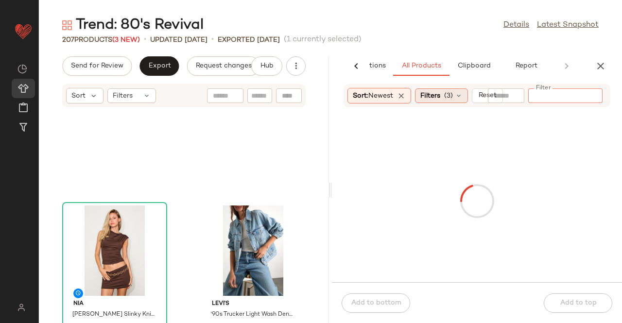
click at [464, 101] on div "Filters (3)" at bounding box center [441, 95] width 53 height 15
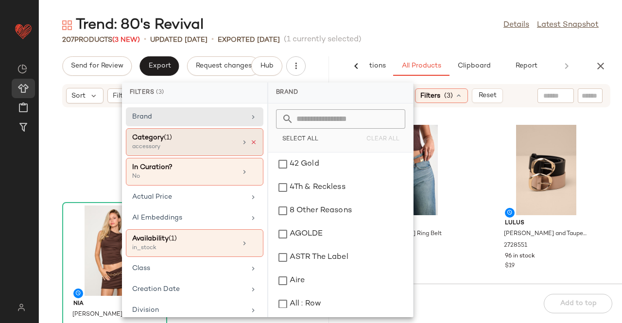
click at [250, 140] on icon at bounding box center [253, 142] width 7 height 7
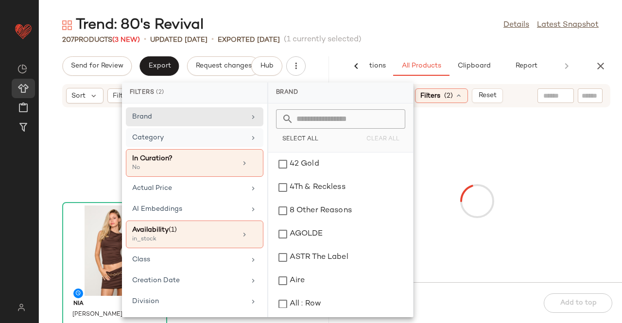
click at [224, 138] on div "Category" at bounding box center [188, 138] width 113 height 10
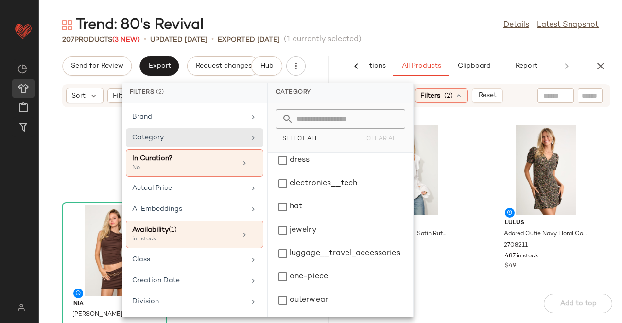
scroll to position [49, 0]
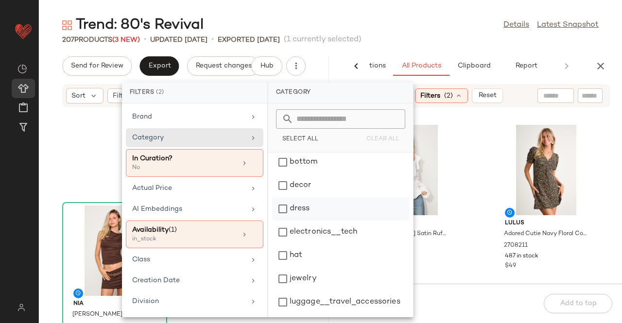
click at [315, 221] on div "dress" at bounding box center [340, 232] width 137 height 23
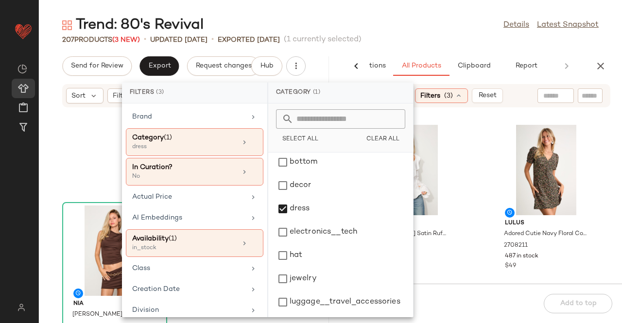
click at [426, 27] on div "Trend: 80's Revival Details Latest Snapshot" at bounding box center [330, 25] width 583 height 19
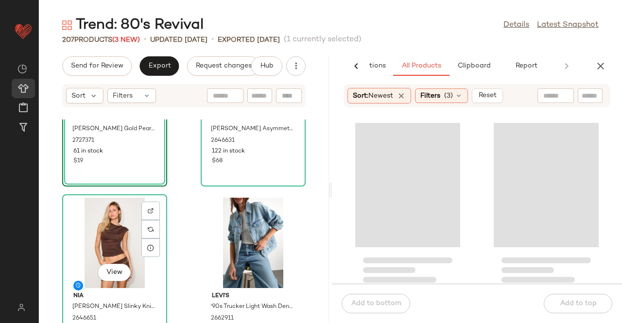
scroll to position [0, 0]
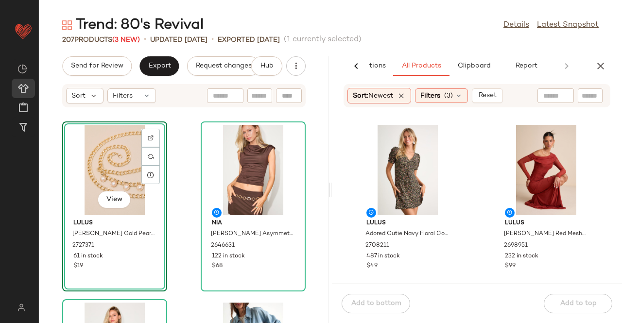
click at [560, 91] on input "text" at bounding box center [555, 96] width 25 height 10
type input "**********"
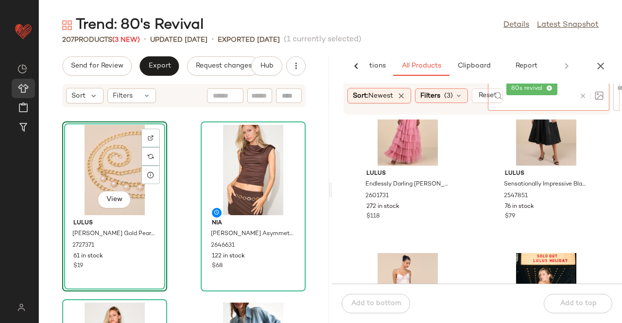
scroll to position [542, 0]
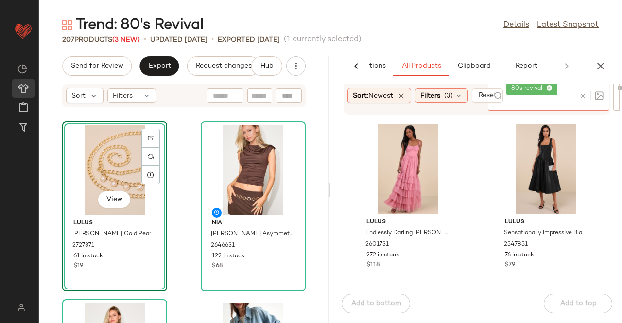
click at [554, 96] on div "80s revival" at bounding box center [540, 96] width 69 height 30
click at [621, 98] on div "Sort: Newest Filters (3) Reset" at bounding box center [477, 96] width 290 height 24
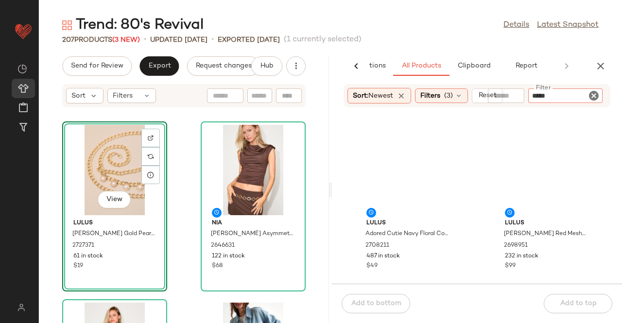
type input "******"
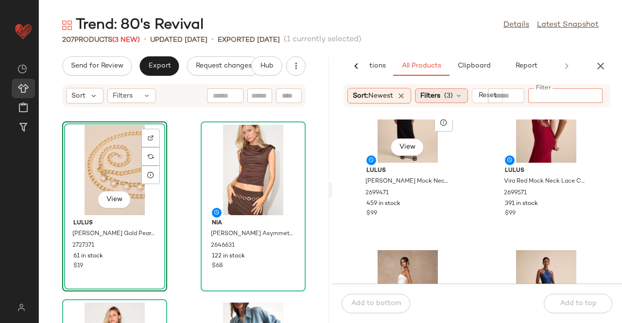
scroll to position [2243, 0]
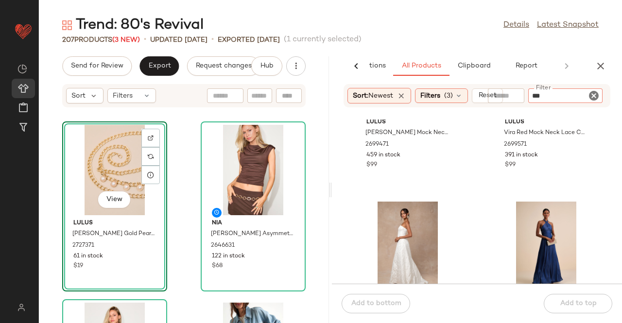
type input "****"
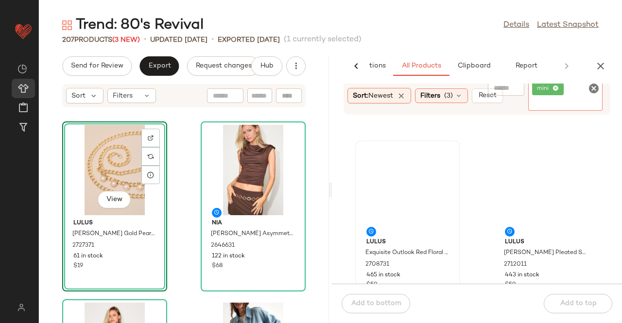
scroll to position [931, 0]
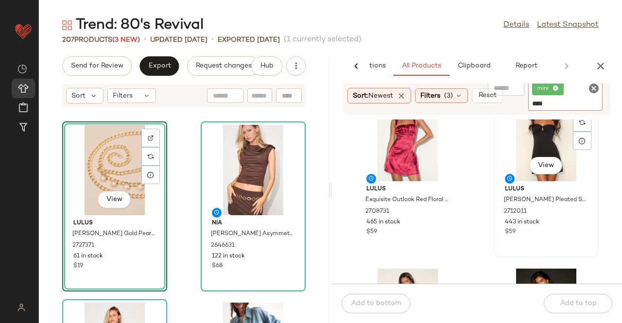
type input "*****"
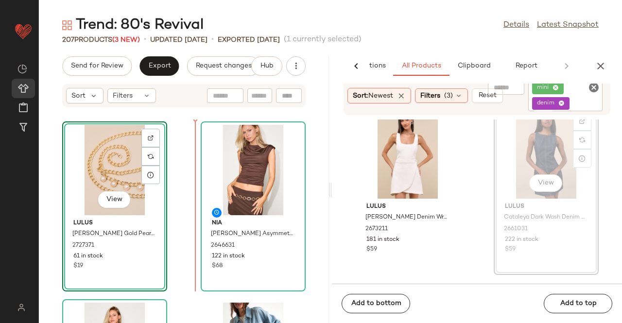
scroll to position [201, 0]
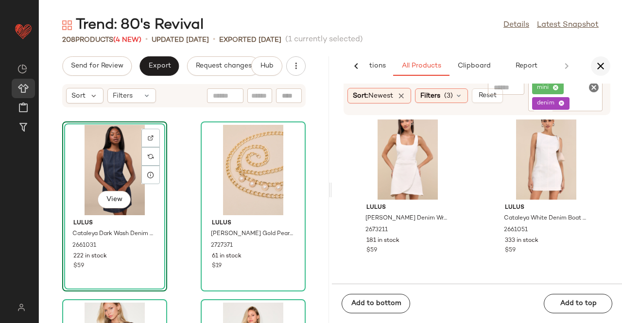
click at [591, 65] on button "button" at bounding box center [600, 65] width 19 height 19
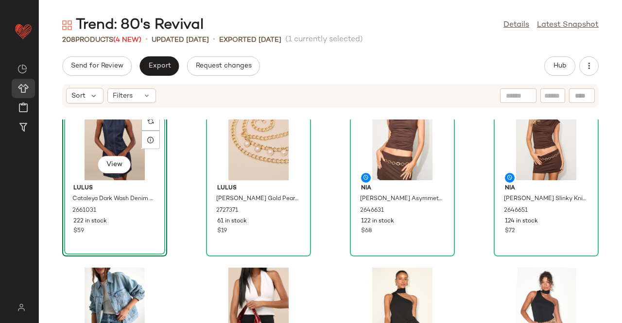
scroll to position [0, 0]
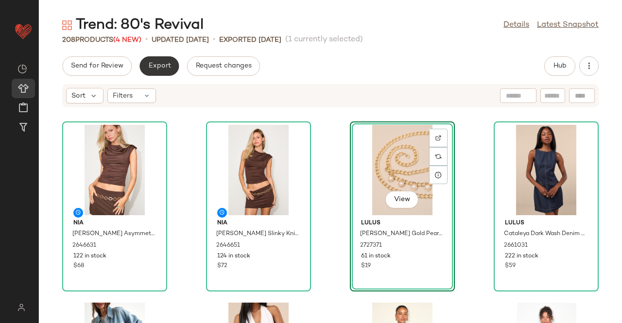
click at [156, 66] on span "Export" at bounding box center [159, 66] width 23 height 8
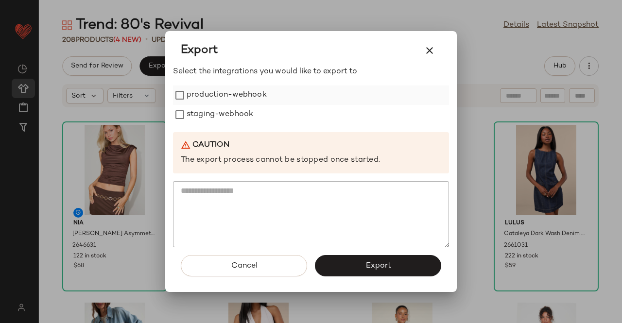
click at [212, 90] on label "production-webhook" at bounding box center [227, 95] width 80 height 19
click at [221, 116] on label "staging-webhook" at bounding box center [220, 114] width 67 height 19
click at [371, 275] on button "Export" at bounding box center [378, 265] width 126 height 21
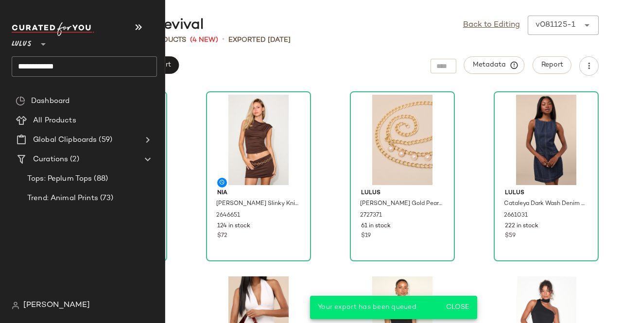
drag, startPoint x: 66, startPoint y: 68, endPoint x: 0, endPoint y: 65, distance: 66.1
click at [0, 65] on nav "**********" at bounding box center [82, 161] width 165 height 323
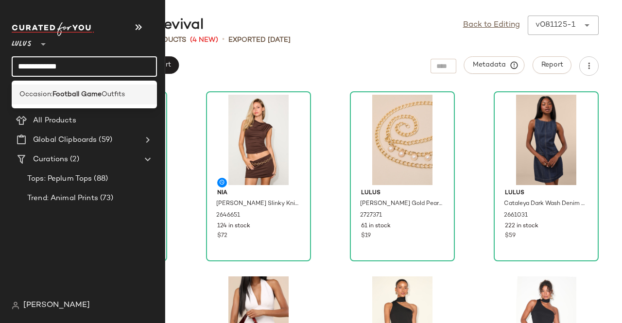
type input "**********"
click at [89, 94] on b "Football Game" at bounding box center [76, 94] width 49 height 10
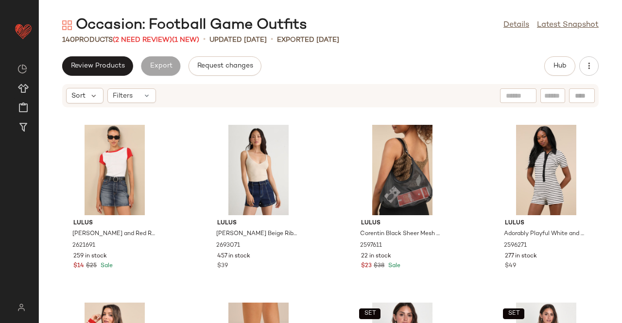
click at [364, 62] on div "Review Products Export Request changes Hub" at bounding box center [330, 65] width 583 height 19
click at [153, 44] on div "140 Products (2 Need Review) (1 New)" at bounding box center [130, 40] width 137 height 10
click at [153, 39] on span "(2 Need Review)" at bounding box center [142, 39] width 59 height 7
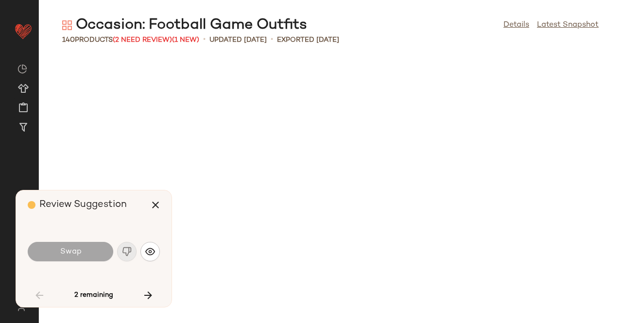
scroll to position [1778, 0]
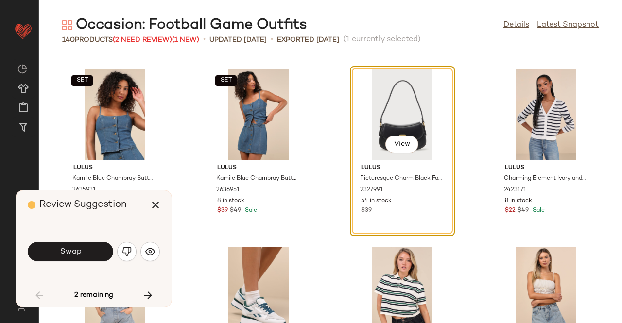
click at [58, 252] on button "Swap" at bounding box center [71, 251] width 86 height 19
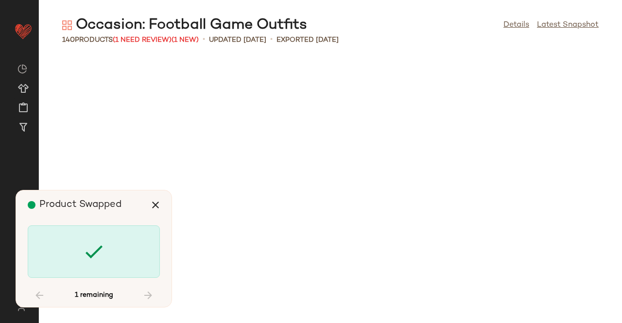
scroll to position [3912, 0]
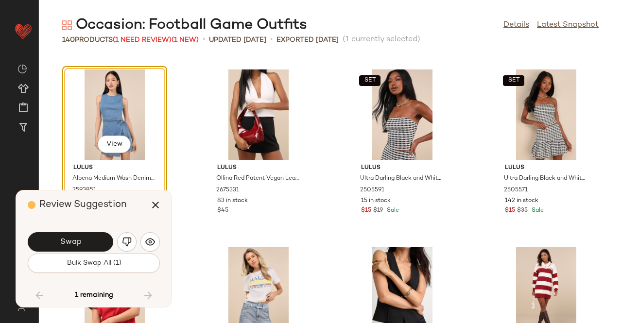
click at [67, 247] on button "Swap" at bounding box center [71, 241] width 86 height 19
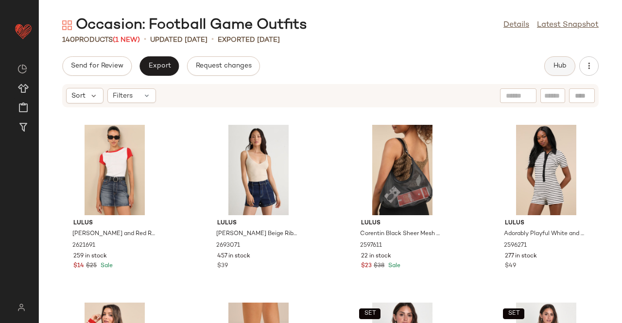
click at [547, 67] on button "Hub" at bounding box center [559, 65] width 31 height 19
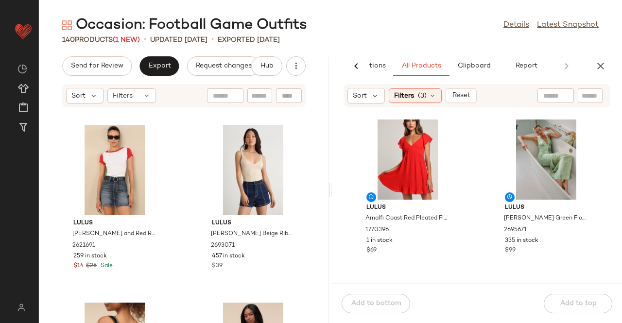
scroll to position [542, 0]
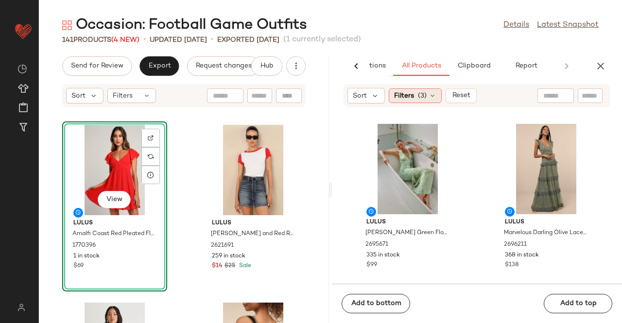
click at [409, 102] on div "Filters (3)" at bounding box center [415, 95] width 53 height 15
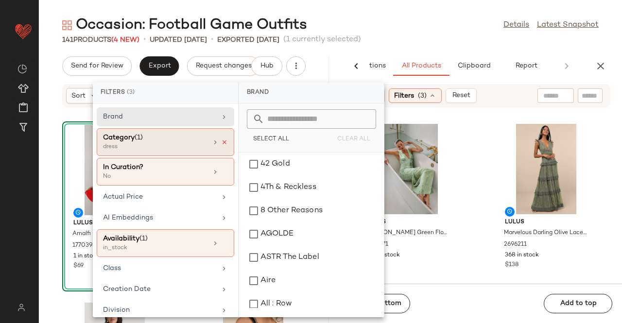
click at [222, 142] on icon at bounding box center [224, 142] width 7 height 7
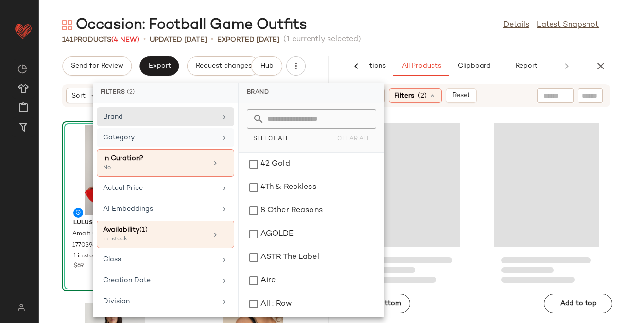
click at [177, 139] on div "Category" at bounding box center [159, 138] width 113 height 10
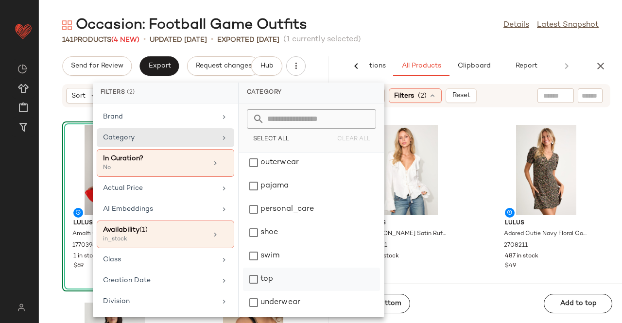
scroll to position [235, 0]
drag, startPoint x: 290, startPoint y: 275, endPoint x: 295, endPoint y: 269, distance: 8.2
click at [290, 291] on div "top" at bounding box center [311, 302] width 137 height 23
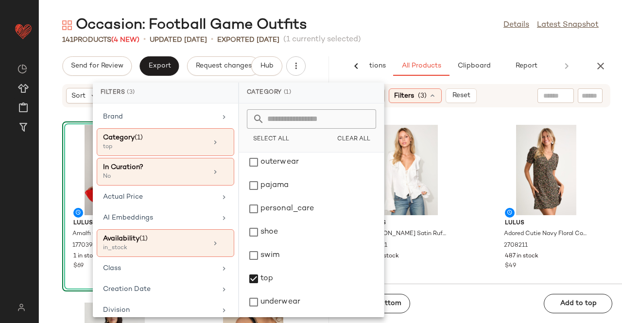
click at [417, 42] on div "141 Products (4 New) • updated Aug 11th • Exported Aug 8th (1 currently selecte…" at bounding box center [330, 40] width 583 height 10
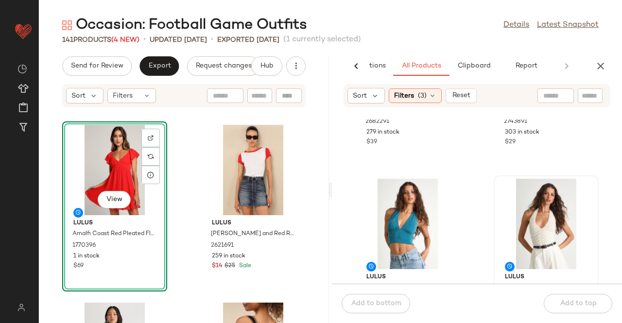
scroll to position [542, 0]
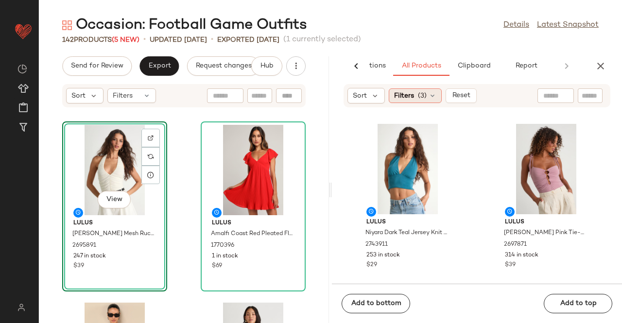
click at [421, 99] on span "(3)" at bounding box center [422, 96] width 9 height 10
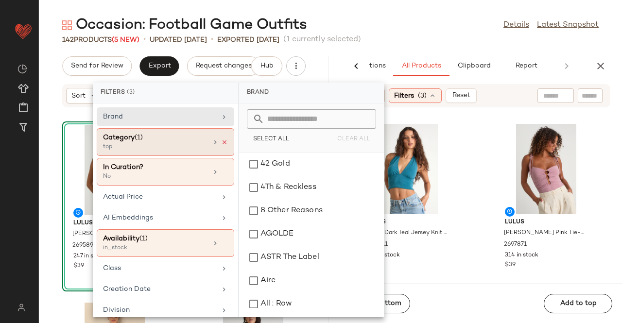
click at [222, 142] on icon at bounding box center [224, 142] width 7 height 7
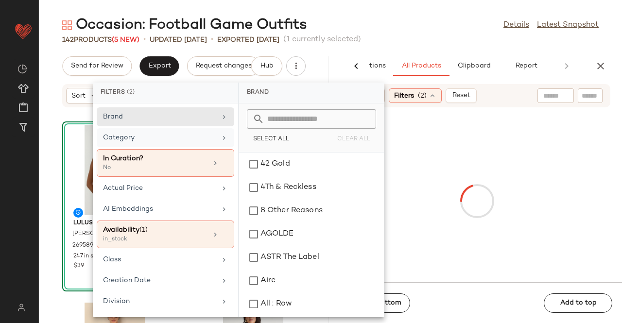
click at [216, 149] on div "Category" at bounding box center [166, 163] width 138 height 28
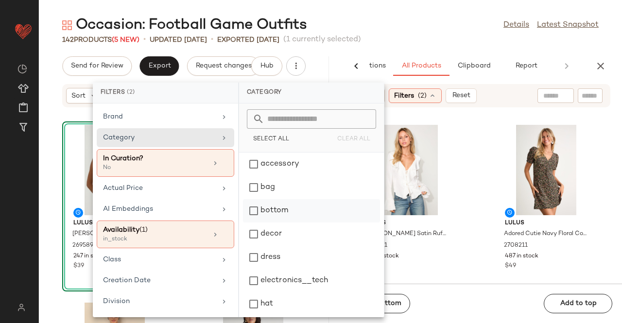
click at [295, 223] on div "bottom" at bounding box center [311, 234] width 137 height 23
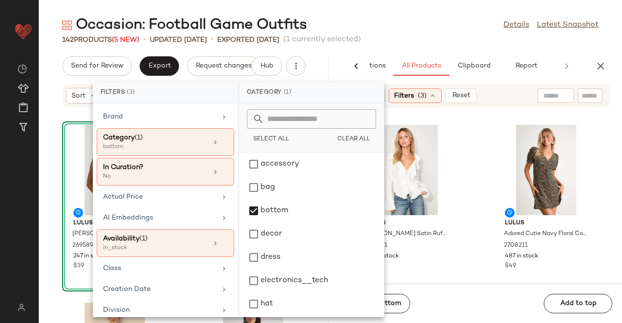
click at [585, 92] on input "text" at bounding box center [590, 96] width 17 height 10
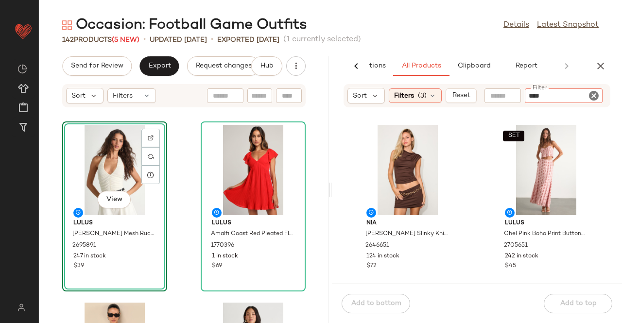
type input "*****"
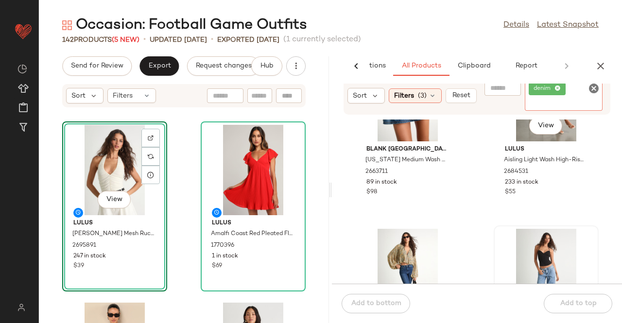
scroll to position [348, 0]
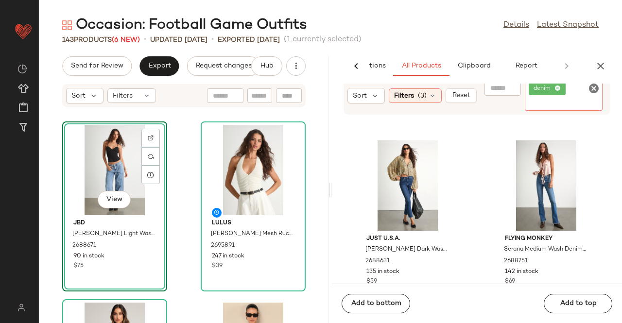
click at [584, 98] on div "denim" at bounding box center [564, 96] width 78 height 30
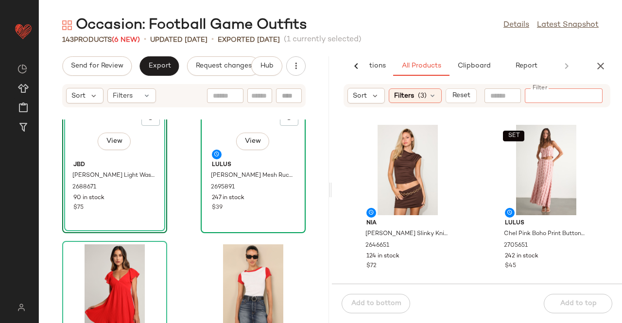
scroll to position [0, 0]
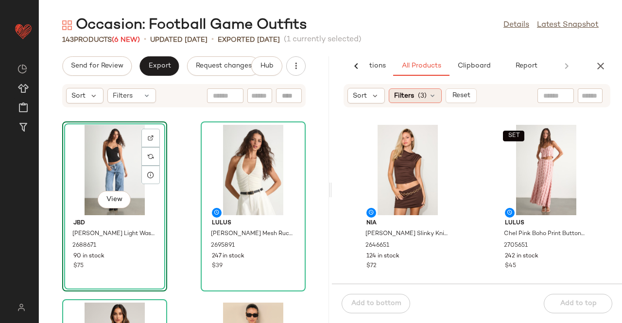
click at [413, 101] on div "Filters (3)" at bounding box center [415, 95] width 53 height 15
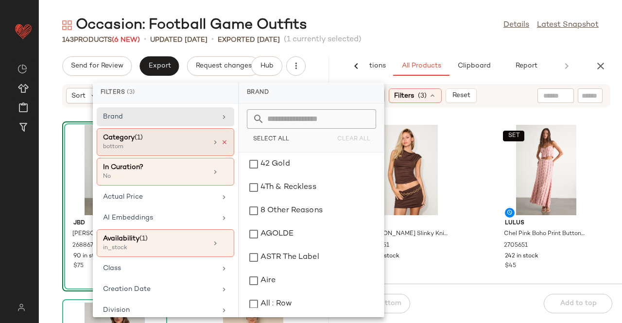
click at [224, 144] on icon at bounding box center [224, 142] width 7 height 7
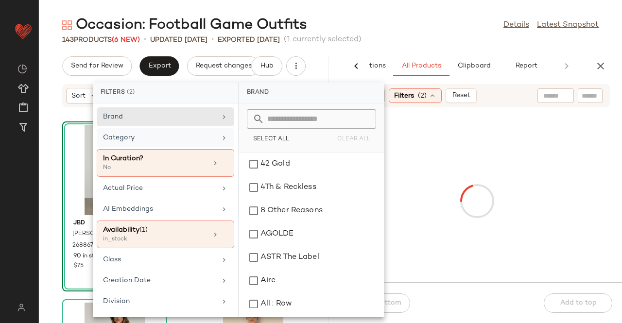
click at [213, 149] on div "Category" at bounding box center [166, 163] width 138 height 28
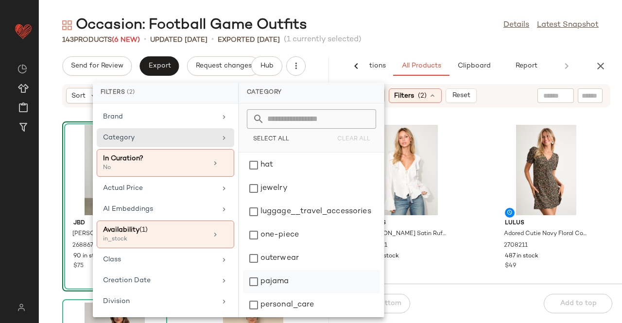
scroll to position [235, 0]
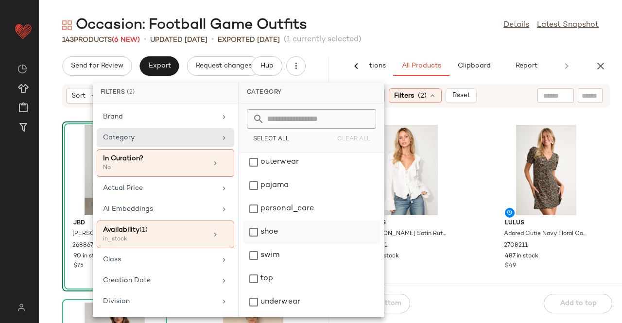
click at [296, 244] on div "shoe" at bounding box center [311, 255] width 137 height 23
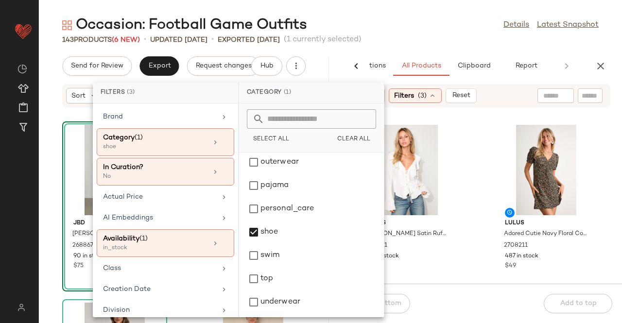
click at [498, 34] on div "Occasion: Football Game Outfits Details Latest Snapshot" at bounding box center [330, 25] width 583 height 19
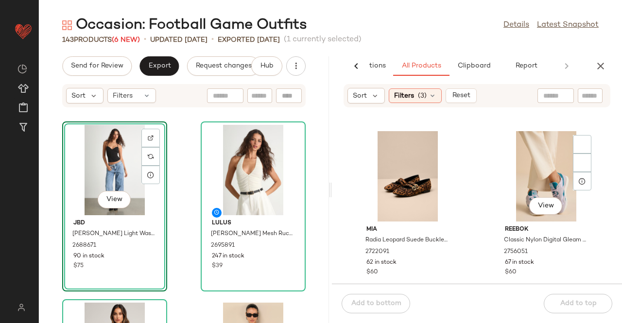
scroll to position [1611, 0]
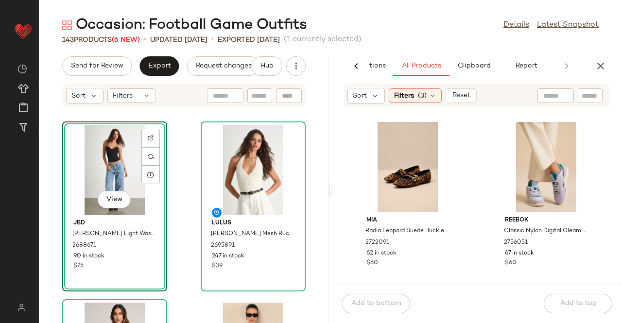
click at [578, 95] on div at bounding box center [590, 95] width 25 height 15
type input "**********"
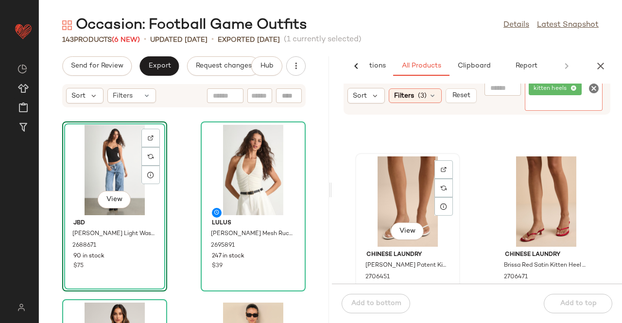
scroll to position [154, 0]
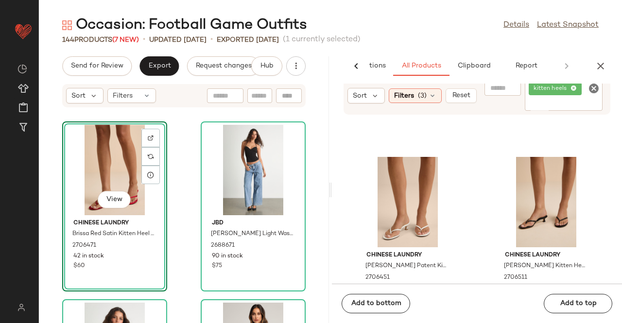
click at [570, 102] on input "Filter" at bounding box center [564, 104] width 70 height 10
click at [602, 74] on button "button" at bounding box center [600, 65] width 19 height 19
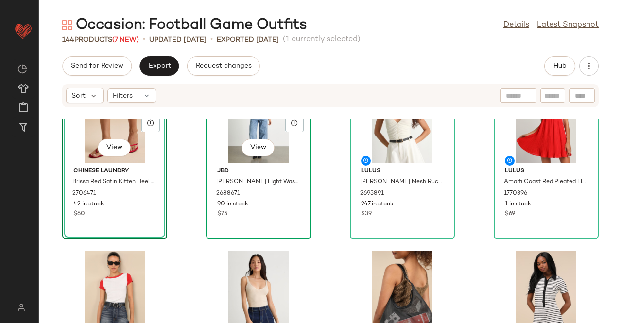
scroll to position [0, 0]
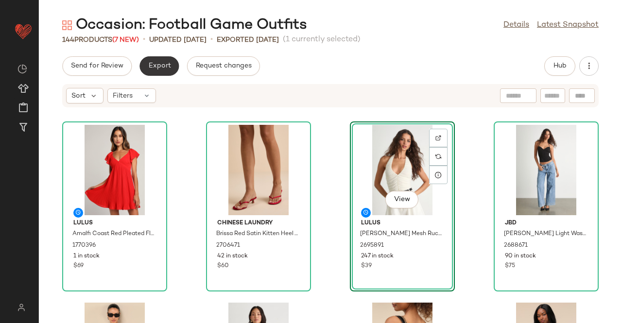
click at [153, 71] on button "Export" at bounding box center [158, 65] width 39 height 19
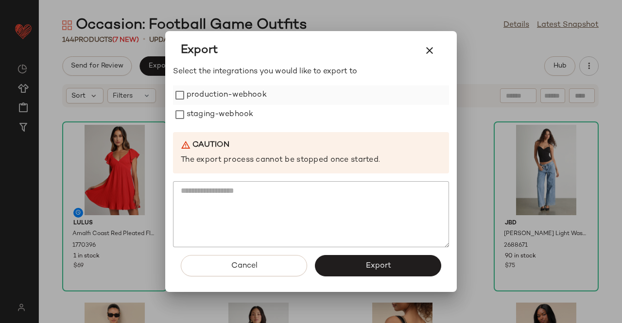
click at [220, 94] on label "production-webhook" at bounding box center [227, 95] width 80 height 19
click at [212, 114] on label "staging-webhook" at bounding box center [220, 114] width 67 height 19
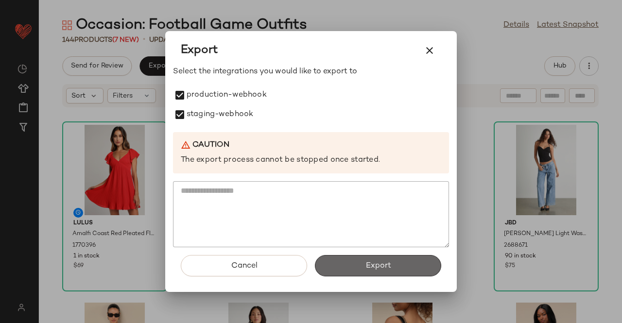
click at [366, 260] on button "Export" at bounding box center [378, 265] width 126 height 21
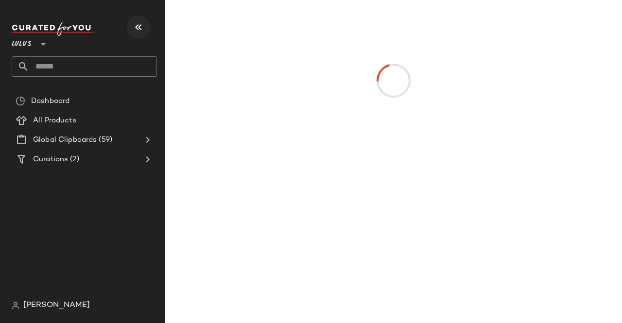
click at [133, 25] on icon "button" at bounding box center [139, 27] width 12 height 12
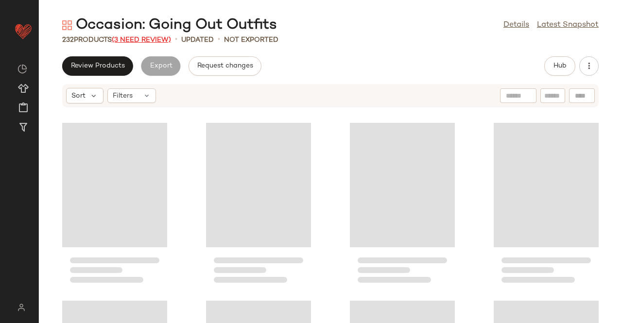
click at [144, 42] on span "(3 Need Review)" at bounding box center [141, 39] width 59 height 7
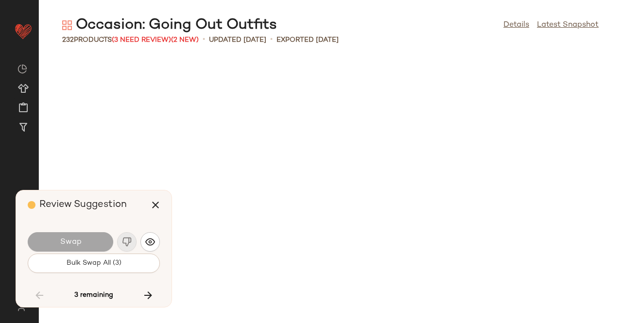
scroll to position [6758, 0]
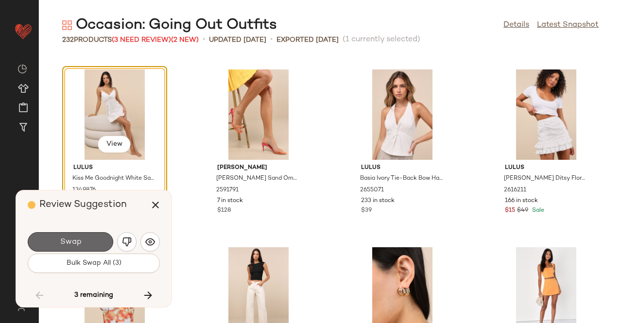
click at [73, 239] on span "Swap" at bounding box center [70, 242] width 22 height 9
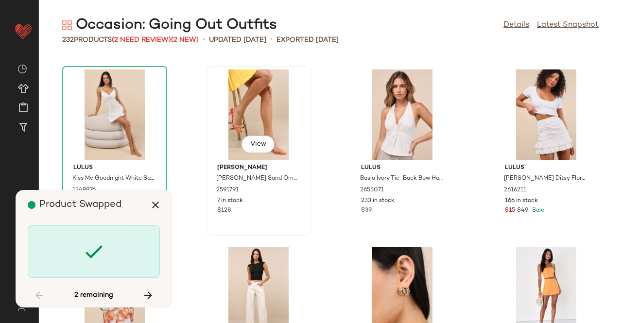
scroll to position [8536, 0]
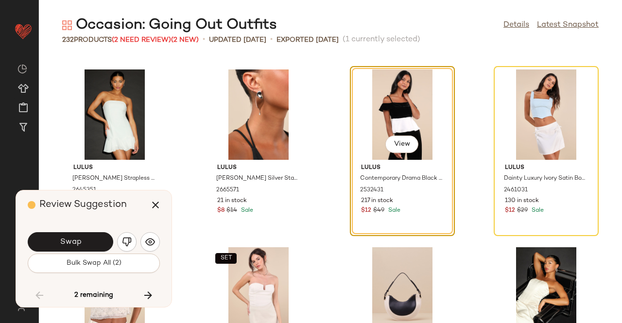
click at [87, 239] on button "Swap" at bounding box center [71, 241] width 86 height 19
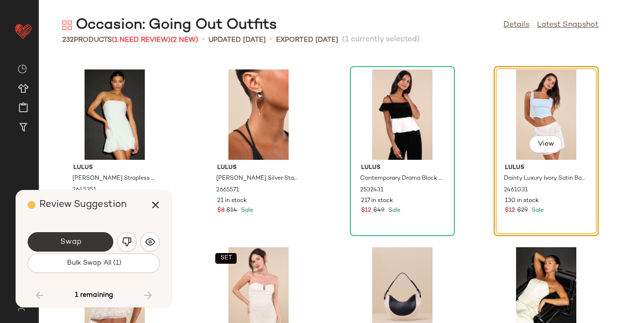
click at [81, 238] on span "Swap" at bounding box center [70, 242] width 22 height 9
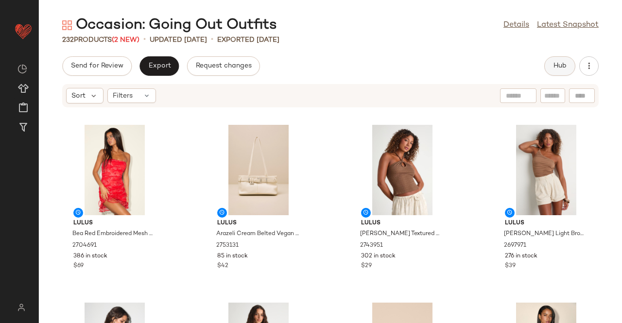
click at [552, 62] on button "Hub" at bounding box center [559, 65] width 31 height 19
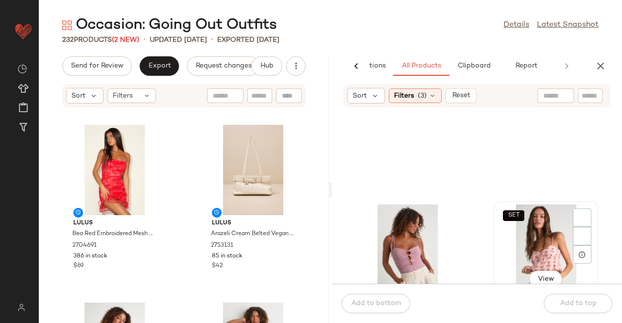
scroll to position [785, 0]
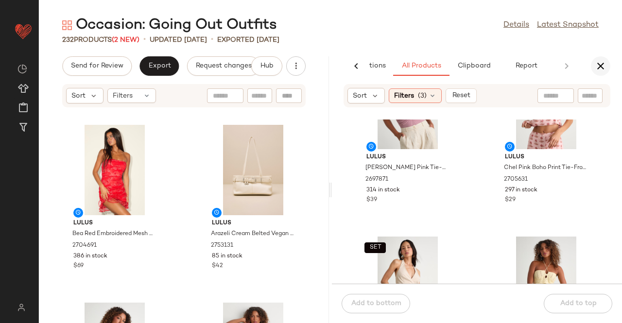
click at [599, 62] on icon "button" at bounding box center [601, 66] width 12 height 12
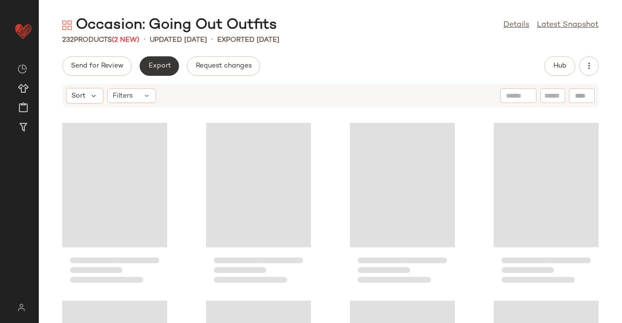
click at [146, 68] on button "Export" at bounding box center [158, 65] width 39 height 19
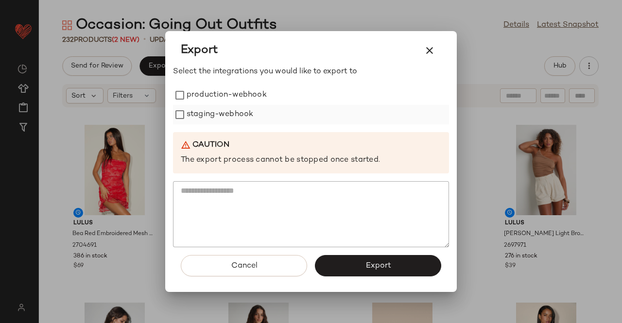
drag, startPoint x: 253, startPoint y: 97, endPoint x: 226, endPoint y: 114, distance: 31.5
click at [252, 97] on label "production-webhook" at bounding box center [227, 95] width 80 height 19
click at [218, 120] on label "staging-webhook" at bounding box center [220, 114] width 67 height 19
drag, startPoint x: 376, startPoint y: 264, endPoint x: 373, endPoint y: 255, distance: 10.3
click at [374, 259] on button "Export" at bounding box center [378, 265] width 126 height 21
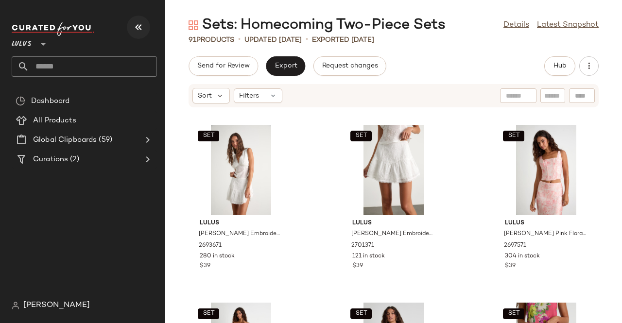
click at [141, 27] on icon "button" at bounding box center [139, 27] width 12 height 12
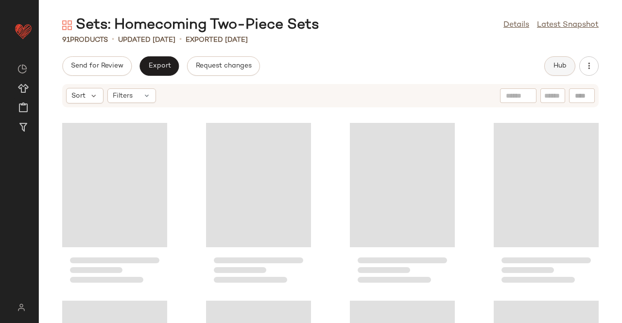
click at [560, 73] on button "Hub" at bounding box center [559, 65] width 31 height 19
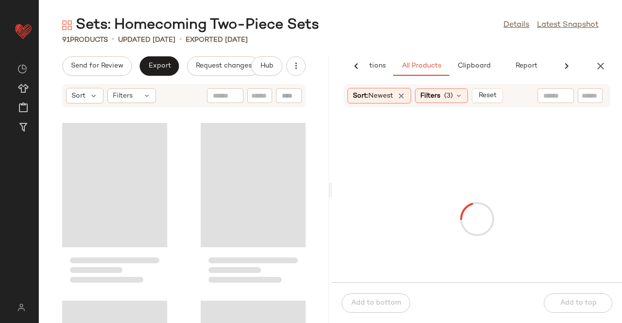
scroll to position [0, 61]
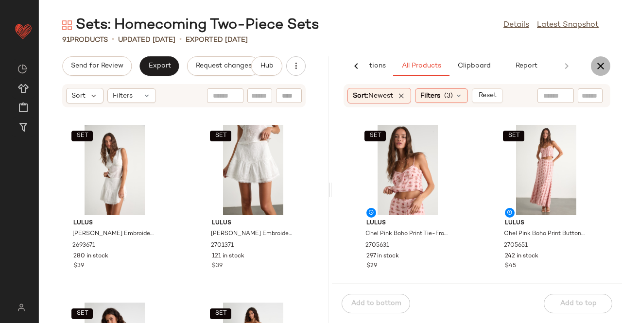
click at [604, 66] on icon "button" at bounding box center [601, 66] width 12 height 12
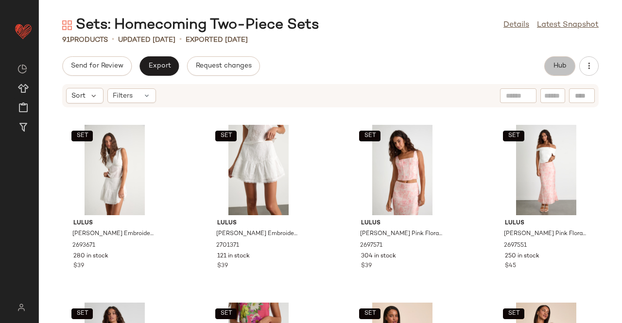
click at [568, 62] on button "Hub" at bounding box center [559, 65] width 31 height 19
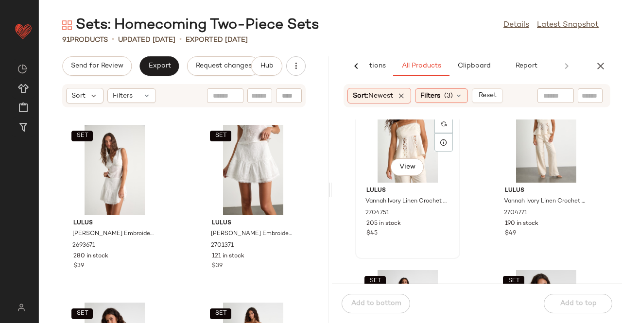
scroll to position [737, 0]
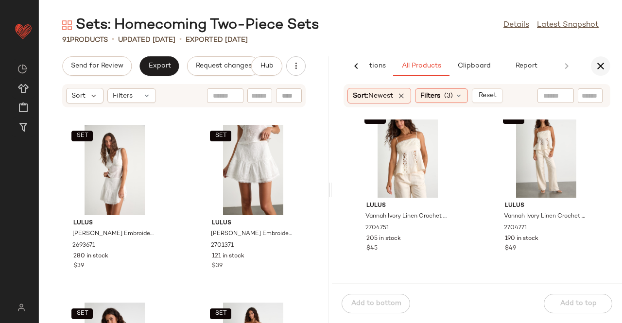
click at [599, 70] on icon "button" at bounding box center [601, 66] width 12 height 12
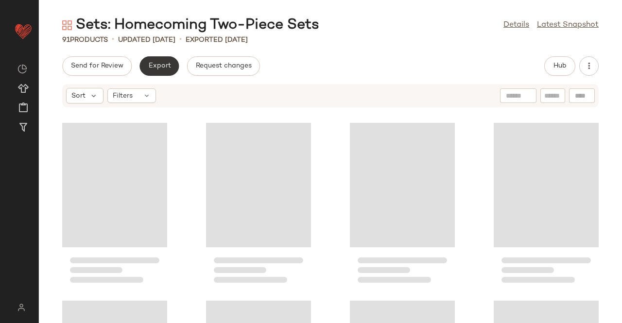
click at [170, 65] on button "Export" at bounding box center [158, 65] width 39 height 19
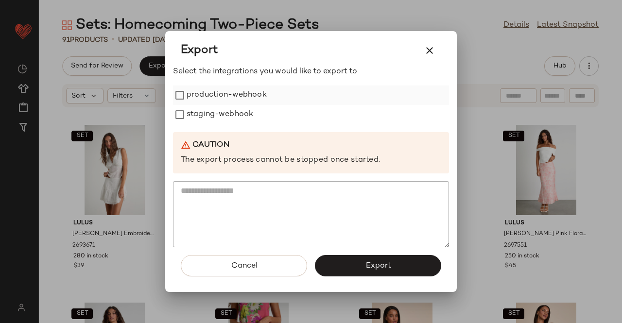
click at [218, 93] on label "production-webhook" at bounding box center [227, 95] width 80 height 19
click at [212, 121] on label "staging-webhook" at bounding box center [220, 114] width 67 height 19
click at [352, 259] on button "Export" at bounding box center [378, 265] width 126 height 21
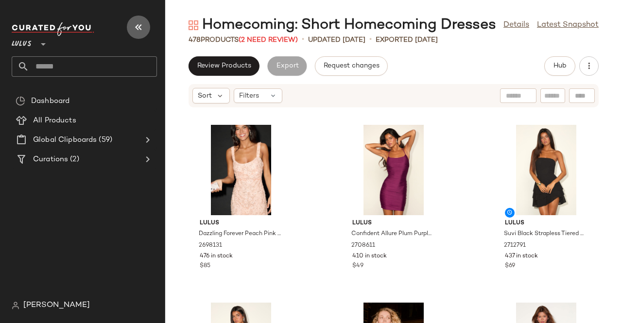
click at [138, 25] on icon "button" at bounding box center [139, 27] width 12 height 12
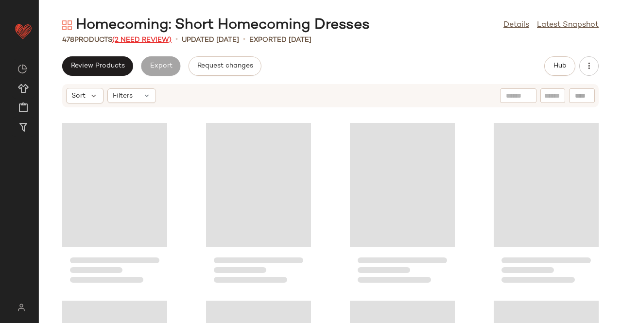
click at [154, 42] on span "(2 Need Review)" at bounding box center [141, 39] width 59 height 7
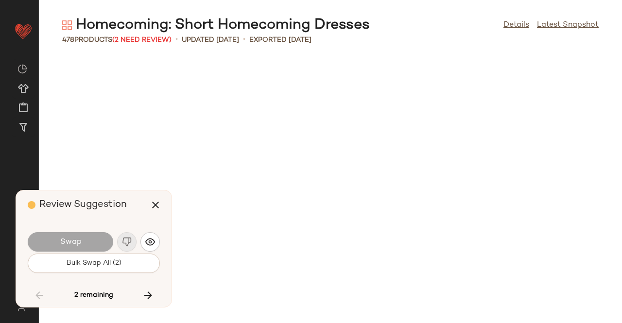
scroll to position [11203, 0]
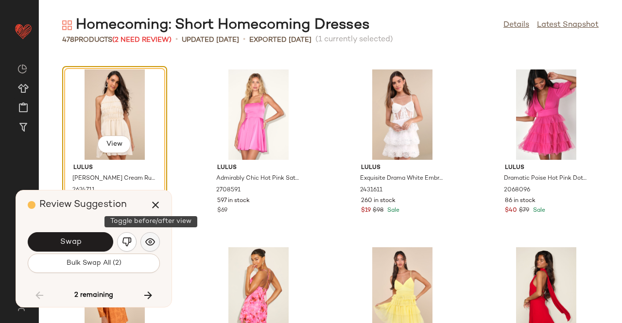
click at [142, 238] on button "button" at bounding box center [149, 241] width 19 height 19
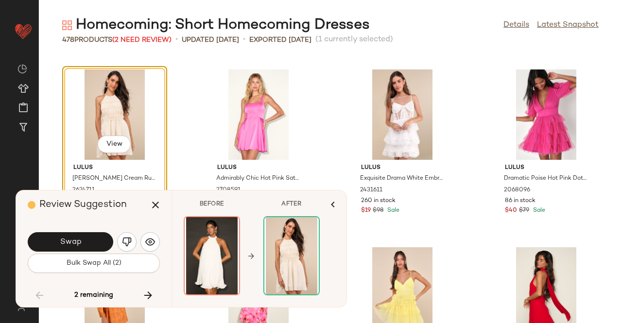
click at [131, 241] on button "button" at bounding box center [126, 241] width 19 height 19
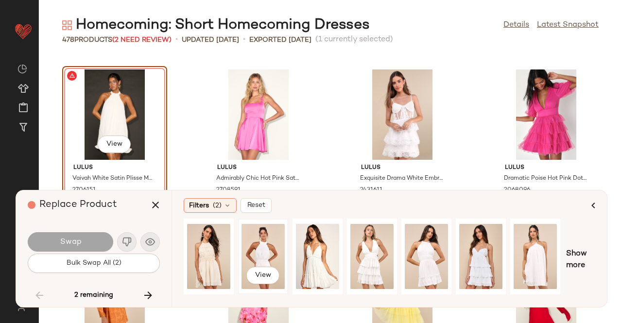
click at [253, 255] on div "View" at bounding box center [262, 256] width 43 height 69
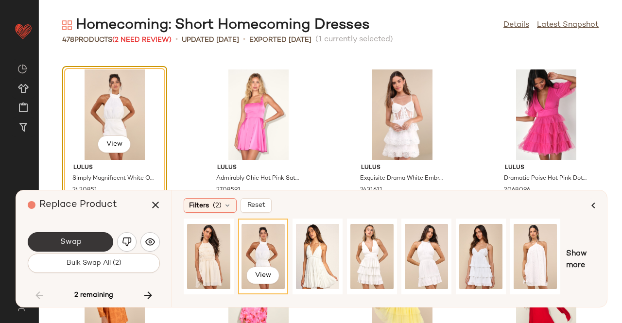
click at [82, 248] on button "Swap" at bounding box center [71, 241] width 86 height 19
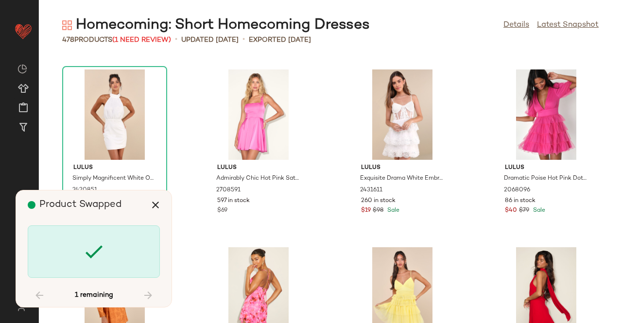
scroll to position [16005, 0]
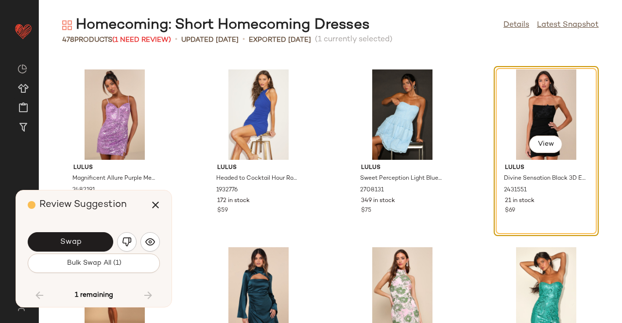
click at [85, 245] on button "Swap" at bounding box center [71, 241] width 86 height 19
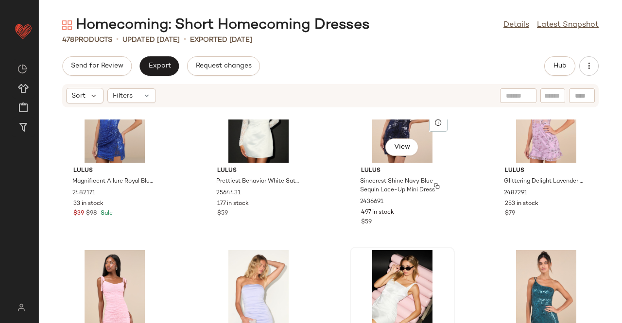
scroll to position [2389, 0]
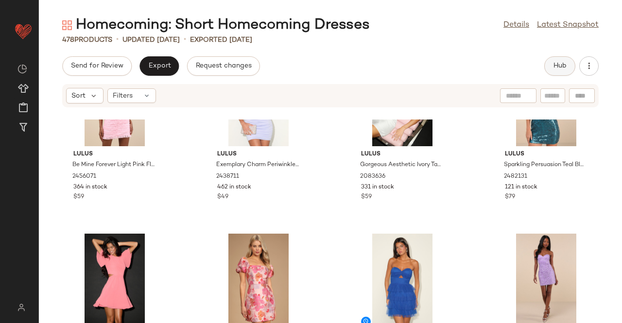
click at [563, 64] on span "Hub" at bounding box center [560, 66] width 14 height 8
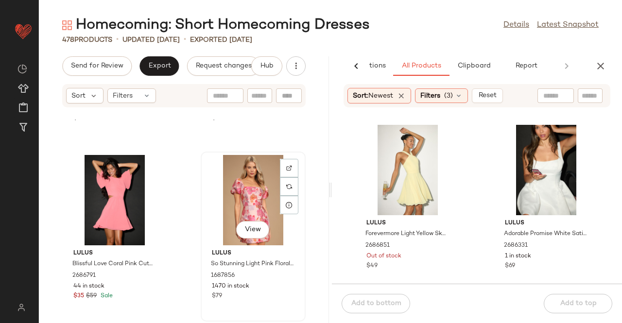
scroll to position [5012, 0]
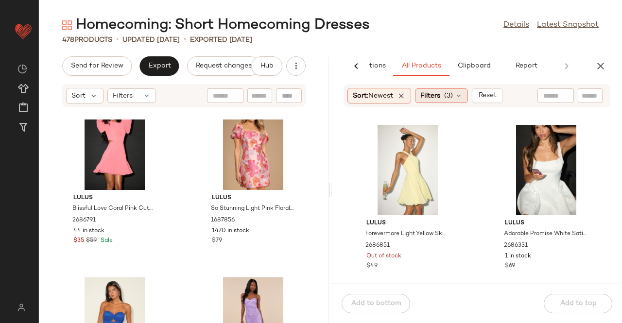
click at [435, 90] on div "Filters (3)" at bounding box center [441, 95] width 53 height 15
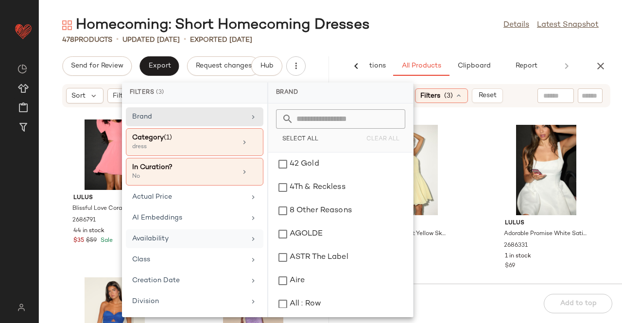
click at [194, 234] on div "Availability" at bounding box center [188, 239] width 113 height 10
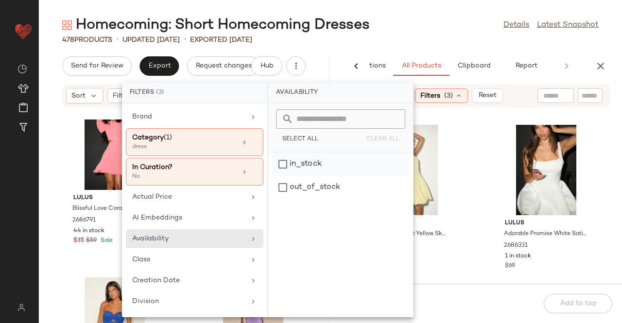
click at [320, 176] on div "in_stock" at bounding box center [340, 187] width 137 height 23
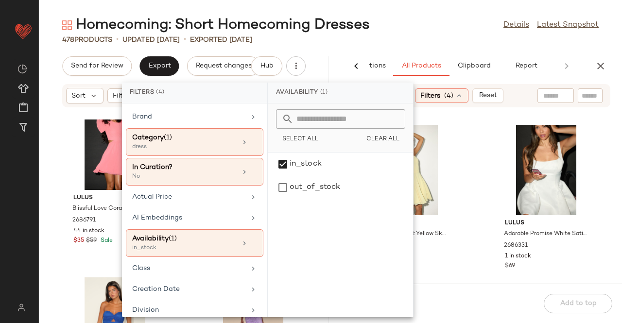
click at [439, 22] on div "Homecoming: Short Homecoming Dresses Details Latest Snapshot" at bounding box center [330, 25] width 583 height 19
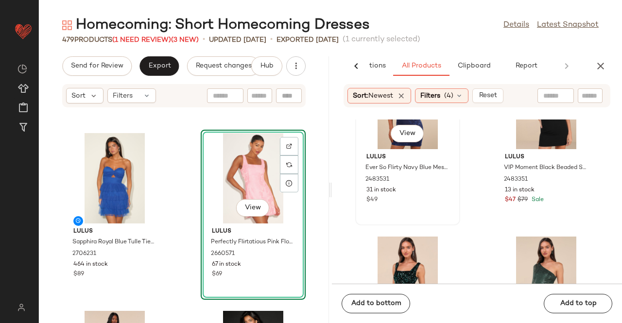
scroll to position [737, 0]
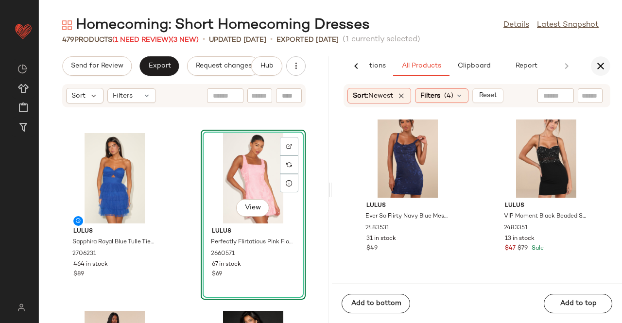
click at [598, 69] on icon "button" at bounding box center [601, 66] width 12 height 12
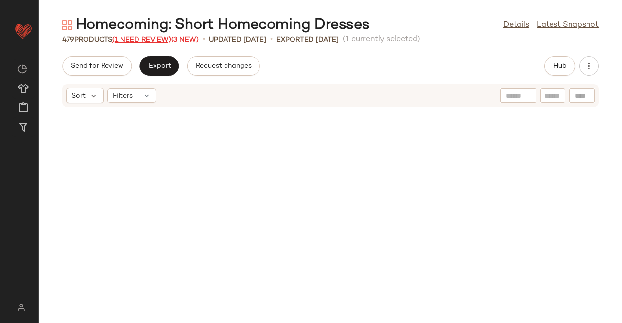
scroll to position [2490, 0]
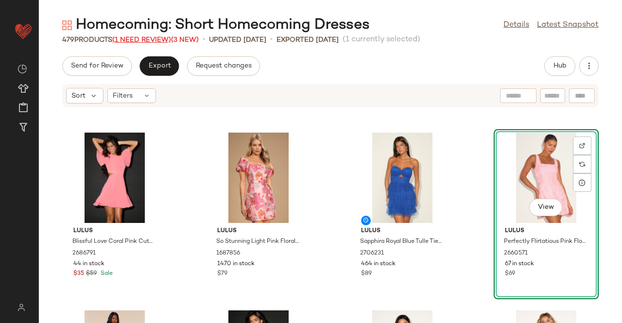
click at [150, 42] on span "(1 Need Review)" at bounding box center [141, 39] width 59 height 7
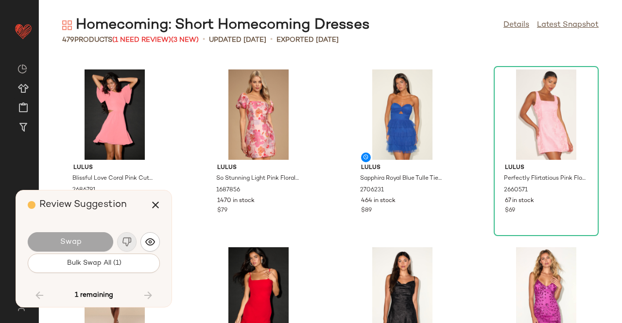
click at [167, 202] on div "Review Suggestion" at bounding box center [97, 204] width 139 height 29
click at [155, 203] on icon "button" at bounding box center [156, 205] width 12 height 12
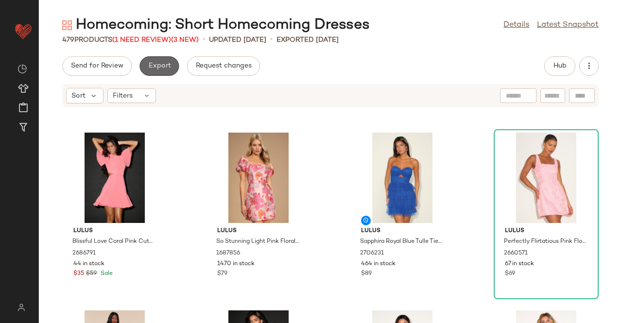
click at [166, 66] on span "Export" at bounding box center [159, 66] width 23 height 8
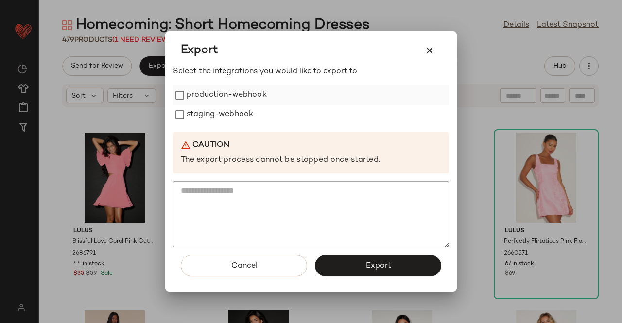
click at [195, 100] on label "production-webhook" at bounding box center [227, 95] width 80 height 19
click at [199, 122] on label "staging-webhook" at bounding box center [220, 114] width 67 height 19
click at [373, 268] on span "Export" at bounding box center [378, 265] width 26 height 9
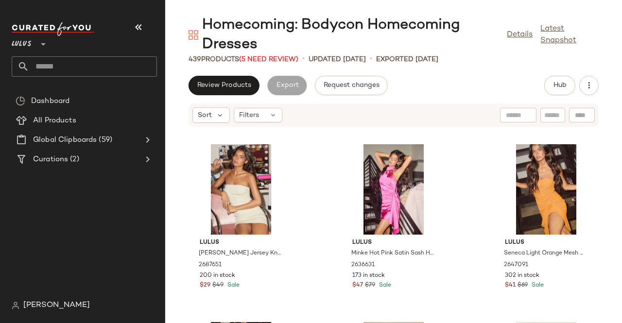
click at [151, 22] on div "Lulus **" at bounding box center [88, 49] width 153 height 60
click at [138, 27] on icon "button" at bounding box center [139, 27] width 12 height 12
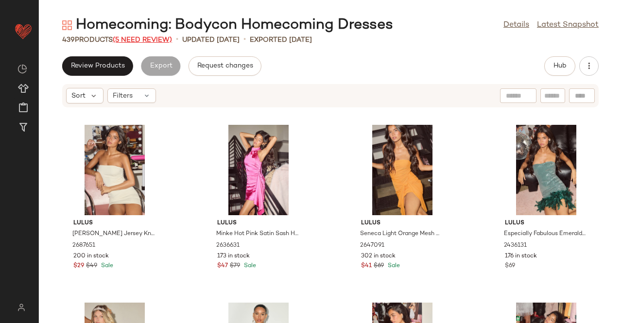
click at [150, 38] on span "(5 Need Review)" at bounding box center [142, 39] width 59 height 7
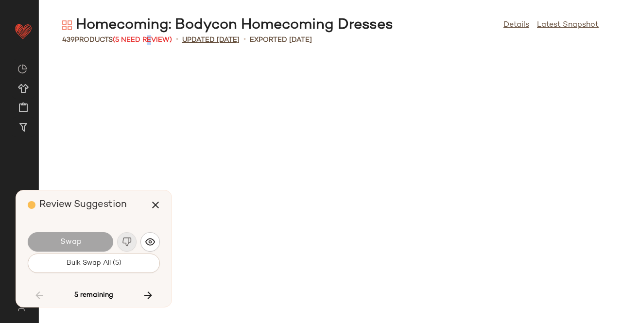
scroll to position [7825, 0]
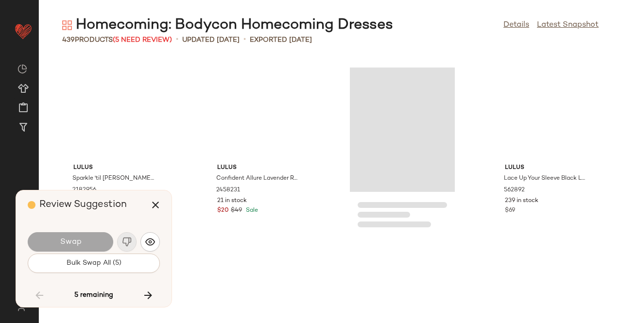
click at [281, 23] on div "Homecoming: Bodycon Homecoming Dresses" at bounding box center [227, 25] width 331 height 19
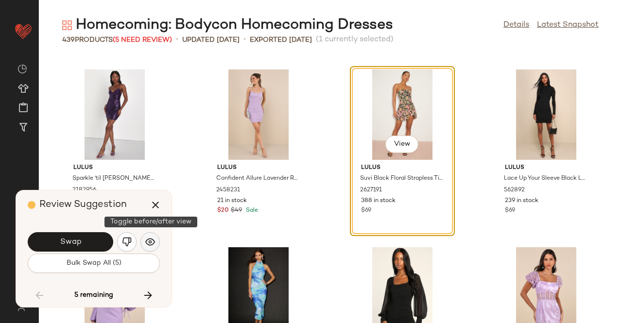
click at [149, 241] on img "button" at bounding box center [150, 242] width 10 height 10
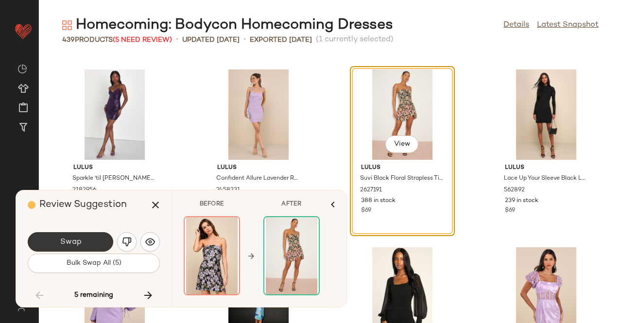
click at [55, 245] on button "Swap" at bounding box center [71, 241] width 86 height 19
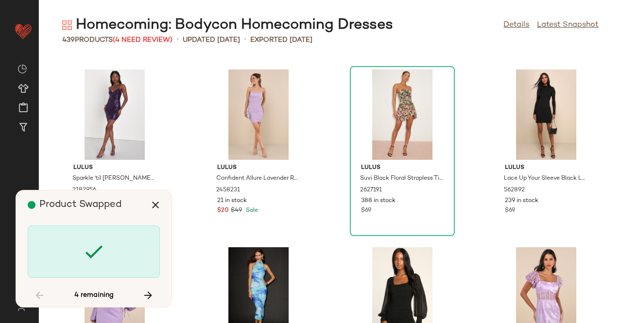
scroll to position [14938, 0]
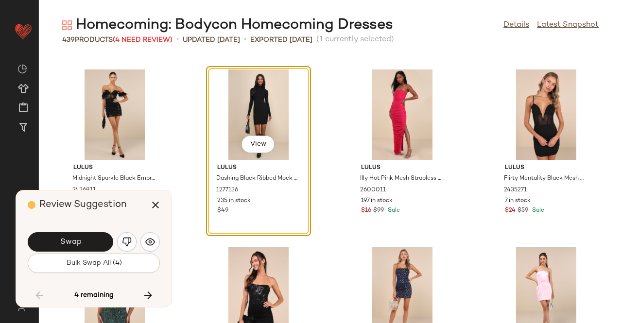
click at [255, 155] on div "View" at bounding box center [257, 145] width 33 height 19
click at [257, 144] on span "View" at bounding box center [258, 144] width 17 height 8
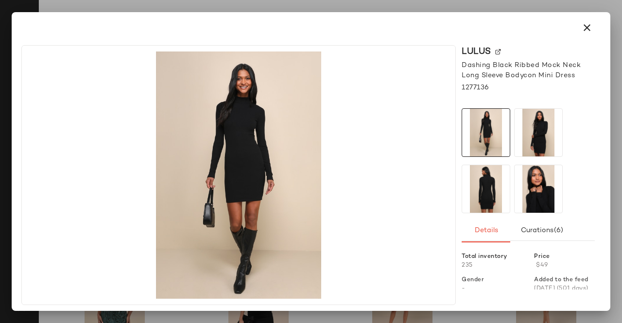
click at [539, 131] on img at bounding box center [539, 133] width 48 height 48
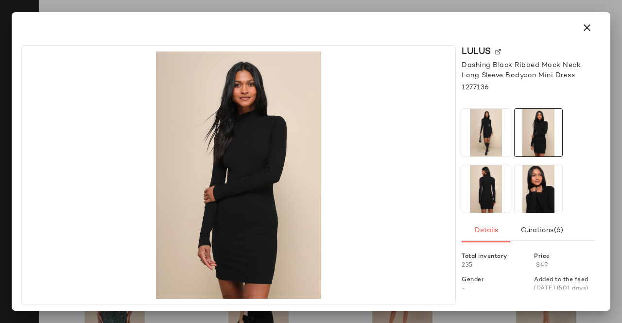
click at [545, 202] on img at bounding box center [539, 189] width 48 height 48
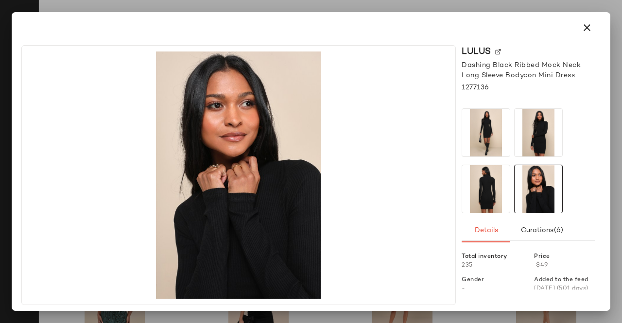
click at [621, 177] on div at bounding box center [311, 161] width 622 height 323
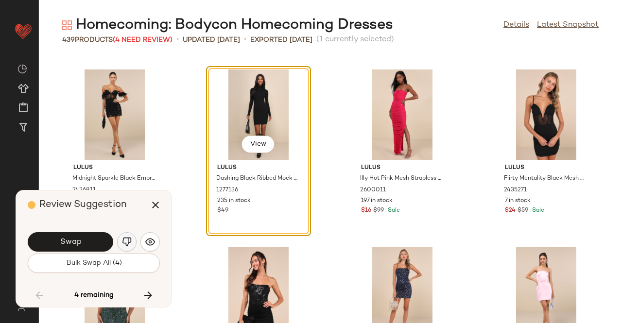
click at [128, 242] on img "button" at bounding box center [127, 242] width 10 height 10
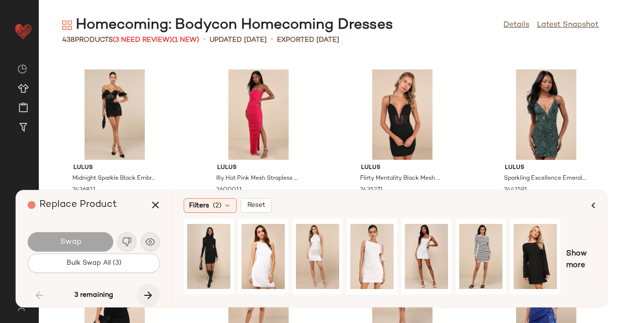
click at [153, 300] on icon "button" at bounding box center [148, 296] width 12 height 12
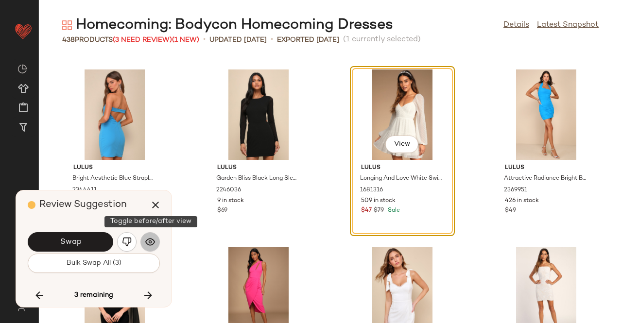
click at [141, 243] on button "button" at bounding box center [149, 241] width 19 height 19
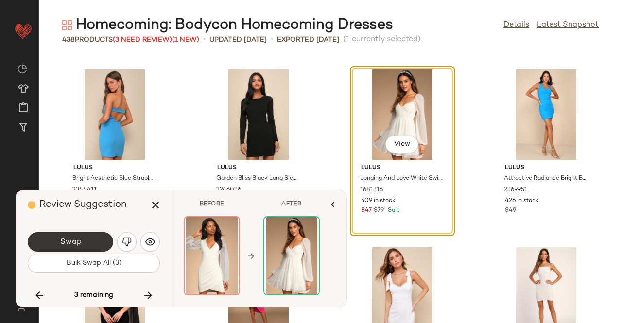
click at [78, 238] on span "Swap" at bounding box center [70, 242] width 22 height 9
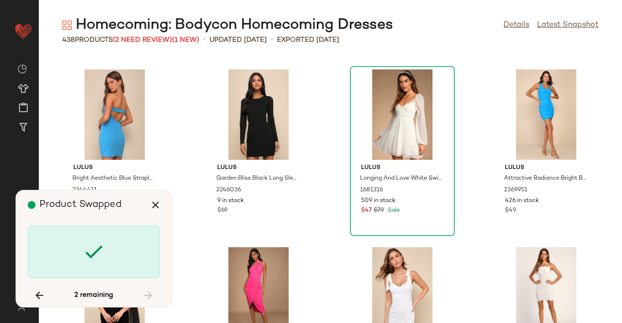
scroll to position [17783, 0]
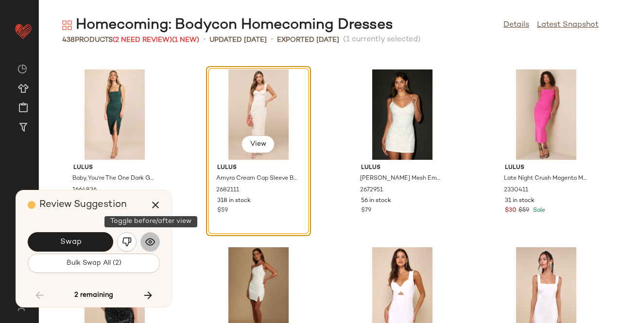
click at [152, 244] on img "button" at bounding box center [150, 242] width 10 height 10
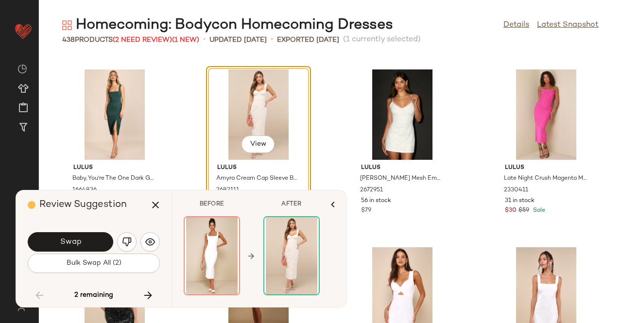
click at [134, 242] on button "button" at bounding box center [126, 241] width 19 height 19
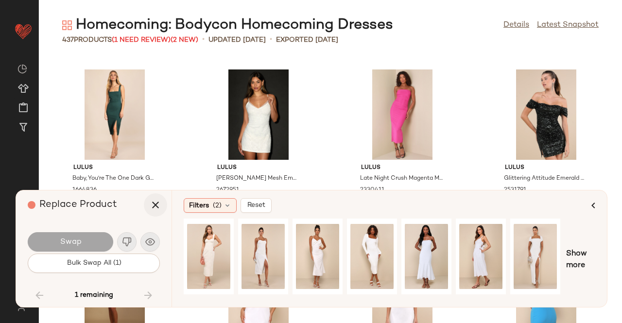
click at [157, 207] on icon "button" at bounding box center [156, 205] width 12 height 12
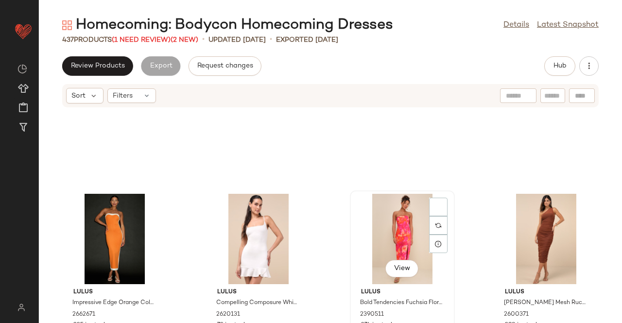
scroll to position [5706, 0]
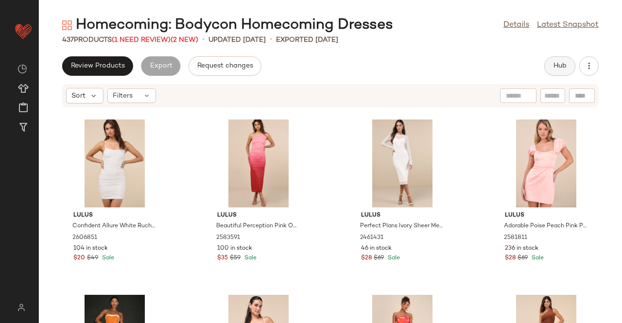
click at [556, 68] on span "Hub" at bounding box center [560, 66] width 14 height 8
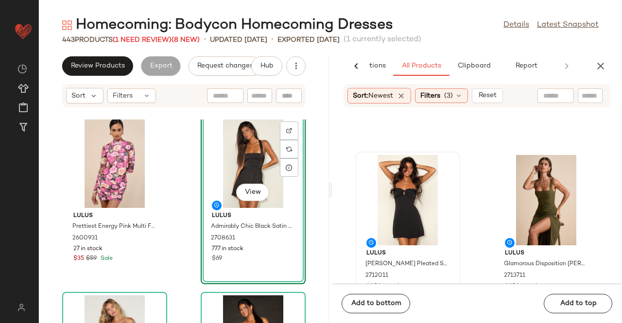
scroll to position [1027, 0]
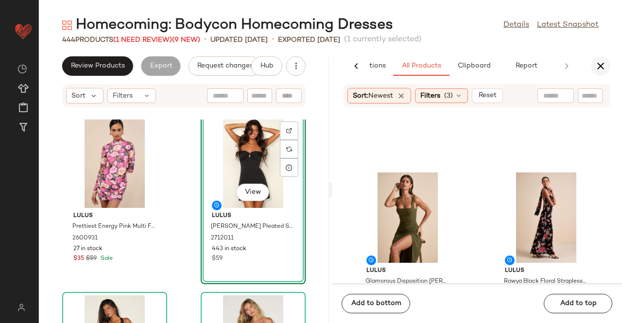
click at [596, 65] on icon "button" at bounding box center [601, 66] width 12 height 12
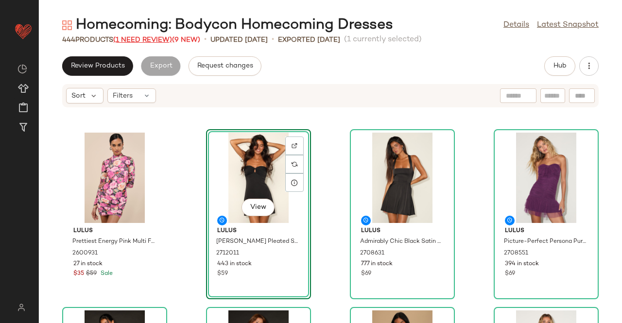
click at [145, 39] on span "(1 Need Review)" at bounding box center [142, 39] width 59 height 7
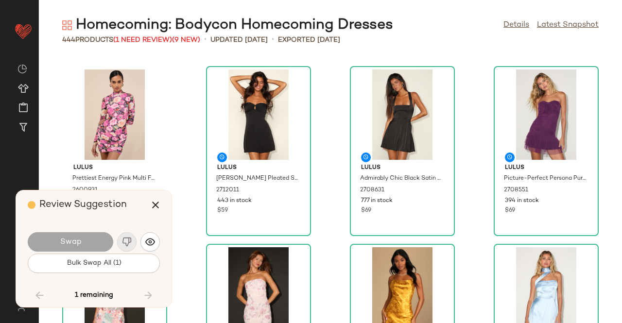
scroll to position [19028, 0]
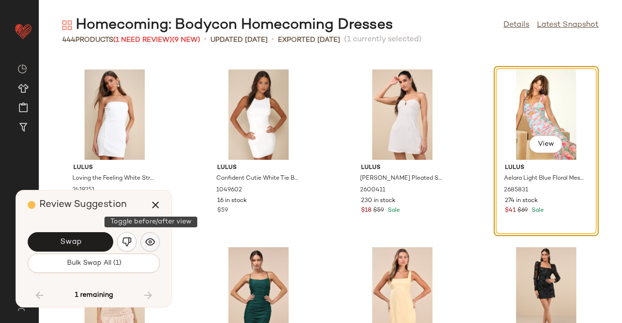
click at [148, 242] on img "button" at bounding box center [150, 242] width 10 height 10
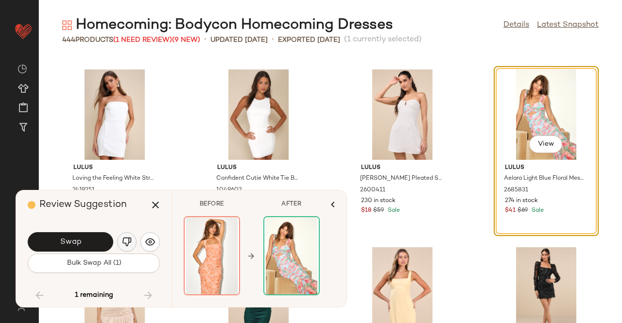
click at [125, 241] on img "button" at bounding box center [127, 242] width 10 height 10
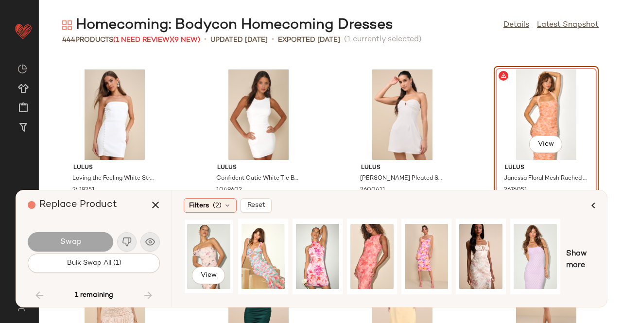
click at [193, 247] on div "View" at bounding box center [208, 256] width 43 height 69
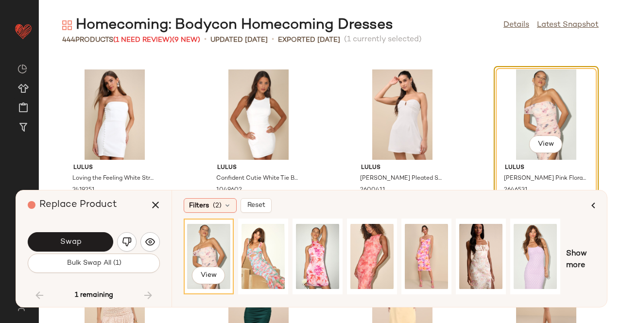
scroll to position [19125, 0]
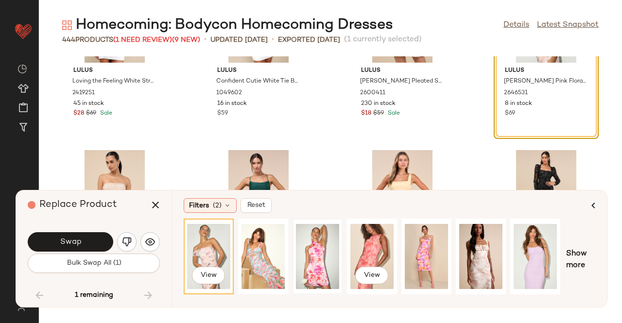
click at [315, 247] on div at bounding box center [317, 256] width 43 height 69
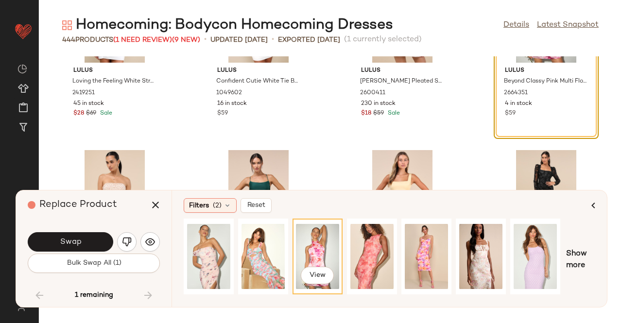
scroll to position [19028, 0]
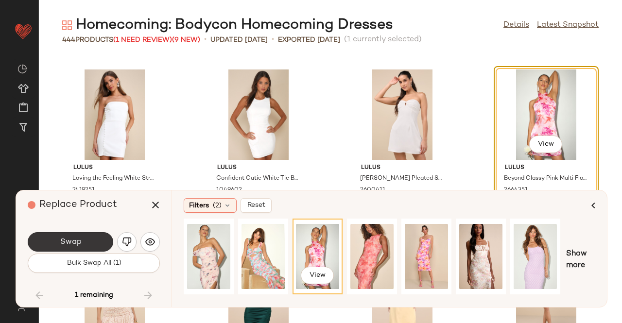
click at [62, 252] on div "Swap" at bounding box center [94, 241] width 132 height 23
click at [71, 239] on span "Swap" at bounding box center [70, 242] width 22 height 9
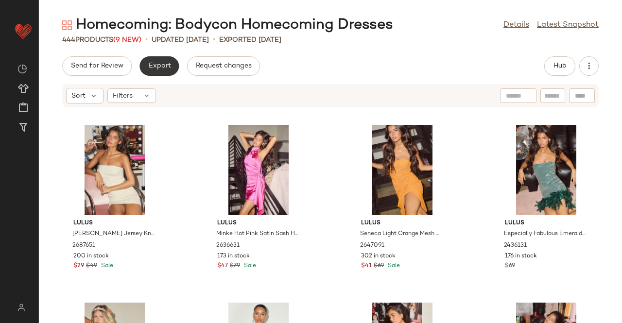
click at [161, 64] on span "Export" at bounding box center [159, 66] width 23 height 8
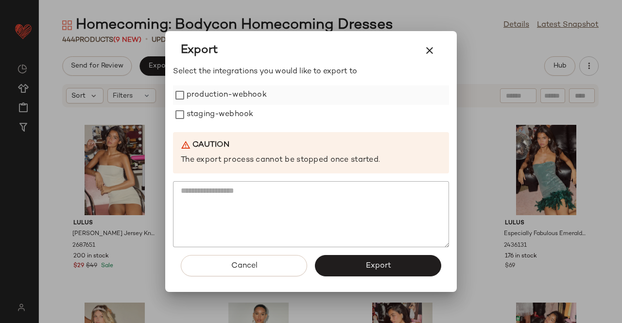
drag, startPoint x: 233, startPoint y: 115, endPoint x: 234, endPoint y: 101, distance: 14.1
click at [234, 113] on label "staging-webhook" at bounding box center [220, 114] width 67 height 19
drag, startPoint x: 234, startPoint y: 101, endPoint x: 265, endPoint y: 141, distance: 50.9
click at [234, 100] on label "production-webhook" at bounding box center [227, 95] width 80 height 19
click at [359, 266] on button "Export" at bounding box center [378, 265] width 126 height 21
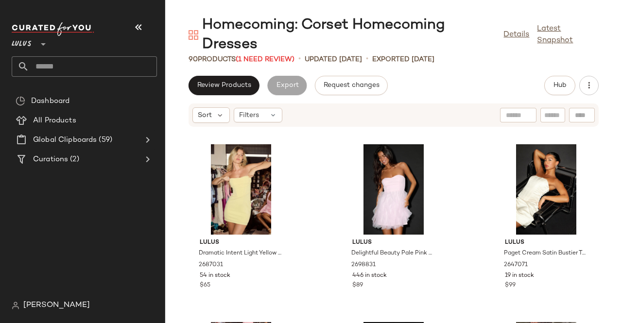
click at [135, 22] on icon "button" at bounding box center [139, 27] width 12 height 12
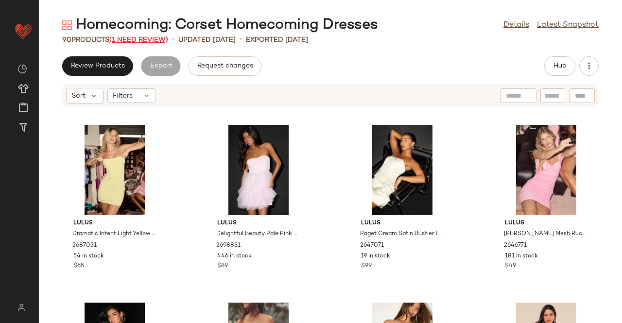
click at [132, 36] on span "(1 Need Review)" at bounding box center [138, 39] width 59 height 7
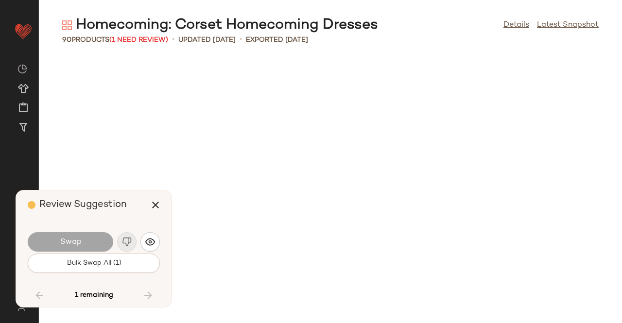
scroll to position [3557, 0]
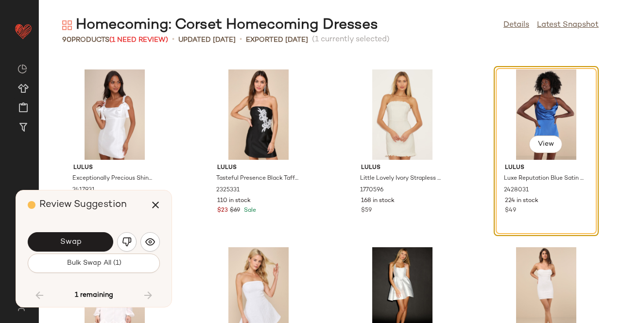
click at [66, 244] on span "Swap" at bounding box center [70, 242] width 22 height 9
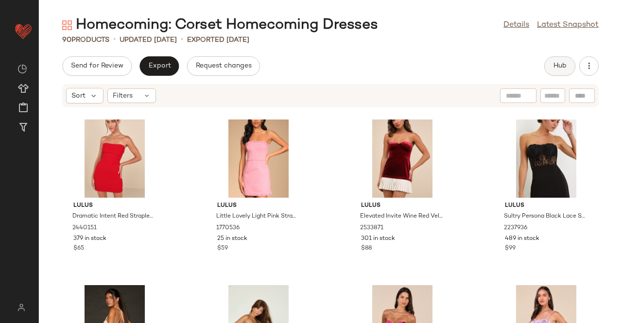
click at [561, 62] on button "Hub" at bounding box center [559, 65] width 31 height 19
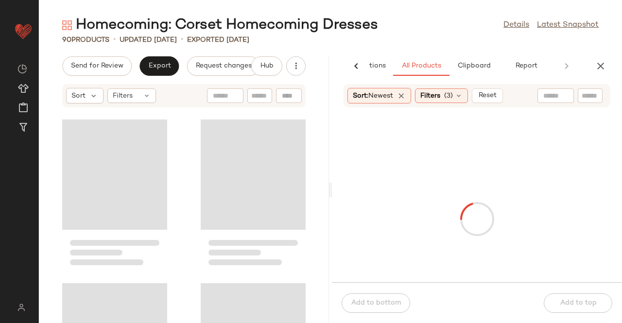
scroll to position [1423, 0]
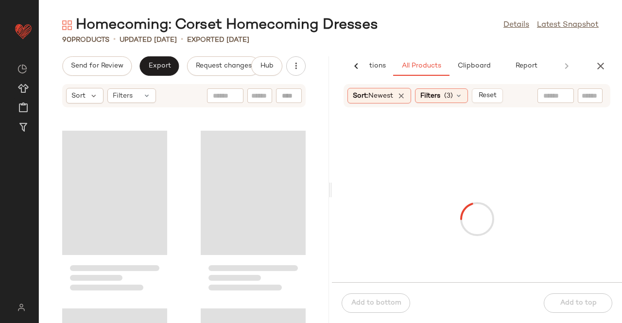
click at [589, 97] on input "text" at bounding box center [590, 96] width 17 height 10
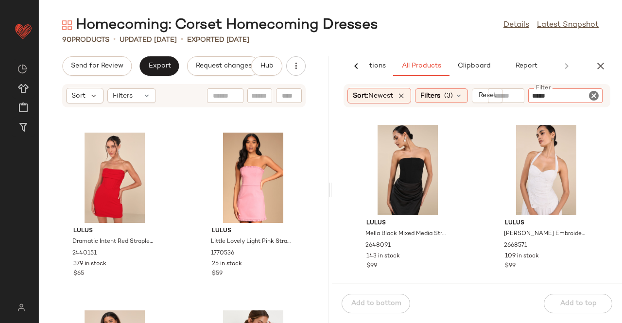
type input "******"
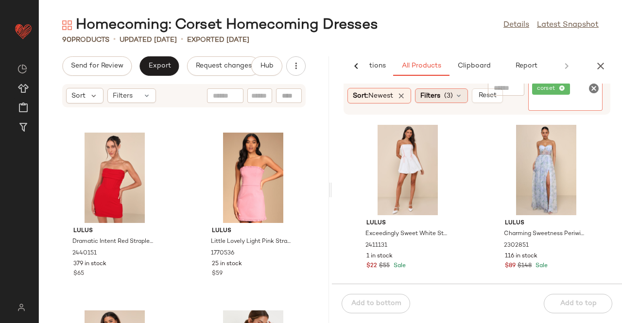
click at [431, 97] on span "Filters" at bounding box center [430, 96] width 20 height 10
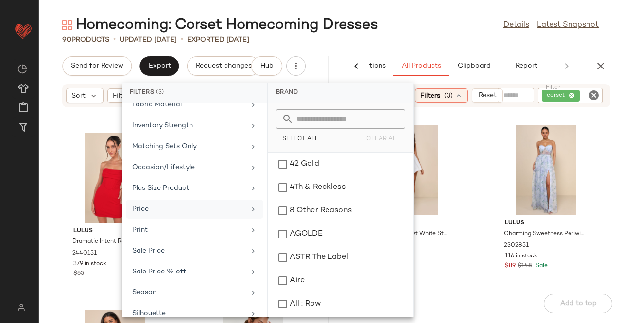
scroll to position [272, 0]
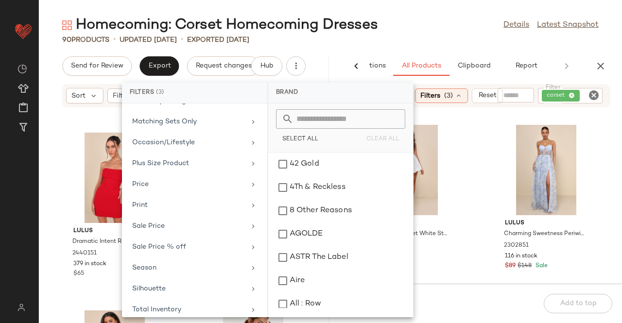
click at [430, 22] on div "Homecoming: Corset Homecoming Dresses Details Latest Snapshot" at bounding box center [330, 25] width 583 height 19
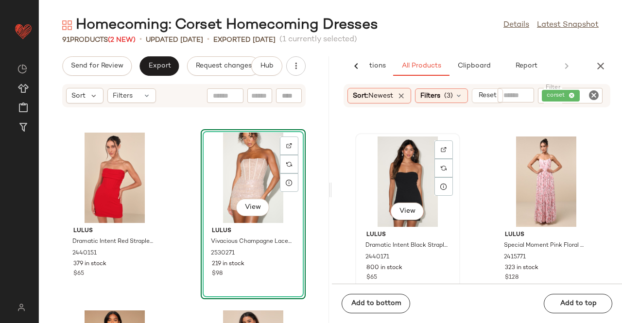
scroll to position [348, 0]
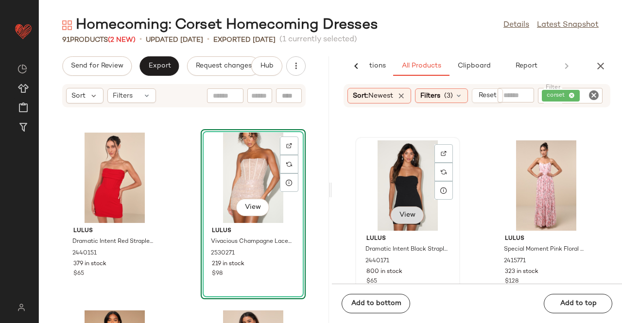
click at [414, 219] on span "View" at bounding box center [407, 215] width 17 height 8
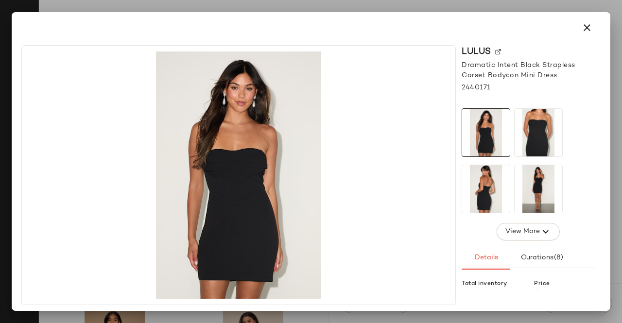
click at [548, 124] on img at bounding box center [539, 133] width 48 height 48
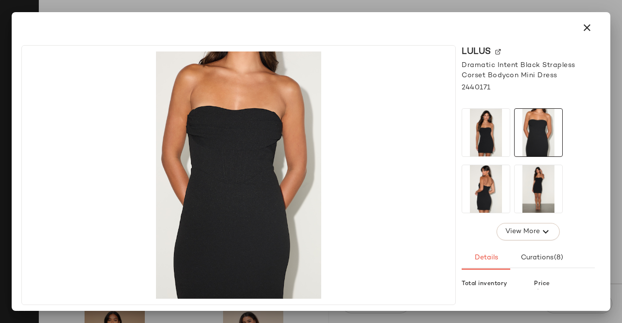
click at [507, 171] on img at bounding box center [486, 189] width 48 height 48
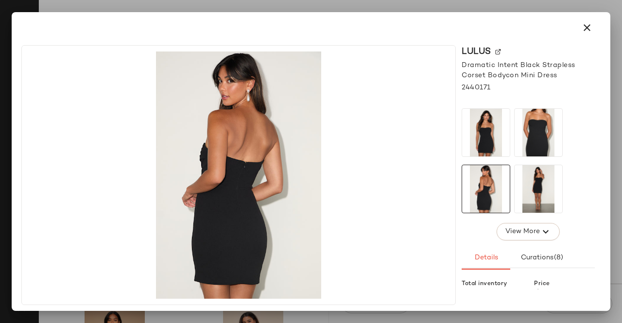
click at [547, 175] on img at bounding box center [539, 189] width 48 height 48
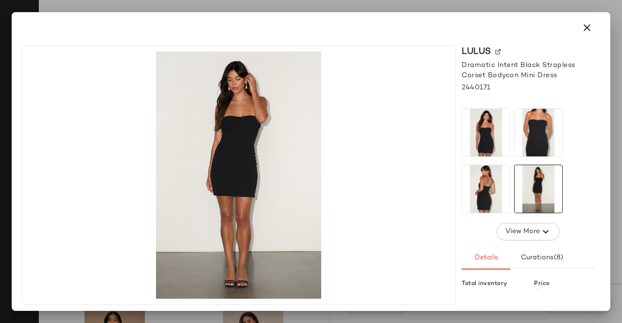
click at [621, 190] on div at bounding box center [311, 161] width 622 height 323
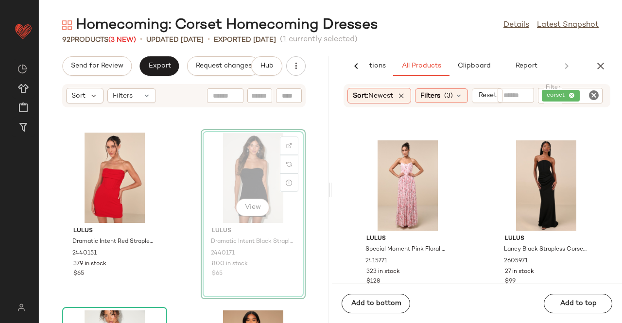
scroll to position [1422, 0]
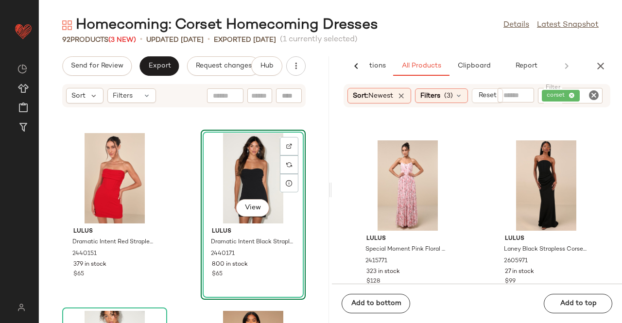
click at [233, 162] on div "View" at bounding box center [253, 178] width 98 height 90
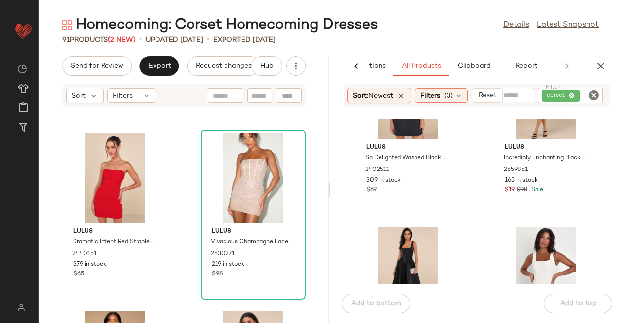
scroll to position [882, 0]
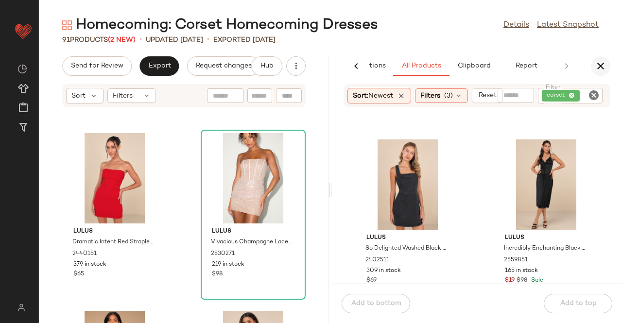
click at [607, 62] on button "button" at bounding box center [600, 65] width 19 height 19
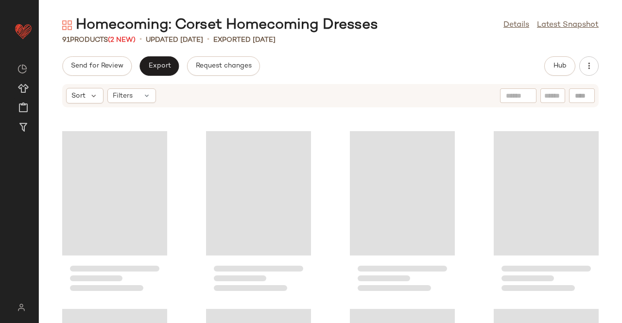
scroll to position [1244, 0]
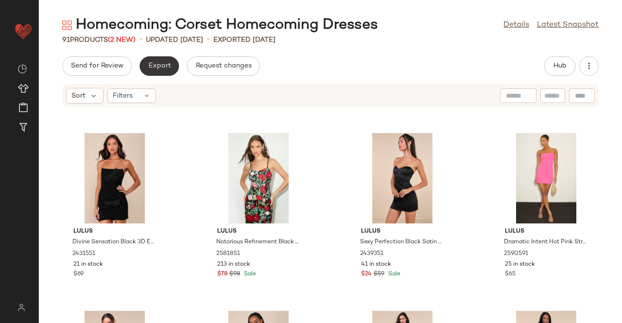
click at [148, 67] on button "Export" at bounding box center [158, 65] width 39 height 19
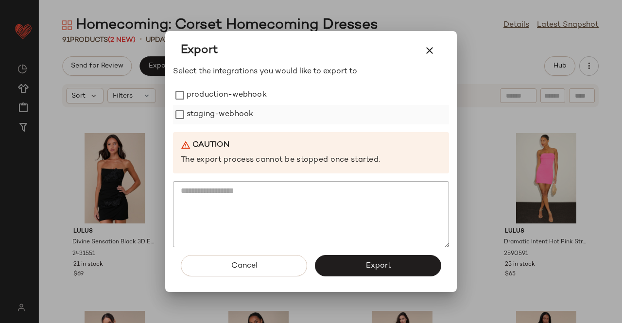
click at [223, 106] on label "staging-webhook" at bounding box center [220, 114] width 67 height 19
drag, startPoint x: 224, startPoint y: 96, endPoint x: 449, endPoint y: 251, distance: 273.5
click at [224, 96] on label "production-webhook" at bounding box center [227, 95] width 80 height 19
click at [391, 279] on div "Cancel Export" at bounding box center [311, 269] width 276 height 45
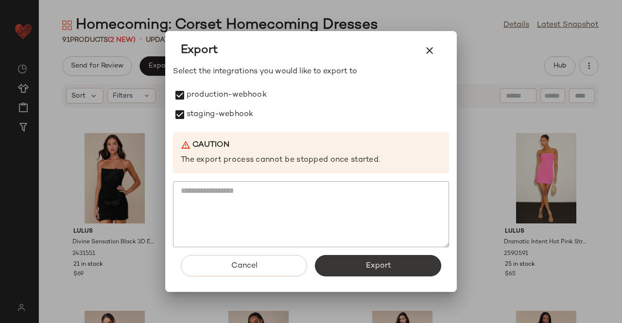
click at [388, 258] on button "Export" at bounding box center [378, 265] width 126 height 21
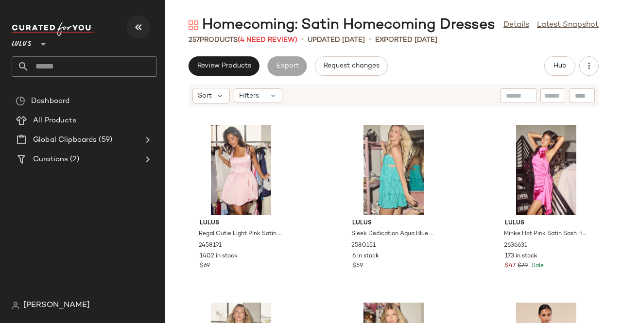
click at [148, 28] on button "button" at bounding box center [138, 27] width 23 height 23
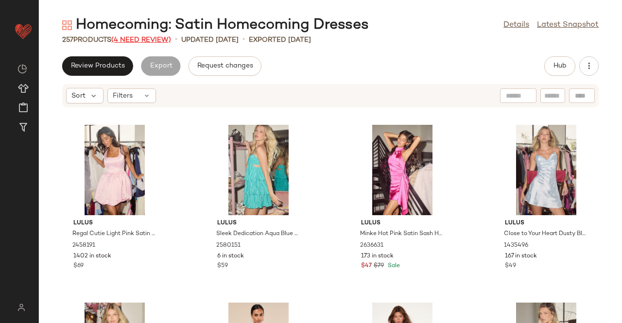
click at [149, 39] on span "(4 Need Review)" at bounding box center [141, 39] width 60 height 7
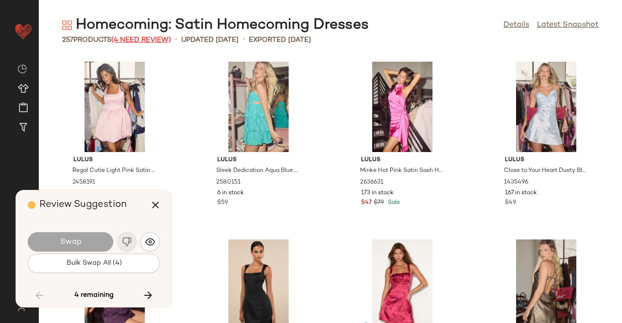
scroll to position [4446, 0]
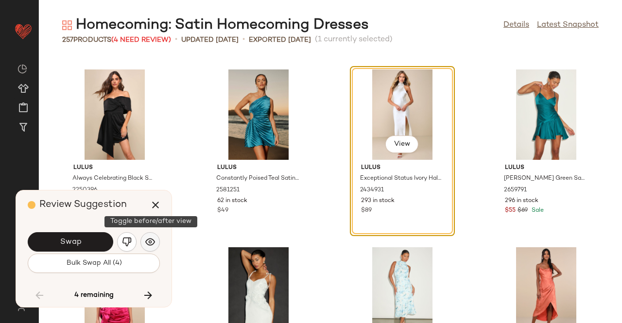
click at [156, 242] on button "button" at bounding box center [149, 241] width 19 height 19
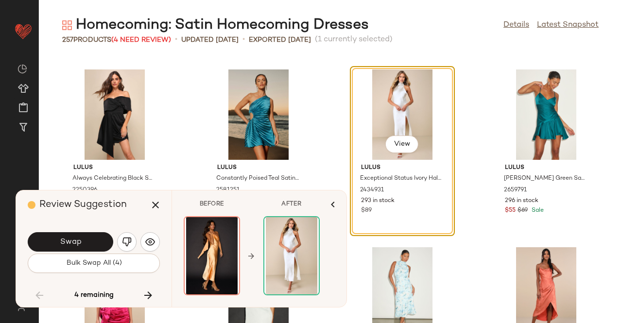
click at [86, 241] on button "Swap" at bounding box center [71, 241] width 86 height 19
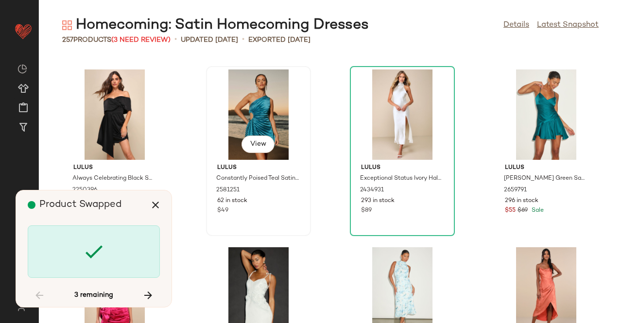
scroll to position [7647, 0]
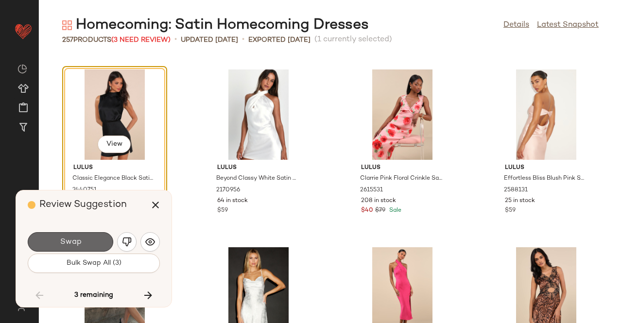
click at [88, 241] on button "Swap" at bounding box center [71, 241] width 86 height 19
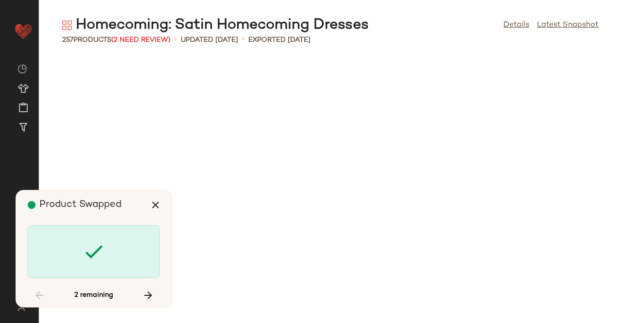
scroll to position [9603, 0]
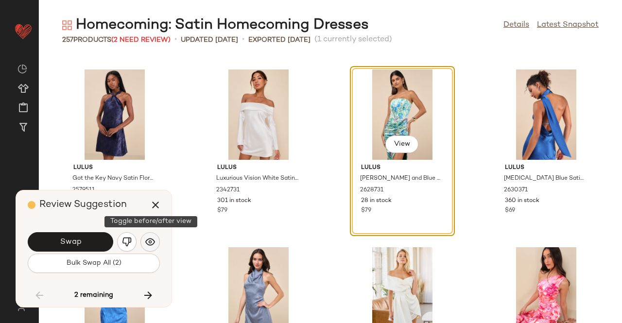
click at [151, 240] on img "button" at bounding box center [150, 242] width 10 height 10
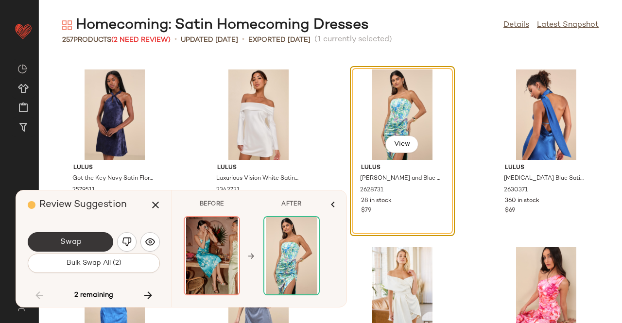
click at [69, 238] on span "Swap" at bounding box center [70, 242] width 22 height 9
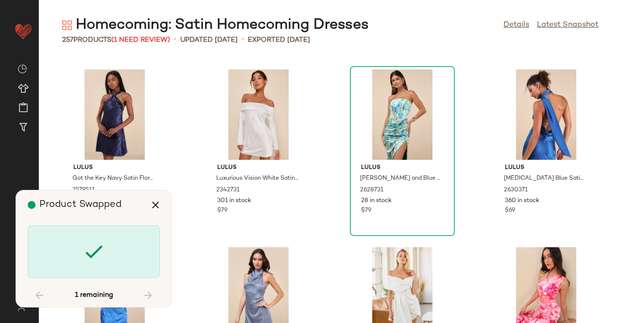
scroll to position [10136, 0]
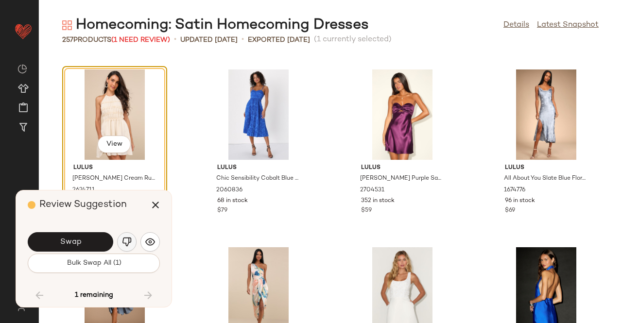
click at [127, 243] on img "button" at bounding box center [127, 242] width 10 height 10
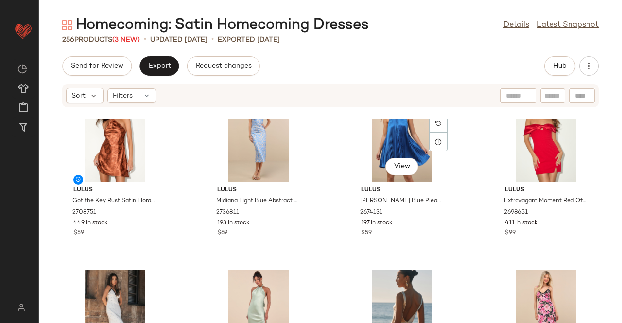
scroll to position [1803, 0]
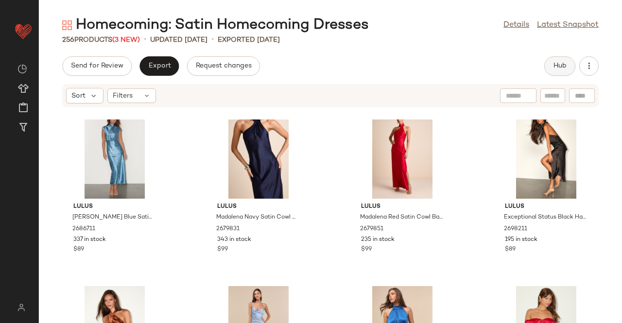
click at [563, 63] on span "Hub" at bounding box center [560, 66] width 14 height 8
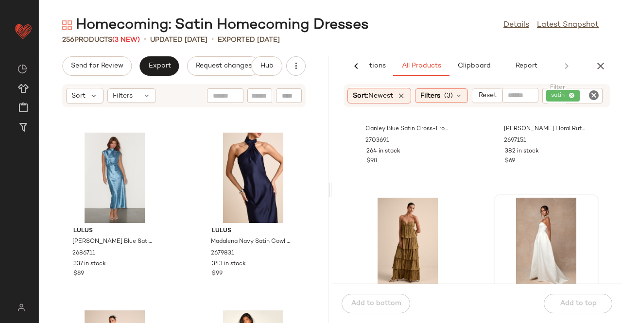
scroll to position [591, 0]
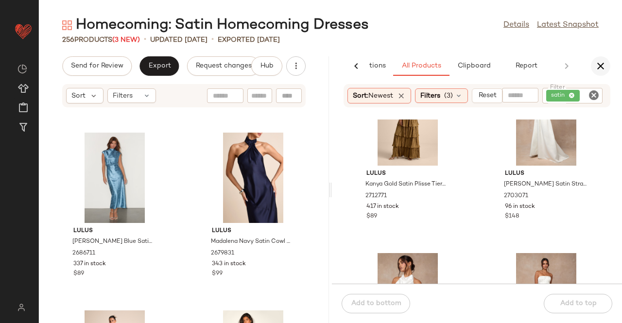
click at [598, 75] on div "AI Recommendations All Products Clipboard Report Sort: Newest Filters (3) Reset…" at bounding box center [477, 189] width 290 height 267
click at [599, 67] on icon "button" at bounding box center [601, 66] width 12 height 12
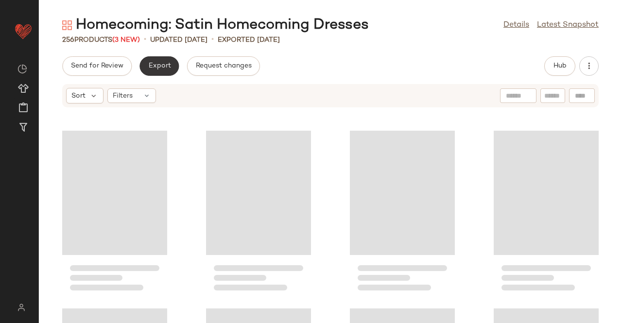
click at [145, 68] on button "Export" at bounding box center [158, 65] width 39 height 19
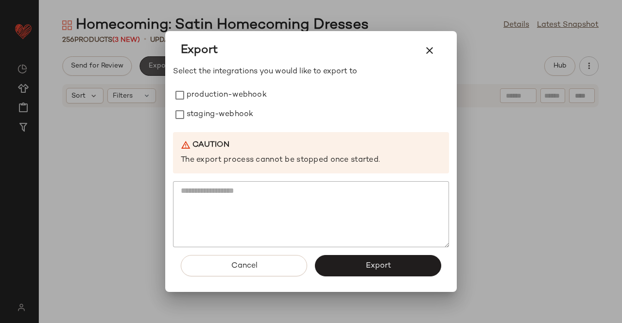
scroll to position [1778, 0]
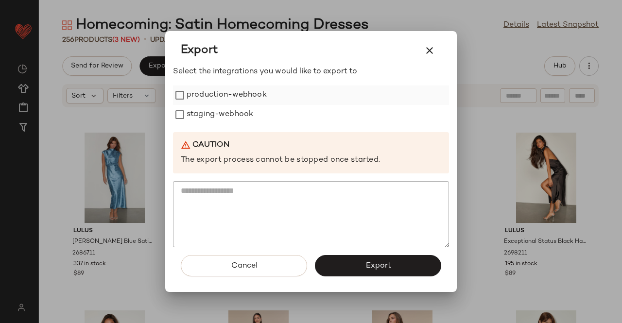
click at [219, 95] on label "production-webhook" at bounding box center [227, 95] width 80 height 19
drag, startPoint x: 222, startPoint y: 112, endPoint x: 259, endPoint y: 139, distance: 46.0
click at [222, 111] on label "staging-webhook" at bounding box center [220, 114] width 67 height 19
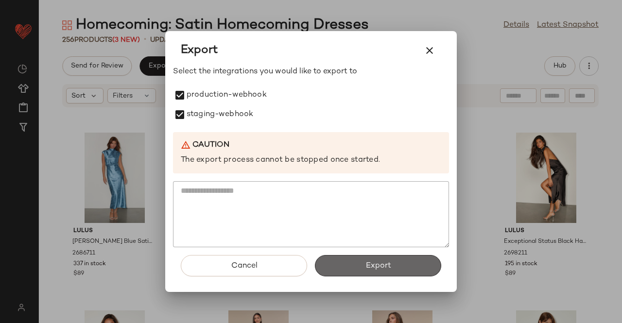
click at [375, 262] on span "Export" at bounding box center [378, 265] width 26 height 9
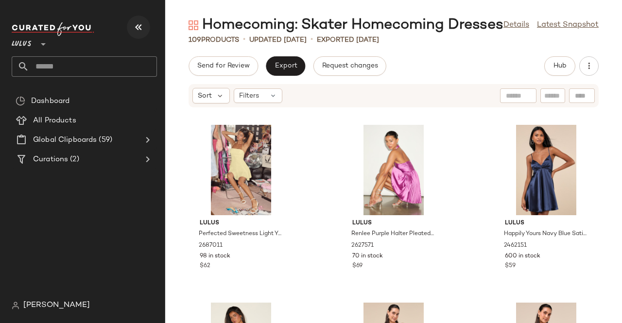
click at [143, 23] on icon "button" at bounding box center [139, 27] width 12 height 12
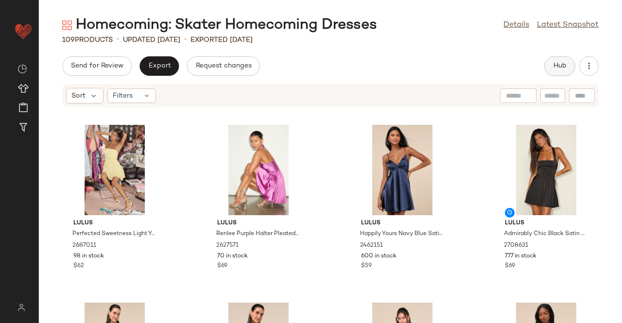
click at [553, 67] on span "Hub" at bounding box center [560, 66] width 14 height 8
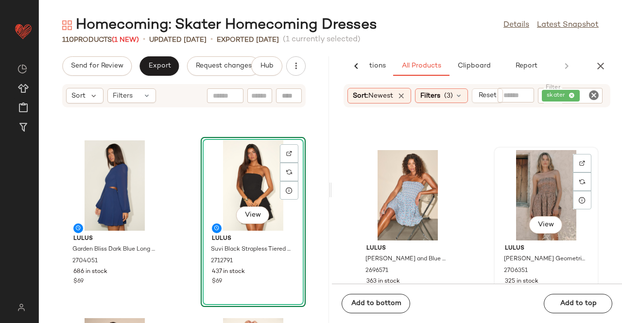
scroll to position [299, 0]
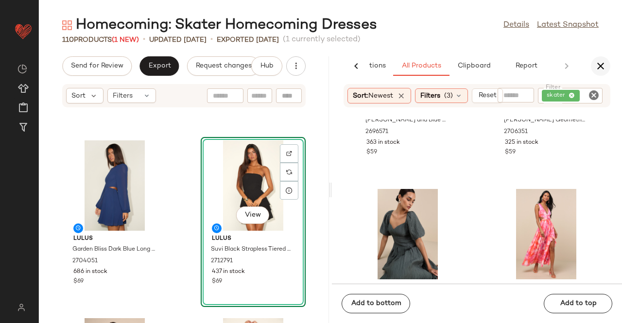
click at [597, 65] on icon "button" at bounding box center [601, 66] width 12 height 12
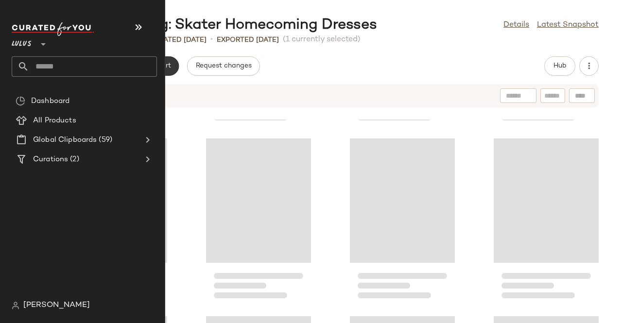
scroll to position [533, 0]
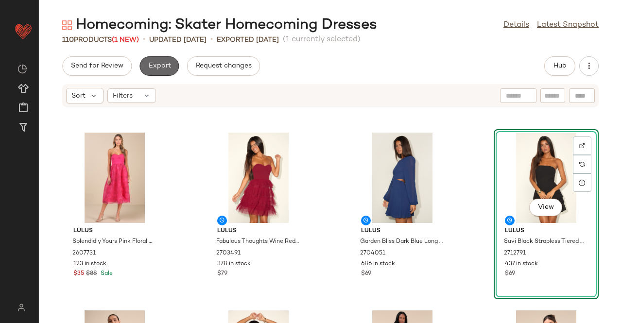
click at [155, 64] on span "Export" at bounding box center [159, 66] width 23 height 8
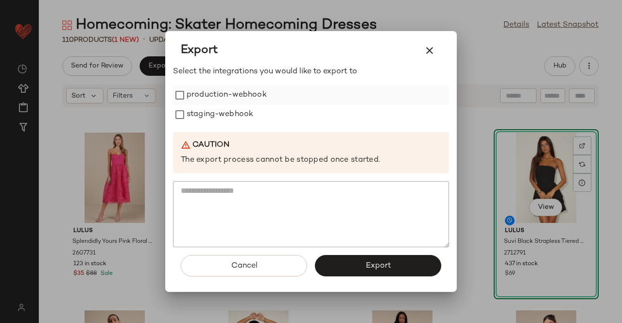
click at [242, 95] on label "production-webhook" at bounding box center [227, 95] width 80 height 19
drag, startPoint x: 236, startPoint y: 115, endPoint x: 321, endPoint y: 213, distance: 129.5
click at [236, 113] on label "staging-webhook" at bounding box center [220, 114] width 67 height 19
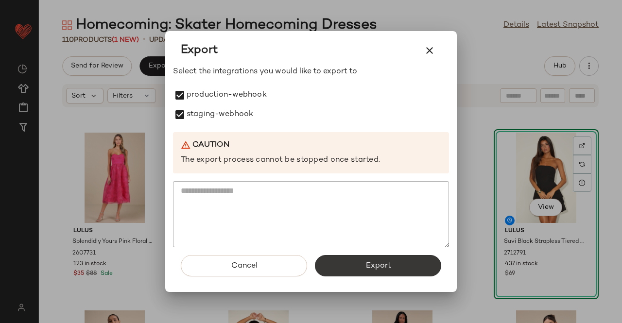
click at [375, 260] on button "Export" at bounding box center [378, 265] width 126 height 21
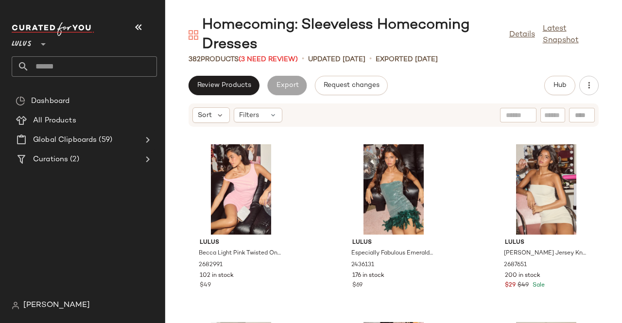
click at [141, 25] on icon "button" at bounding box center [139, 27] width 12 height 12
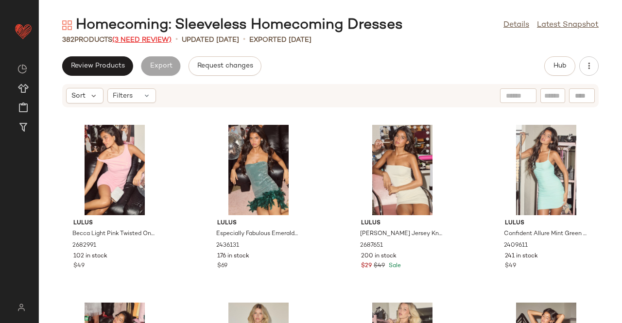
click at [153, 37] on span "(3 Need Review)" at bounding box center [141, 39] width 59 height 7
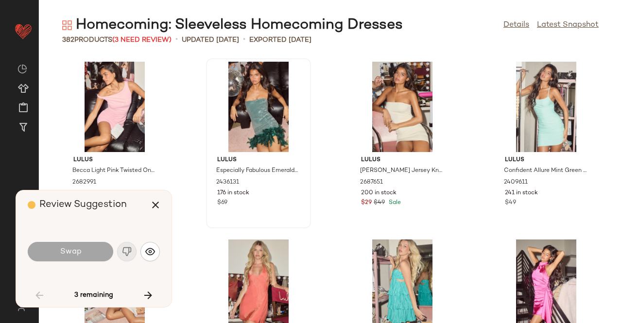
scroll to position [1778, 0]
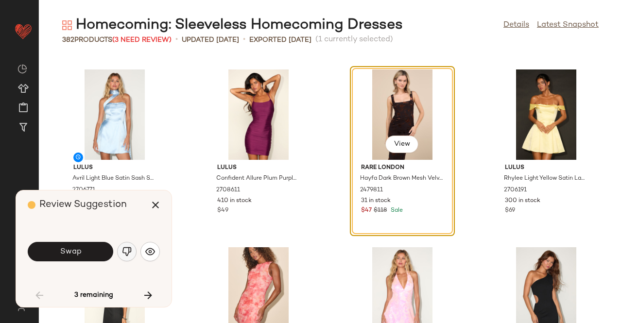
click at [127, 258] on button "button" at bounding box center [126, 251] width 19 height 19
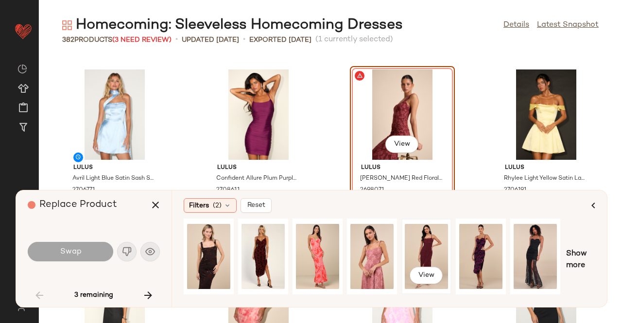
click at [414, 246] on div "View" at bounding box center [426, 256] width 43 height 69
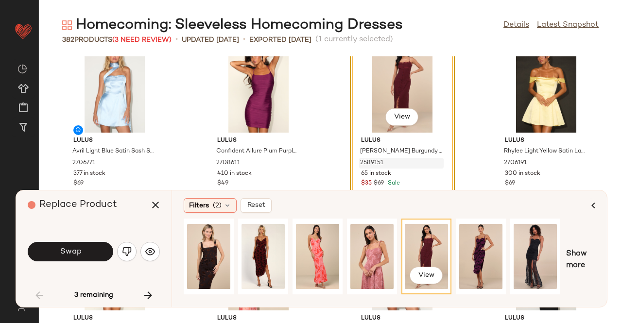
scroll to position [1827, 0]
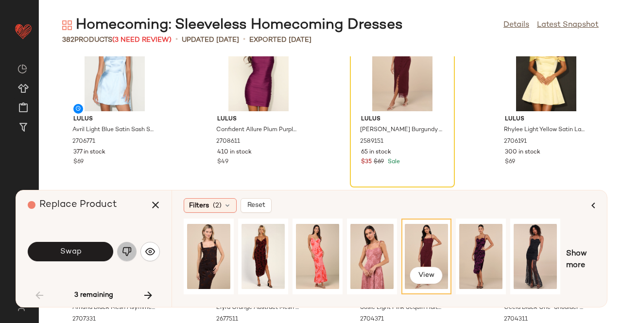
click at [131, 250] on button "button" at bounding box center [126, 251] width 19 height 19
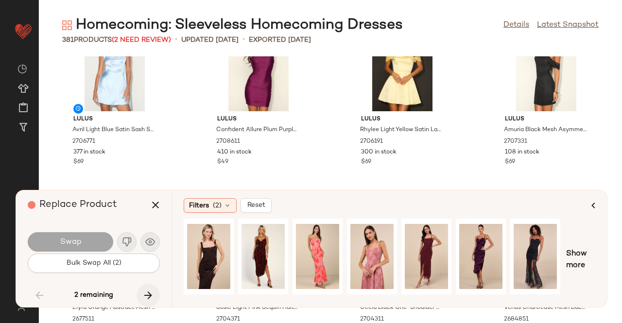
click at [146, 291] on icon "button" at bounding box center [148, 296] width 12 height 12
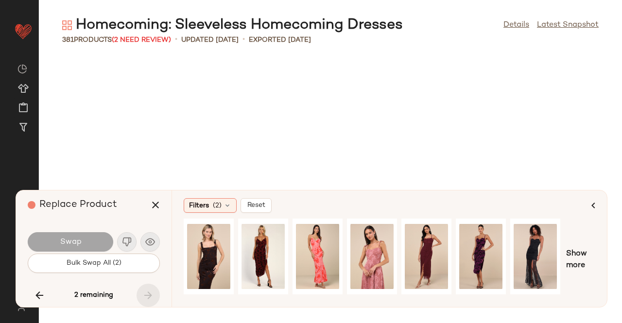
scroll to position [15116, 0]
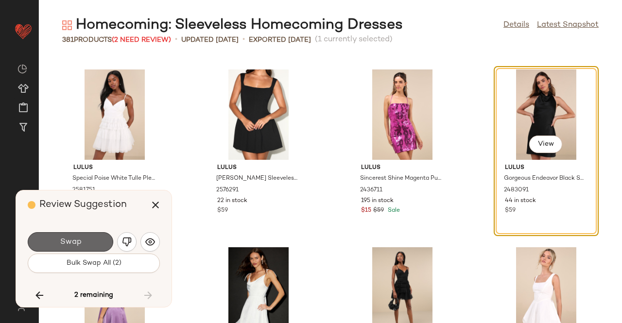
click at [80, 238] on span "Swap" at bounding box center [70, 242] width 22 height 9
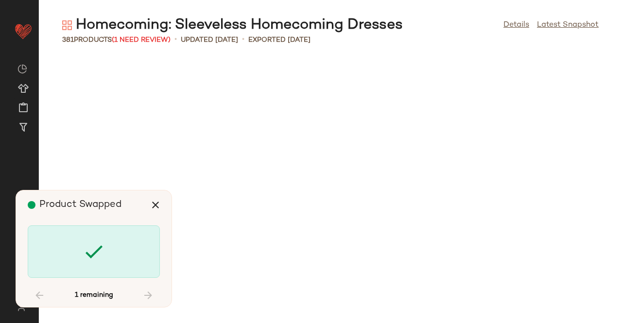
scroll to position [6580, 0]
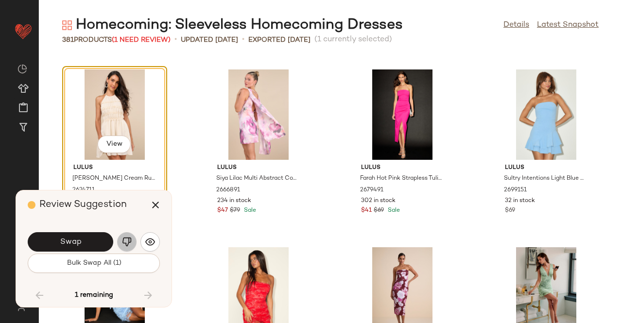
click at [132, 243] on button "button" at bounding box center [126, 241] width 19 height 19
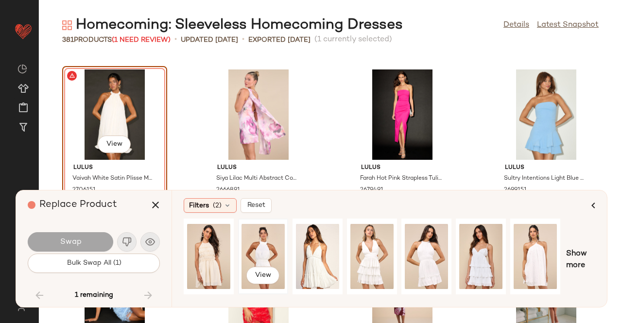
click at [268, 257] on div "View" at bounding box center [262, 256] width 43 height 69
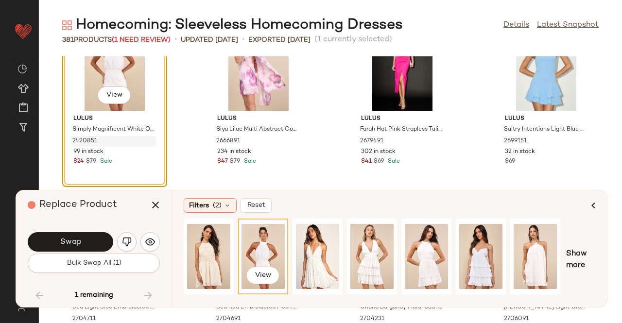
scroll to position [6677, 0]
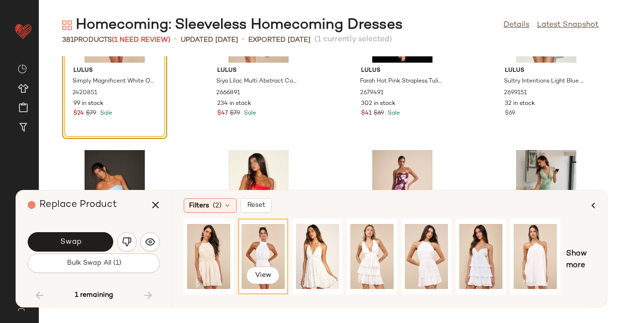
click at [93, 240] on button "Swap" at bounding box center [71, 241] width 86 height 19
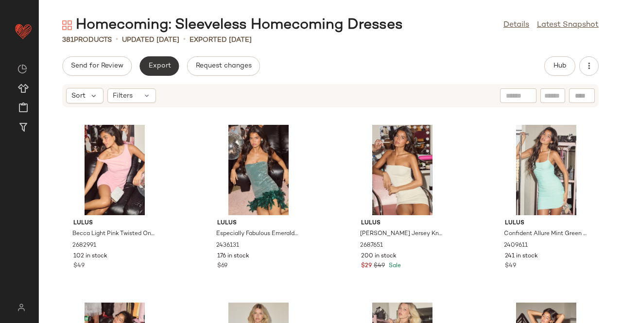
click at [171, 64] on button "Export" at bounding box center [158, 65] width 39 height 19
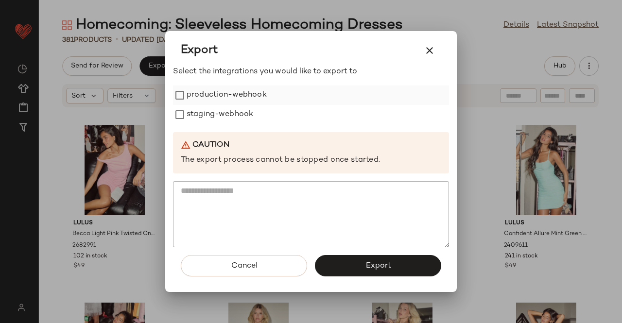
drag, startPoint x: 241, startPoint y: 96, endPoint x: 238, endPoint y: 103, distance: 7.7
click at [241, 97] on label "production-webhook" at bounding box center [227, 95] width 80 height 19
click at [233, 112] on label "staging-webhook" at bounding box center [220, 114] width 67 height 19
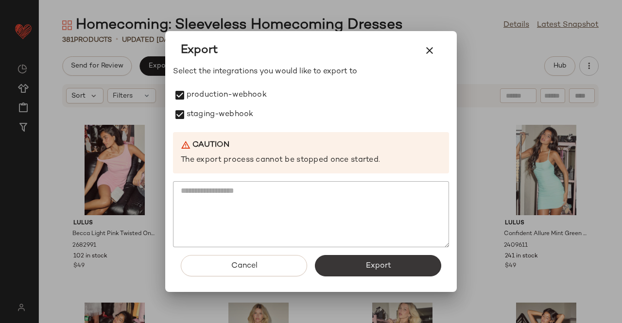
click at [393, 265] on button "Export" at bounding box center [378, 265] width 126 height 21
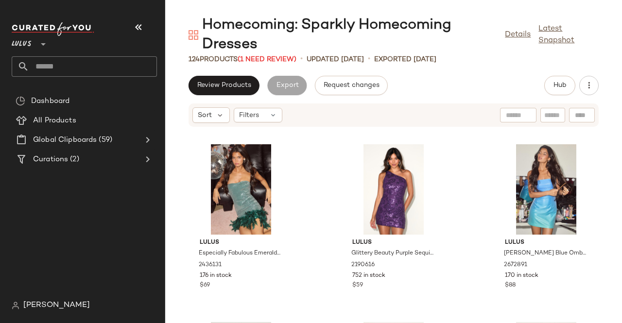
click at [138, 20] on button "button" at bounding box center [138, 27] width 23 height 23
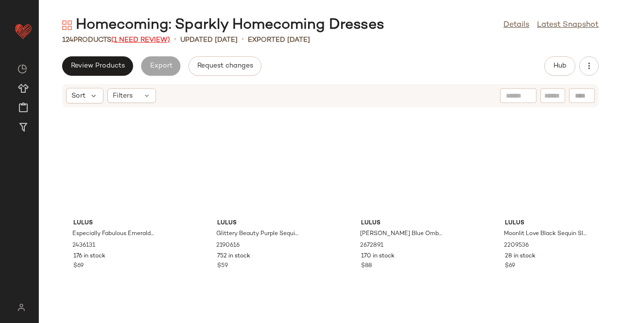
click at [155, 39] on span "(1 Need Review)" at bounding box center [140, 39] width 59 height 7
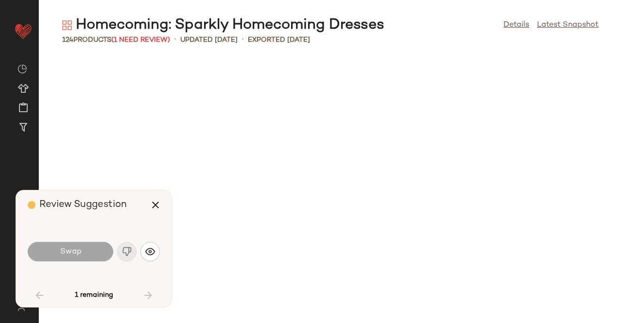
scroll to position [3023, 0]
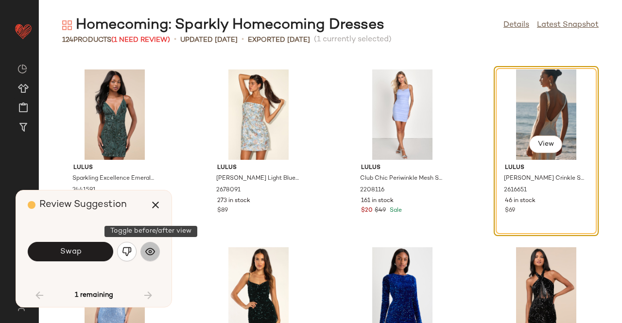
click at [153, 251] on img "button" at bounding box center [150, 252] width 10 height 10
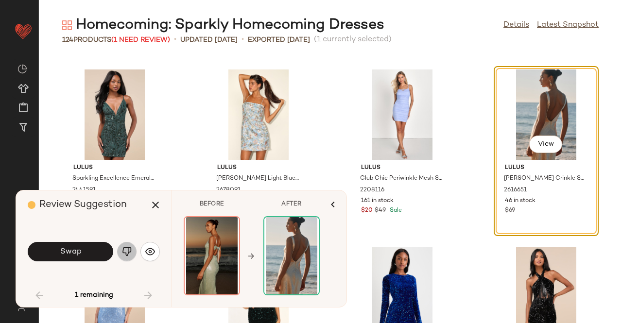
click at [129, 253] on img "button" at bounding box center [127, 252] width 10 height 10
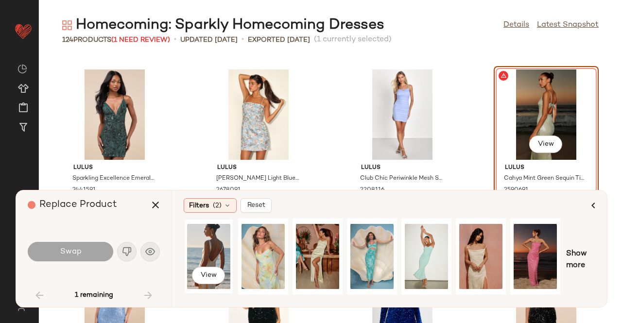
click at [224, 258] on div "View" at bounding box center [208, 256] width 43 height 69
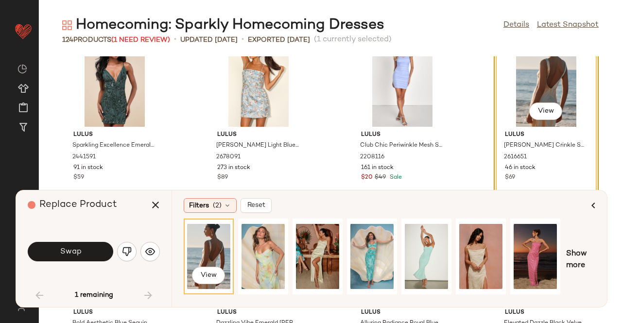
scroll to position [3072, 0]
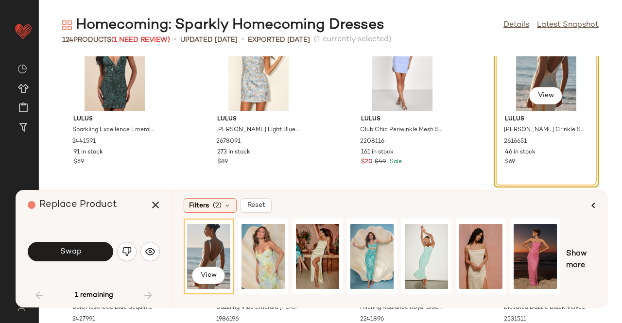
click at [83, 246] on button "Swap" at bounding box center [71, 251] width 86 height 19
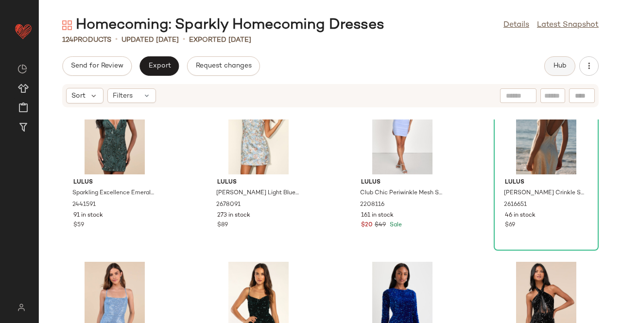
click at [561, 65] on span "Hub" at bounding box center [560, 66] width 14 height 8
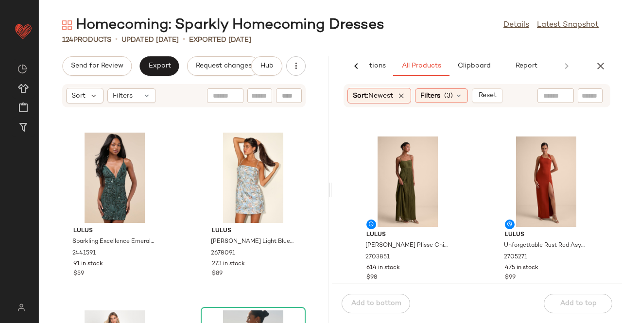
scroll to position [2680, 0]
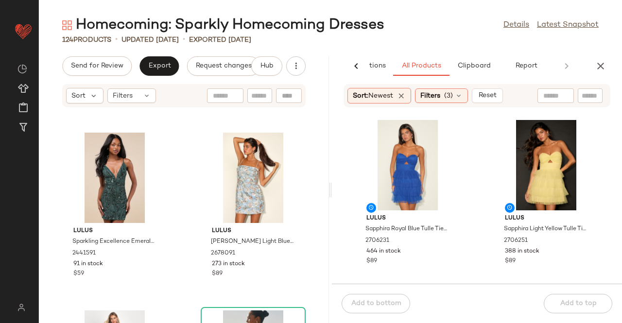
click at [596, 67] on icon "button" at bounding box center [601, 66] width 12 height 12
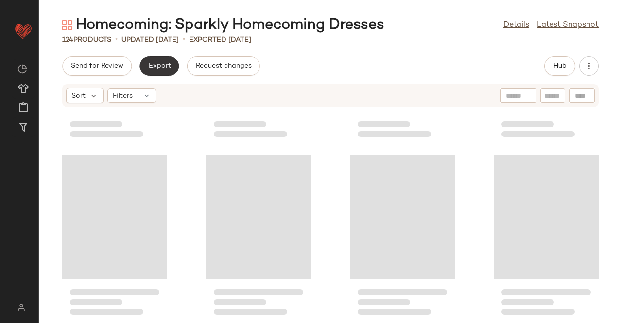
click at [160, 69] on span "Export" at bounding box center [159, 66] width 23 height 8
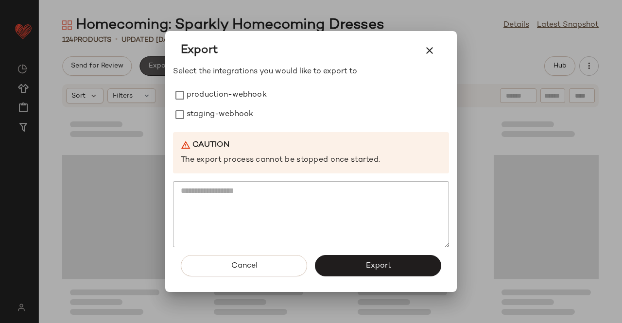
scroll to position [3023, 0]
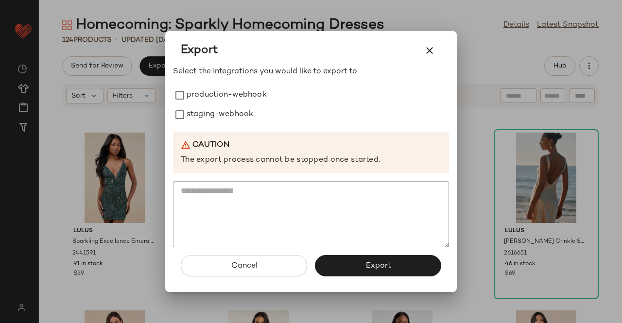
click at [206, 95] on label "production-webhook" at bounding box center [227, 95] width 80 height 19
click at [207, 108] on label "staging-webhook" at bounding box center [220, 114] width 67 height 19
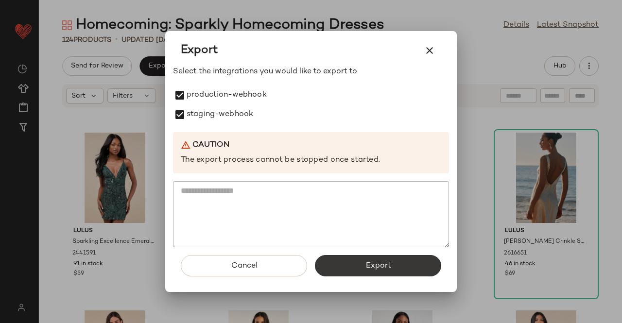
click at [373, 259] on button "Export" at bounding box center [378, 265] width 126 height 21
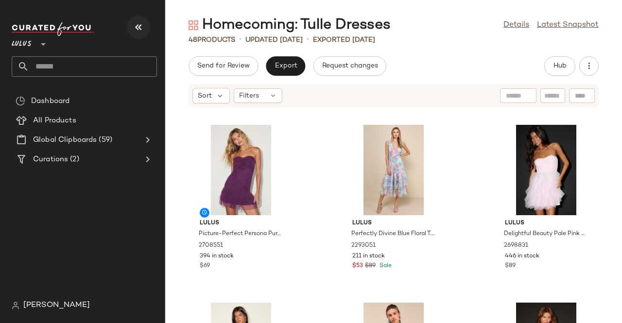
click at [145, 30] on button "button" at bounding box center [138, 27] width 23 height 23
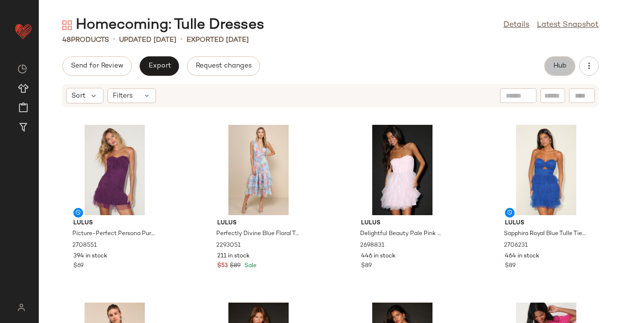
click at [572, 67] on button "Hub" at bounding box center [559, 65] width 31 height 19
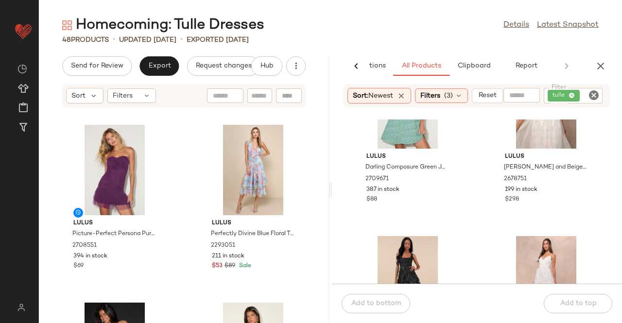
scroll to position [146, 0]
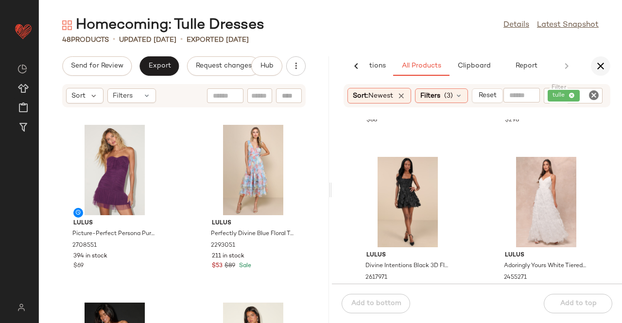
click at [596, 58] on button "button" at bounding box center [600, 65] width 19 height 19
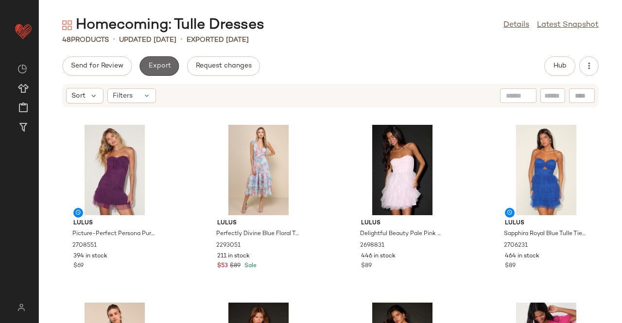
click at [154, 60] on button "Export" at bounding box center [158, 65] width 39 height 19
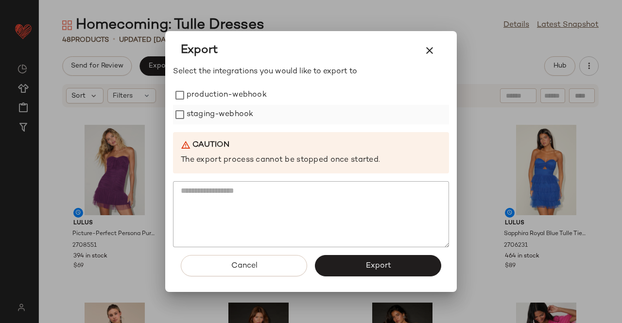
click at [223, 108] on label "staging-webhook" at bounding box center [220, 114] width 67 height 19
click at [233, 95] on label "production-webhook" at bounding box center [227, 95] width 80 height 19
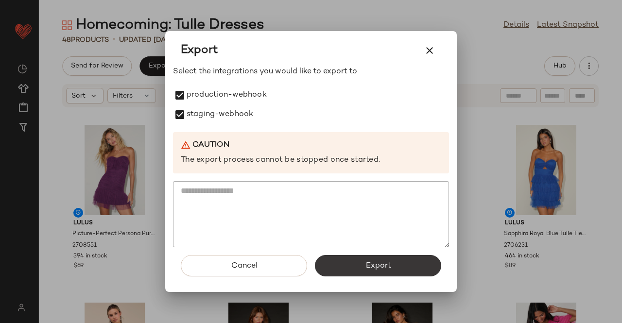
click at [408, 272] on button "Export" at bounding box center [378, 265] width 126 height 21
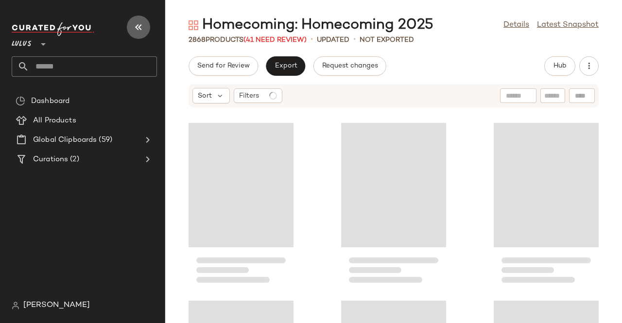
click at [143, 21] on button "button" at bounding box center [138, 27] width 23 height 23
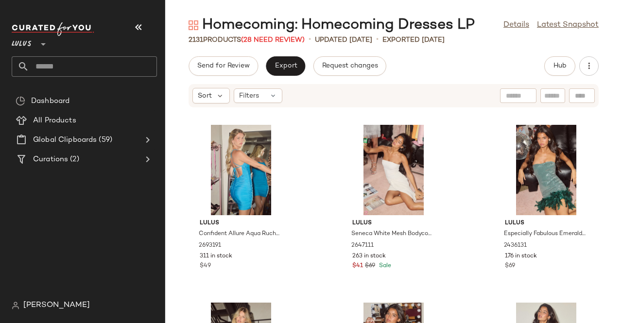
click at [136, 24] on icon "button" at bounding box center [139, 27] width 12 height 12
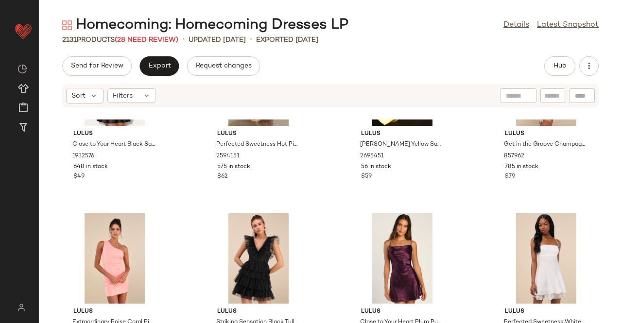
scroll to position [1465, 0]
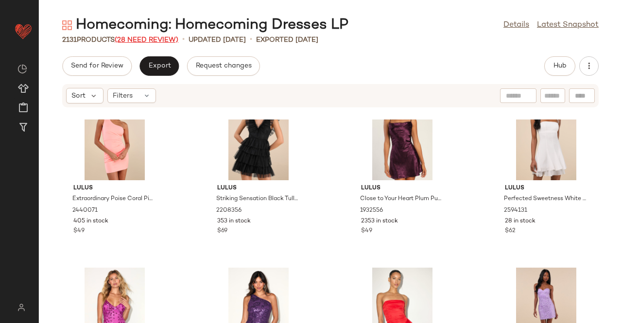
click at [148, 36] on span "(28 Need Review)" at bounding box center [147, 39] width 64 height 7
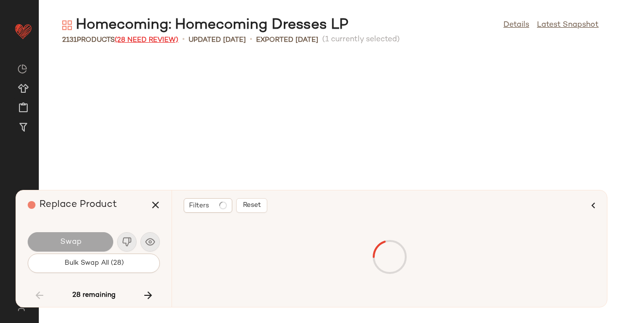
scroll to position [8358, 0]
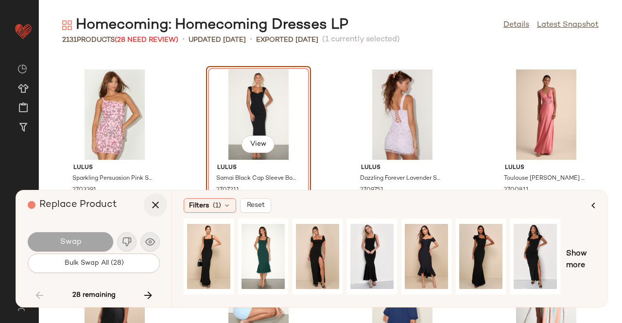
click at [155, 207] on icon "button" at bounding box center [156, 205] width 12 height 12
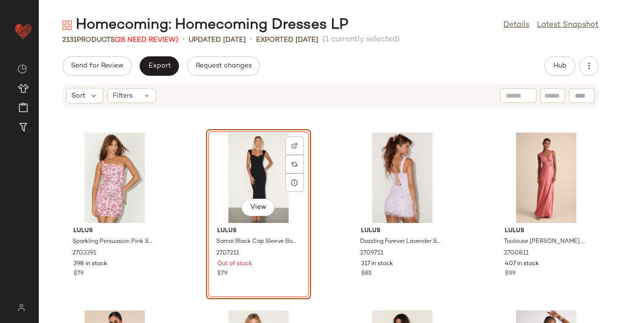
click at [150, 31] on div "Homecoming: Homecoming Dresses LP" at bounding box center [205, 25] width 286 height 19
click at [149, 36] on span "(28 Need Review)" at bounding box center [147, 39] width 64 height 7
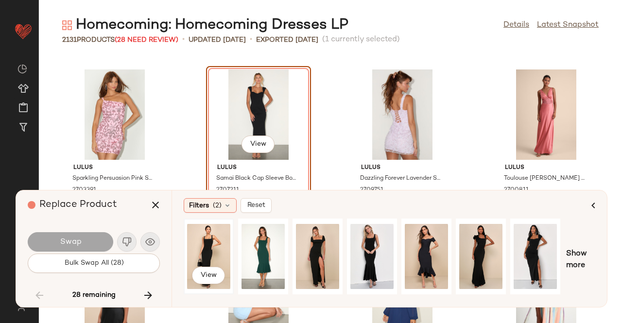
click at [220, 248] on div "View" at bounding box center [208, 256] width 43 height 69
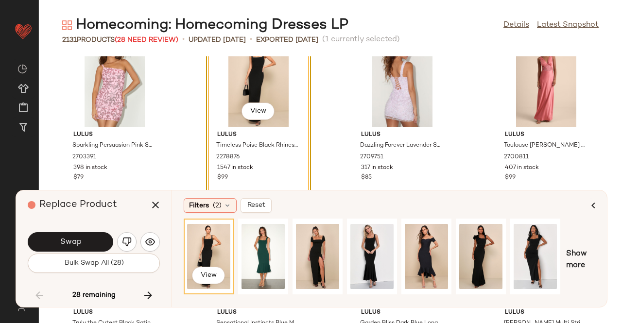
scroll to position [8407, 0]
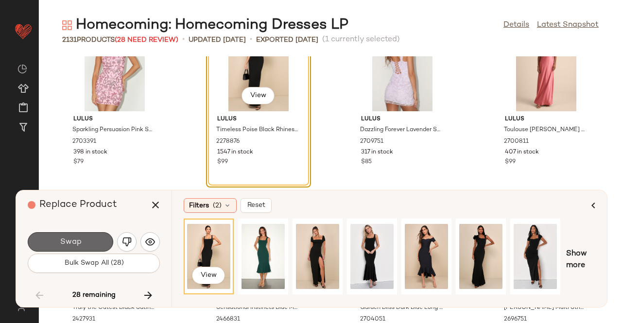
click at [76, 238] on span "Swap" at bounding box center [70, 242] width 22 height 9
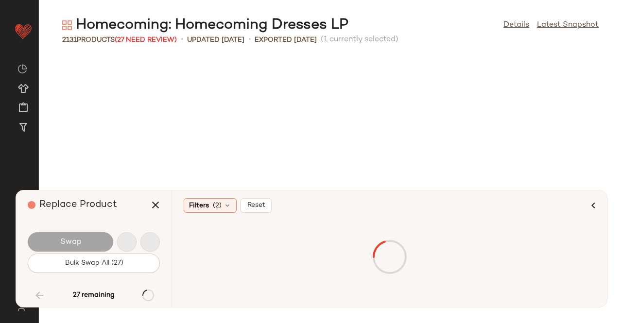
scroll to position [10492, 0]
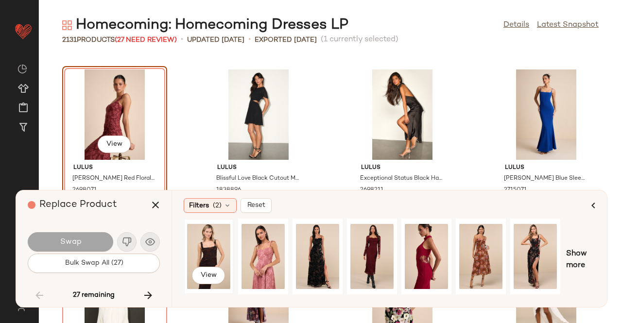
click at [207, 247] on div "View" at bounding box center [208, 256] width 43 height 69
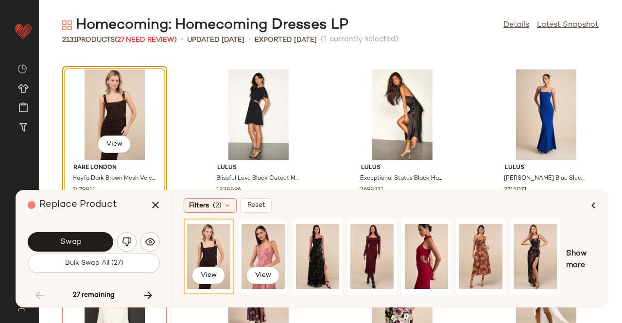
click at [286, 244] on div "View" at bounding box center [263, 257] width 48 height 74
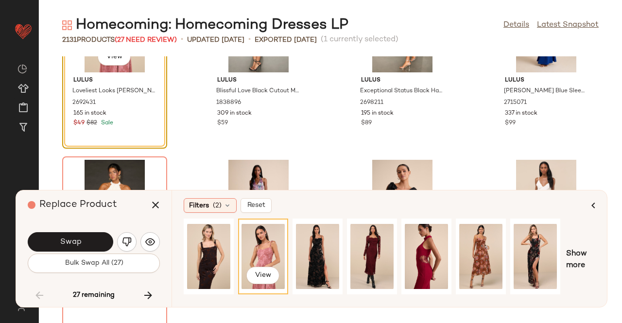
scroll to position [10589, 0]
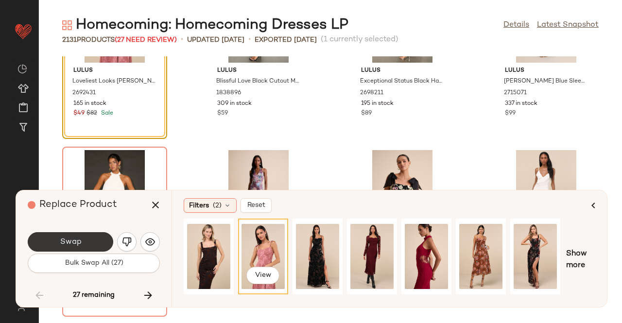
click at [80, 239] on span "Swap" at bounding box center [70, 242] width 22 height 9
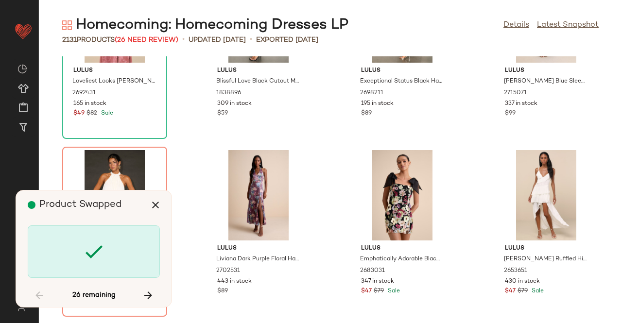
scroll to position [10670, 0]
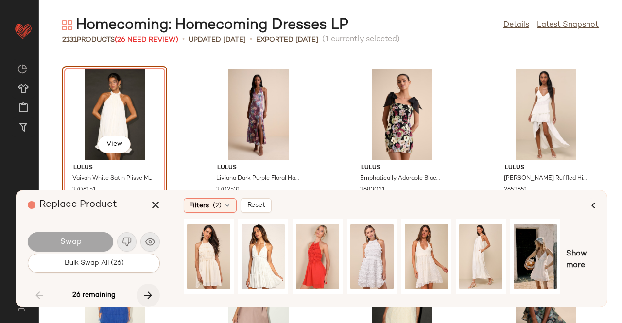
click at [151, 291] on icon "button" at bounding box center [148, 296] width 12 height 12
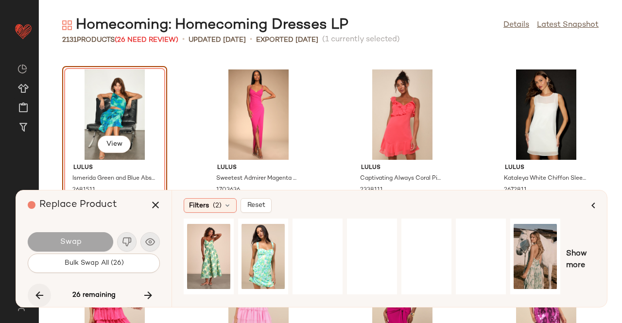
click at [41, 294] on icon "button" at bounding box center [40, 296] width 12 height 12
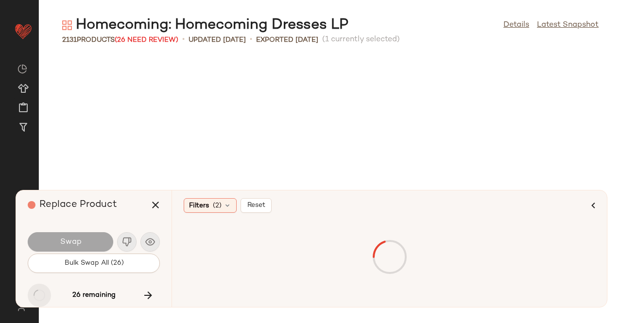
scroll to position [10670, 0]
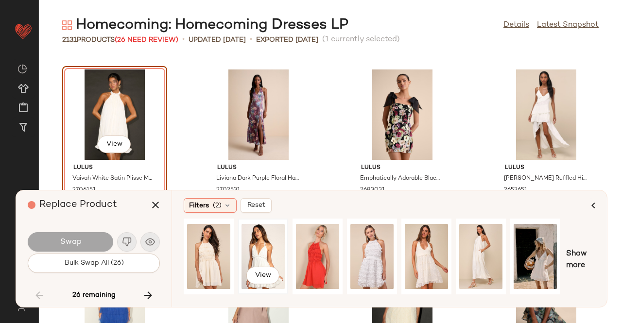
drag, startPoint x: 265, startPoint y: 257, endPoint x: 258, endPoint y: 258, distance: 7.5
click at [265, 257] on div "View" at bounding box center [262, 256] width 43 height 69
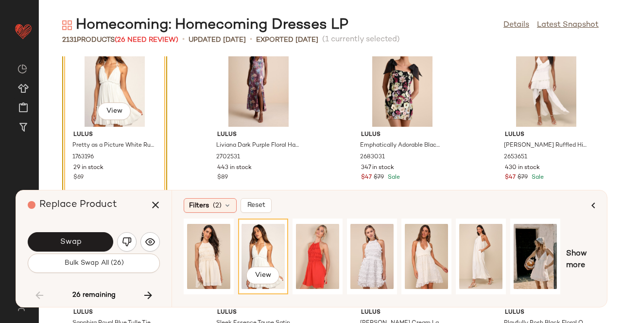
scroll to position [10719, 0]
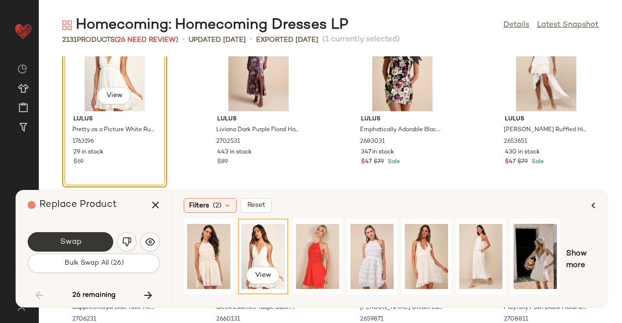
click at [87, 238] on button "Swap" at bounding box center [71, 241] width 86 height 19
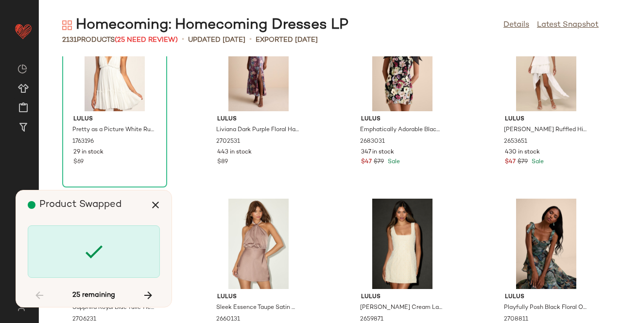
scroll to position [11381, 0]
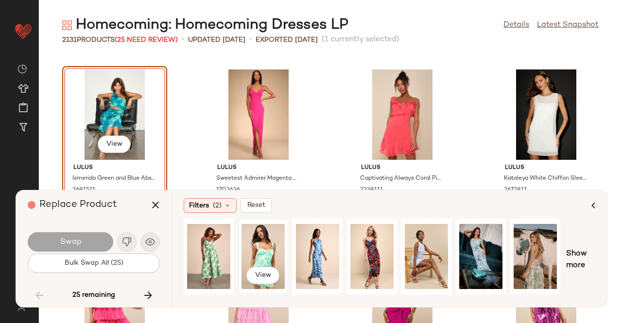
click at [267, 252] on div "View" at bounding box center [262, 256] width 43 height 69
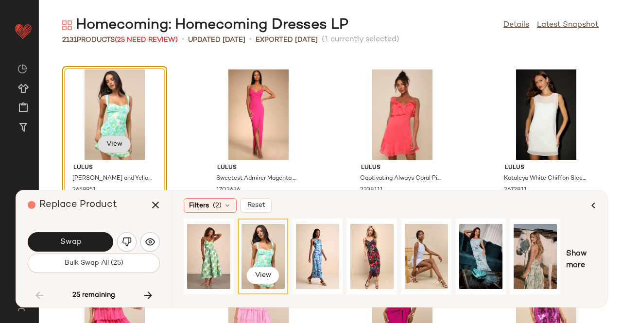
scroll to position [11430, 0]
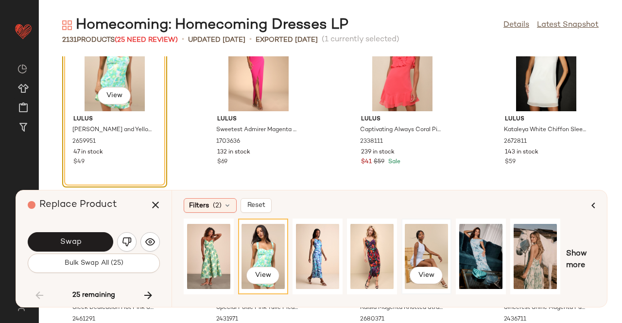
click at [435, 237] on div "View" at bounding box center [426, 256] width 43 height 69
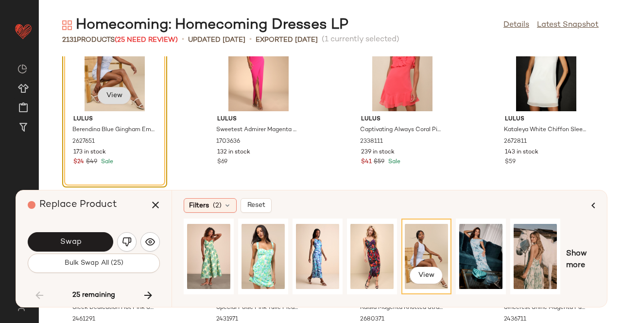
click at [124, 91] on button "View" at bounding box center [114, 95] width 33 height 17
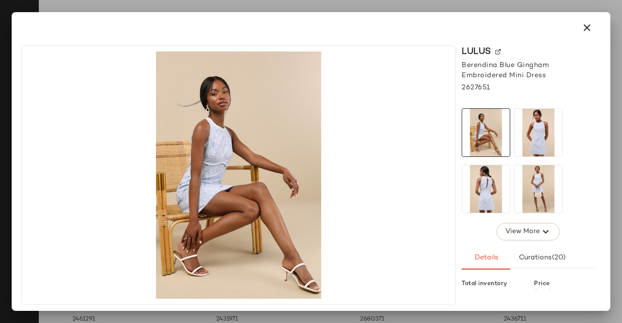
click at [621, 134] on div at bounding box center [311, 161] width 622 height 323
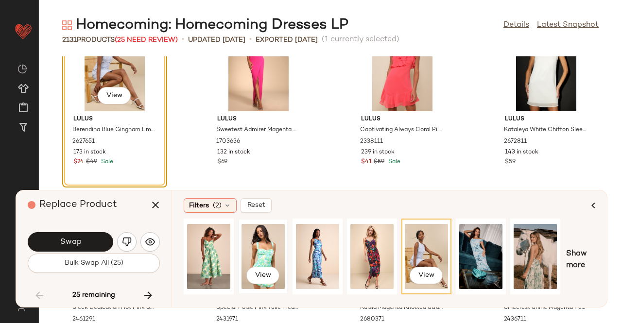
drag, startPoint x: 274, startPoint y: 244, endPoint x: 257, endPoint y: 242, distance: 17.1
click at [274, 244] on div "View" at bounding box center [262, 256] width 43 height 69
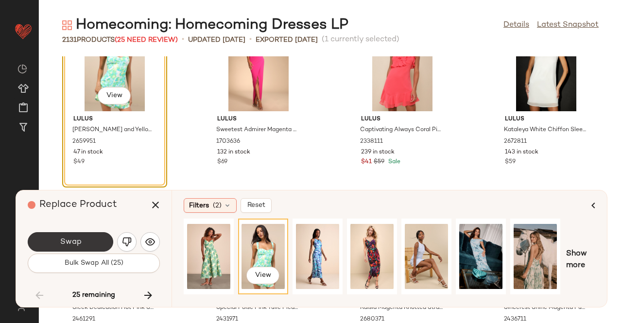
click at [77, 232] on button "Swap" at bounding box center [71, 241] width 86 height 19
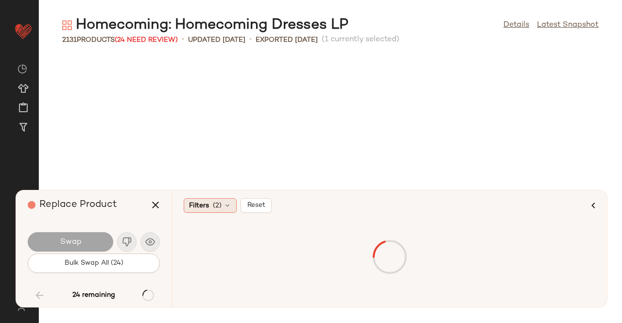
scroll to position [14582, 0]
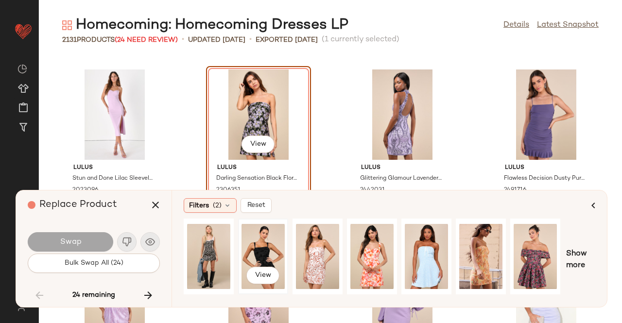
click at [257, 246] on div "View" at bounding box center [262, 256] width 43 height 69
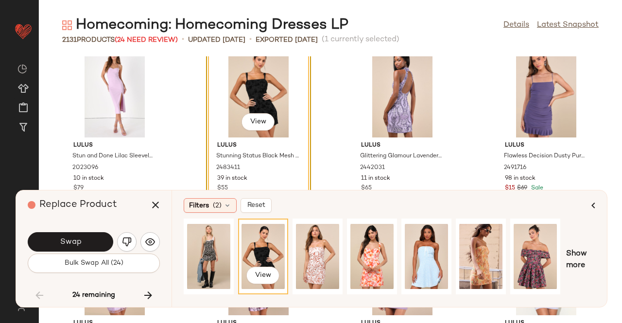
scroll to position [14679, 0]
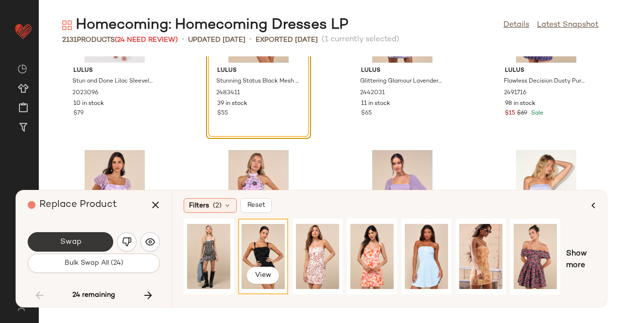
click at [82, 241] on button "Swap" at bounding box center [71, 241] width 86 height 19
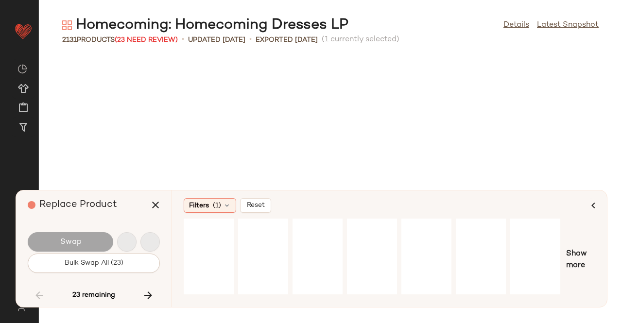
scroll to position [27742, 0]
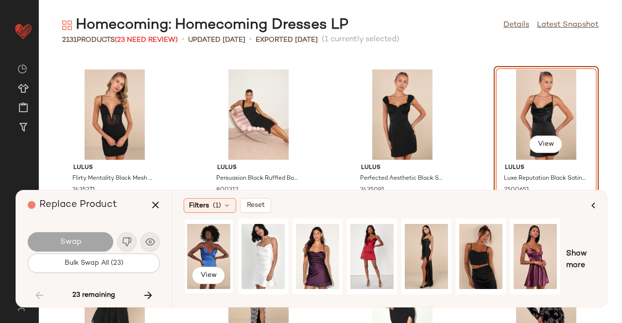
click at [218, 266] on div "View" at bounding box center [208, 256] width 43 height 69
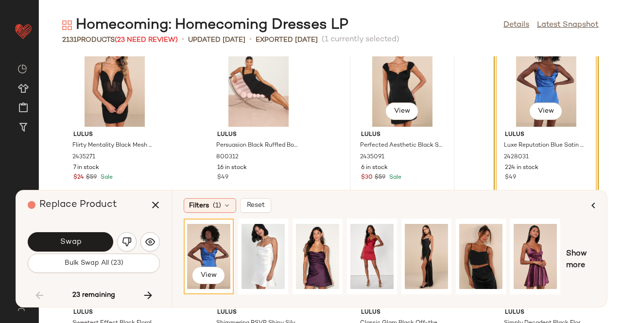
scroll to position [27791, 0]
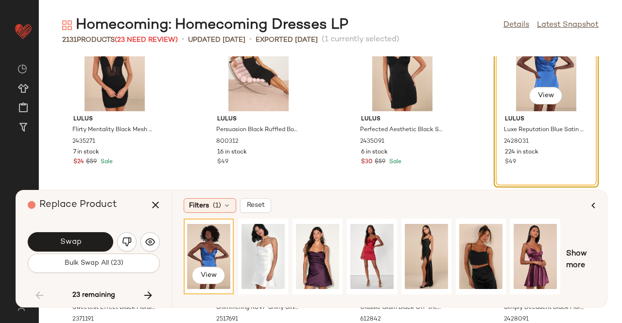
click at [73, 234] on button "Swap" at bounding box center [71, 241] width 86 height 19
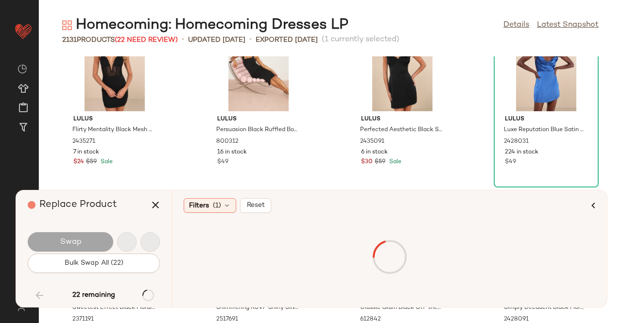
scroll to position [38945, 0]
